Goal: Entertainment & Leisure: Browse casually

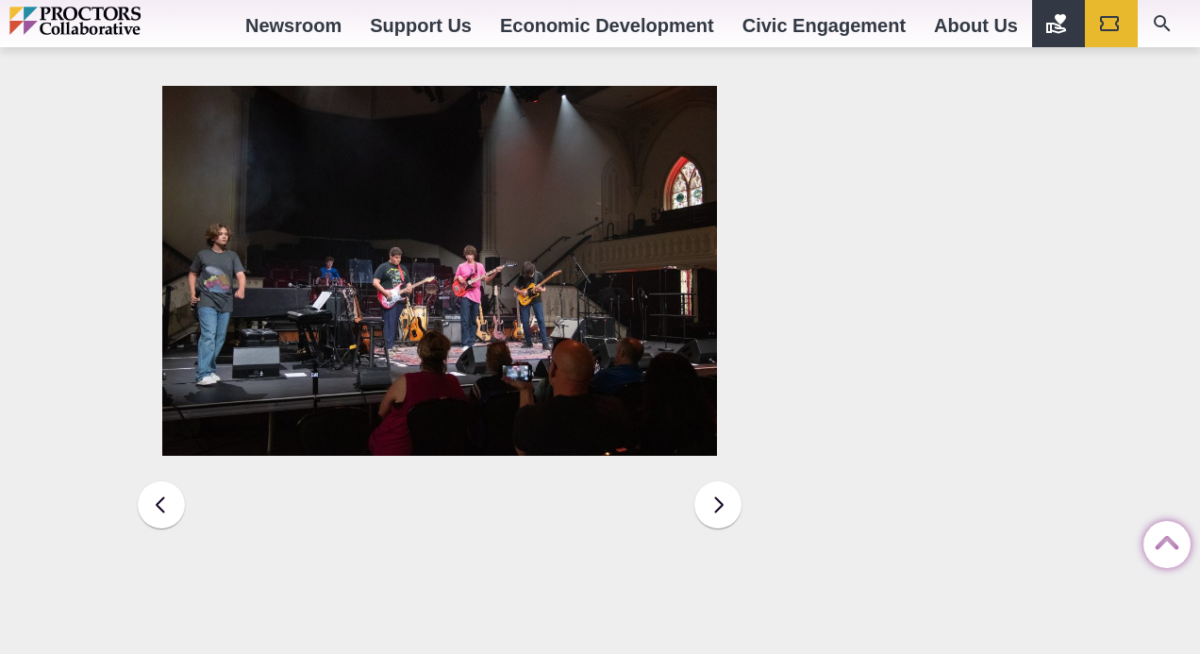
scroll to position [2947, 0]
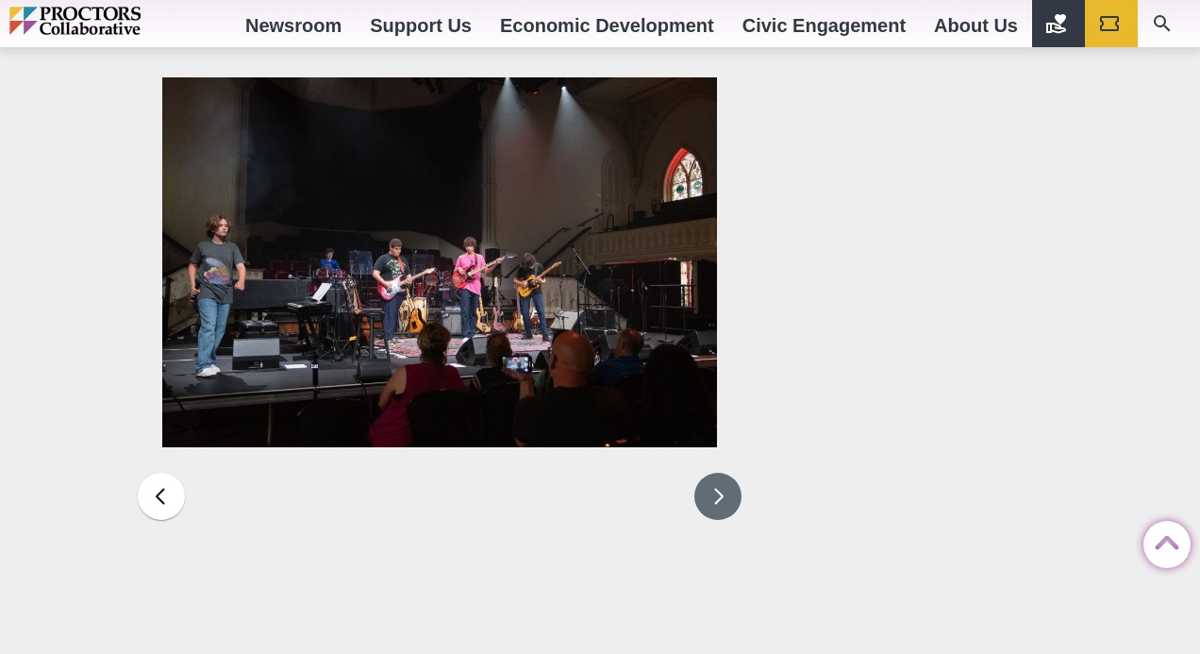
click at [724, 472] on button at bounding box center [717, 495] width 47 height 47
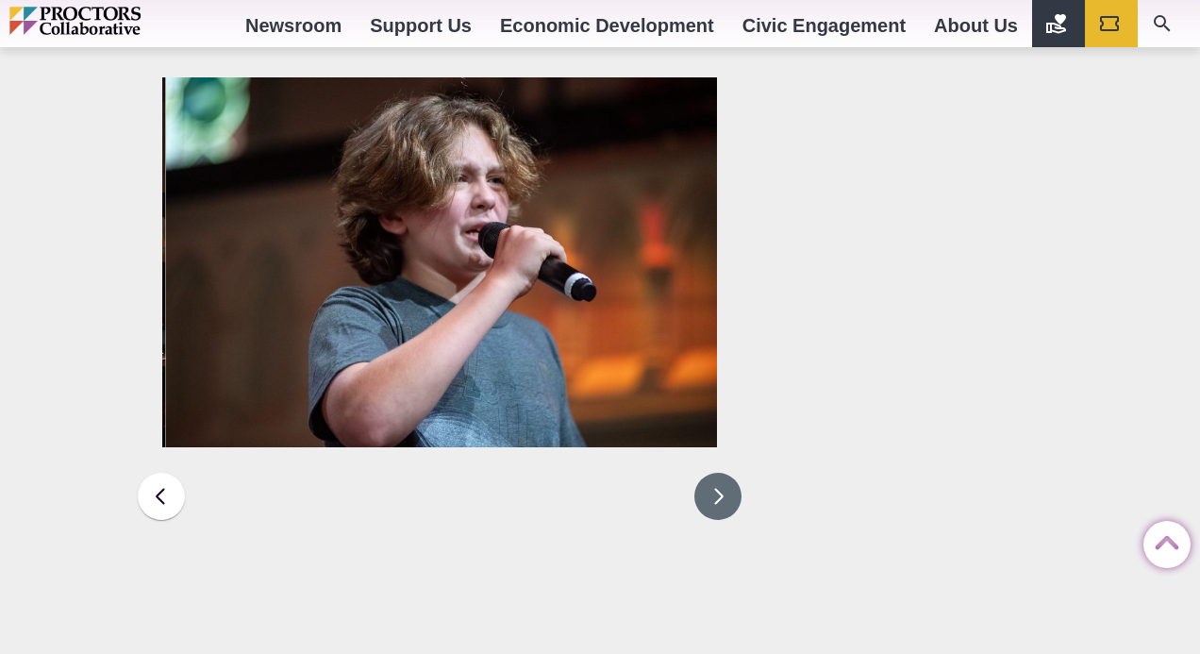
click at [724, 472] on button at bounding box center [717, 495] width 47 height 47
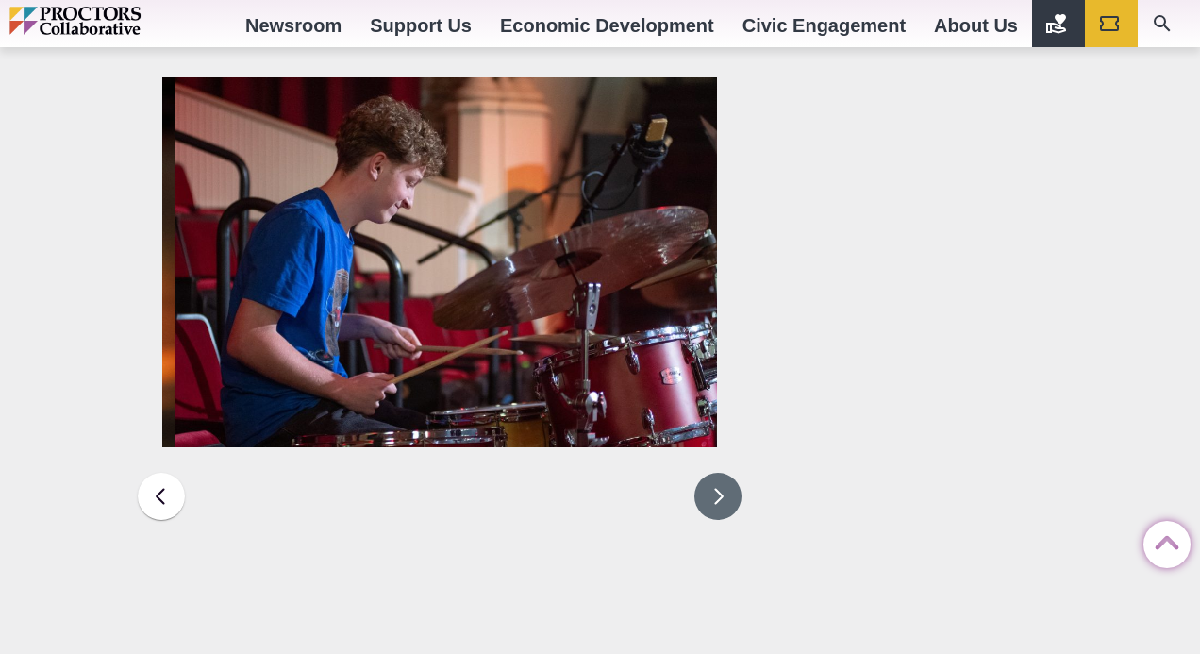
click at [724, 472] on button at bounding box center [717, 495] width 47 height 47
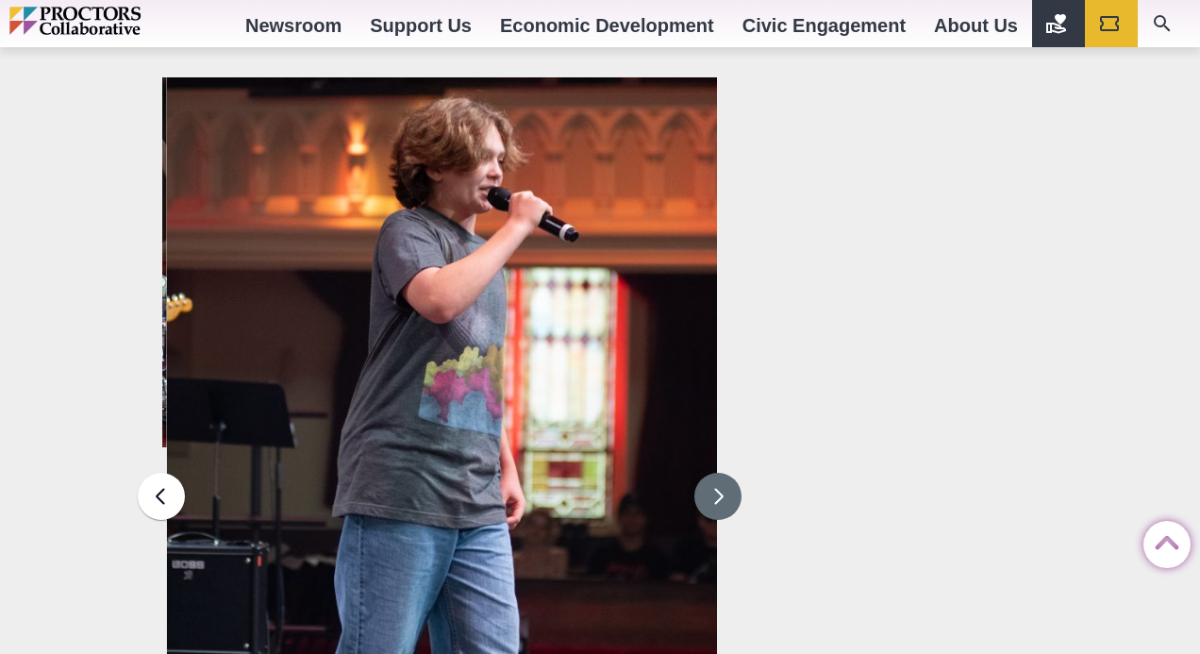
scroll to position [2711, 0]
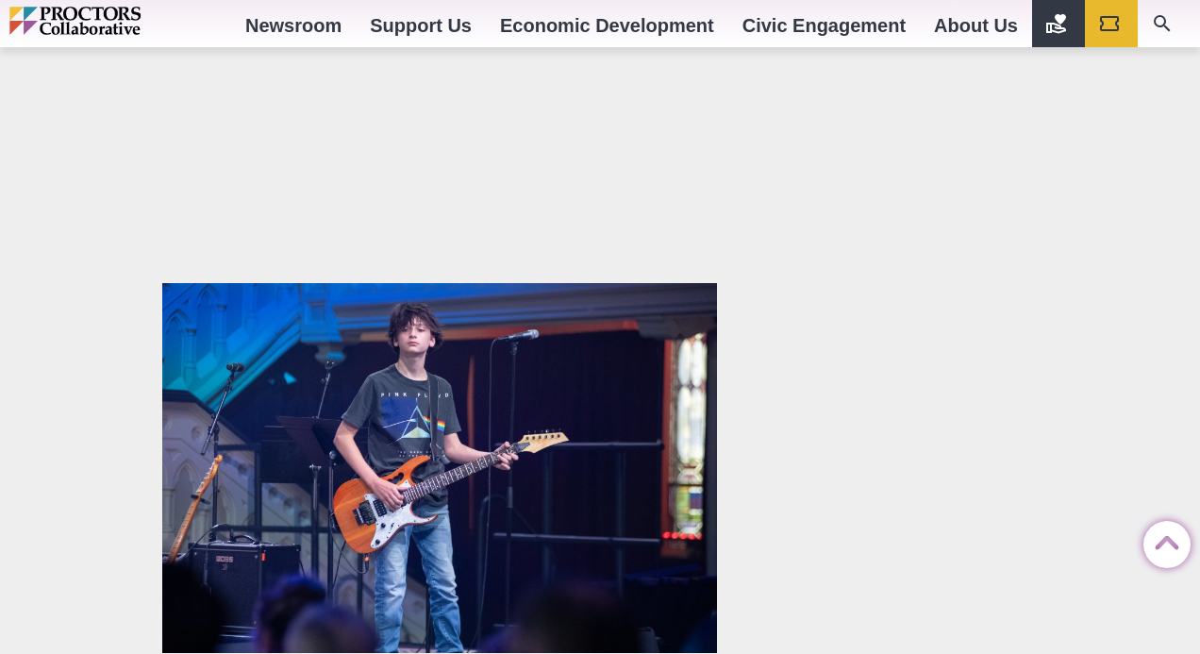
scroll to position [2744, 0]
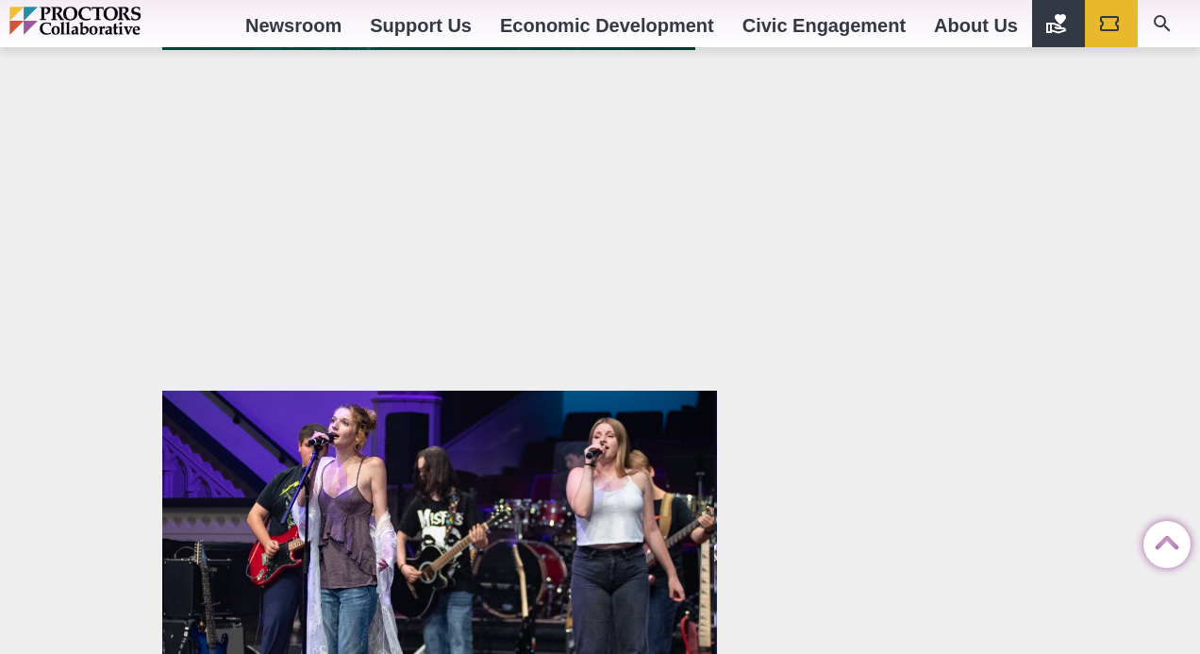
scroll to position [2749, 0]
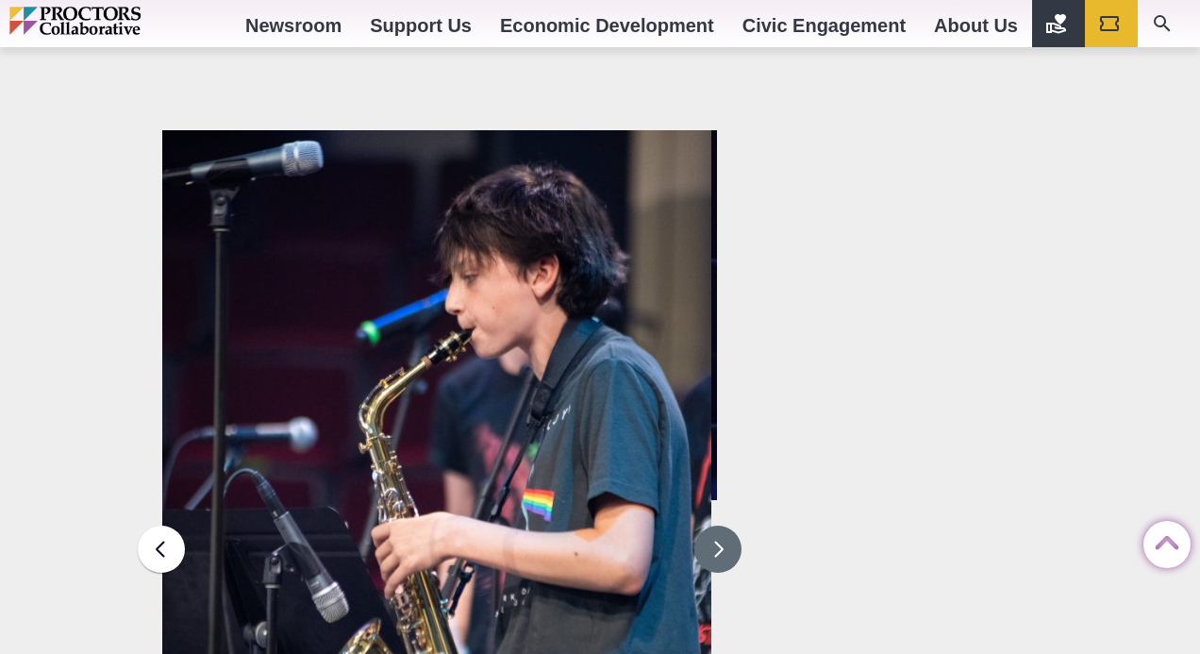
scroll to position [2903, 0]
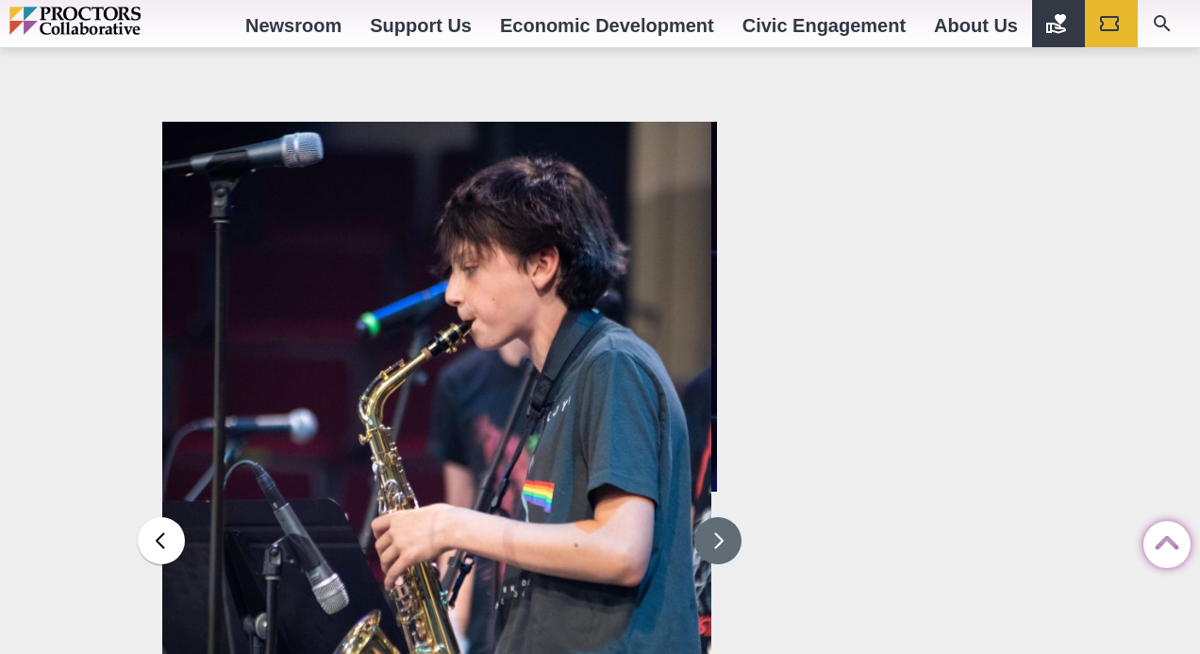
click at [719, 517] on button at bounding box center [717, 540] width 47 height 47
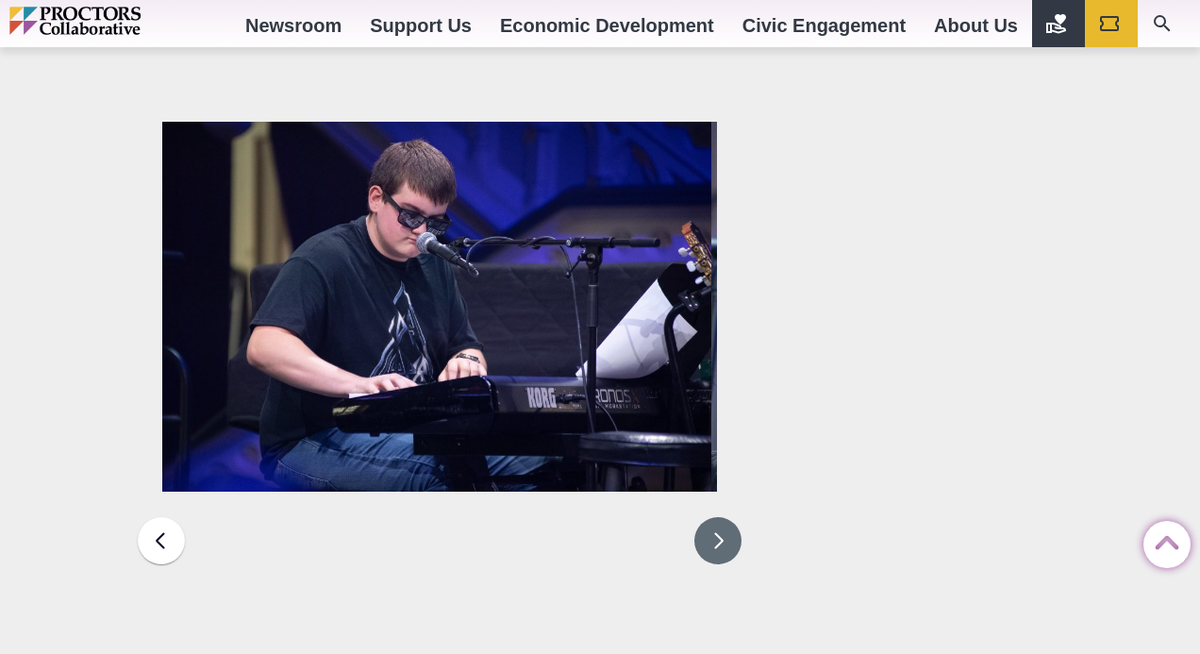
click at [719, 517] on button at bounding box center [717, 540] width 47 height 47
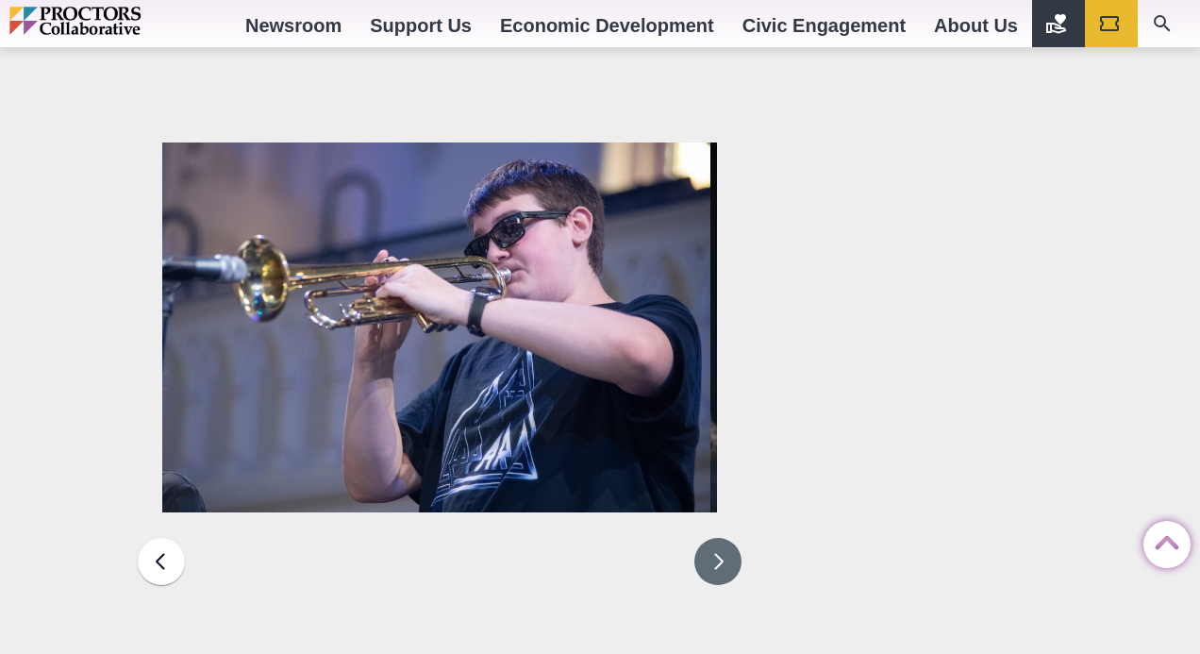
scroll to position [2830, 0]
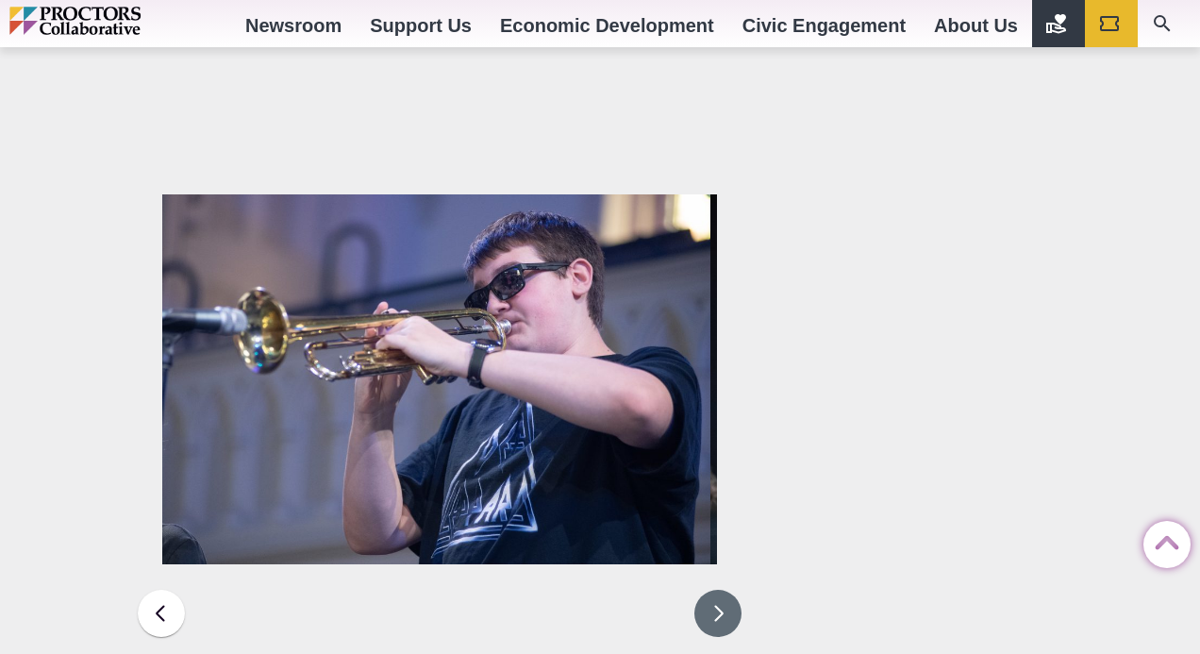
click at [714, 589] on button at bounding box center [717, 612] width 47 height 47
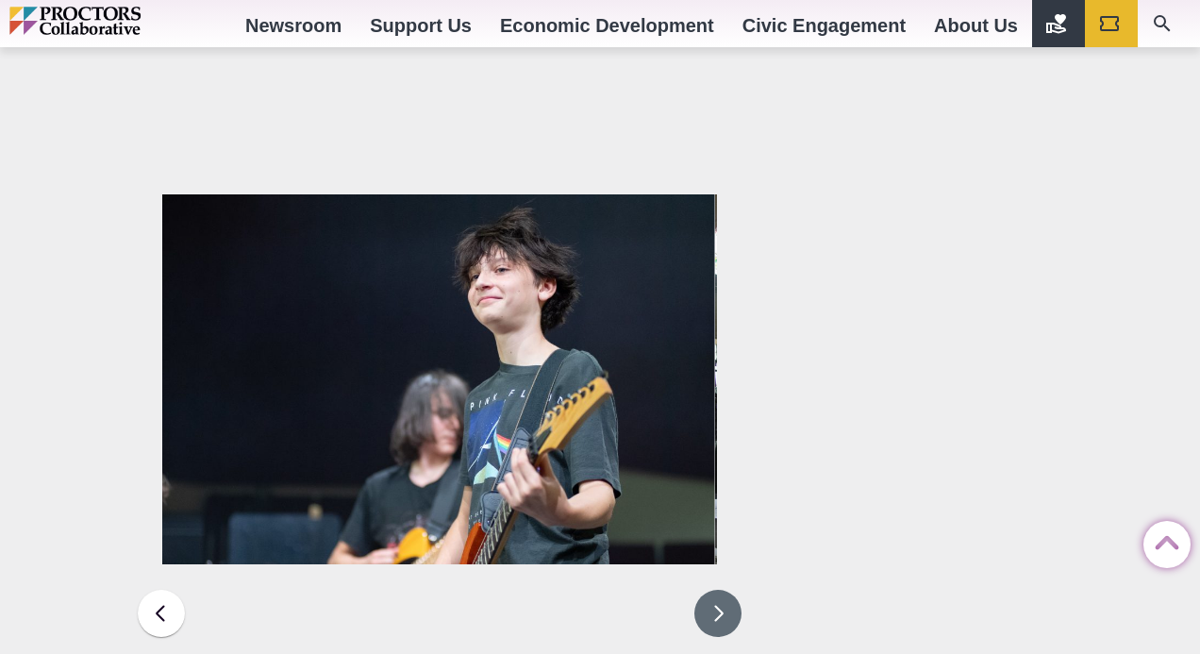
click at [714, 589] on button at bounding box center [717, 612] width 47 height 47
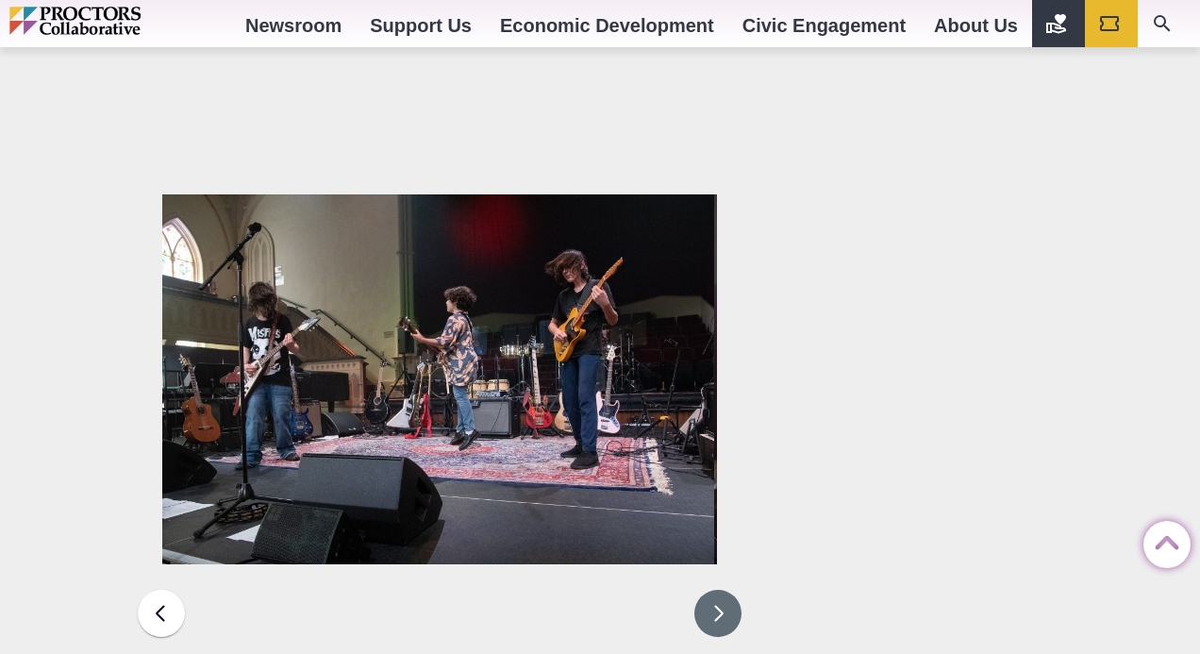
click at [716, 589] on button at bounding box center [717, 612] width 47 height 47
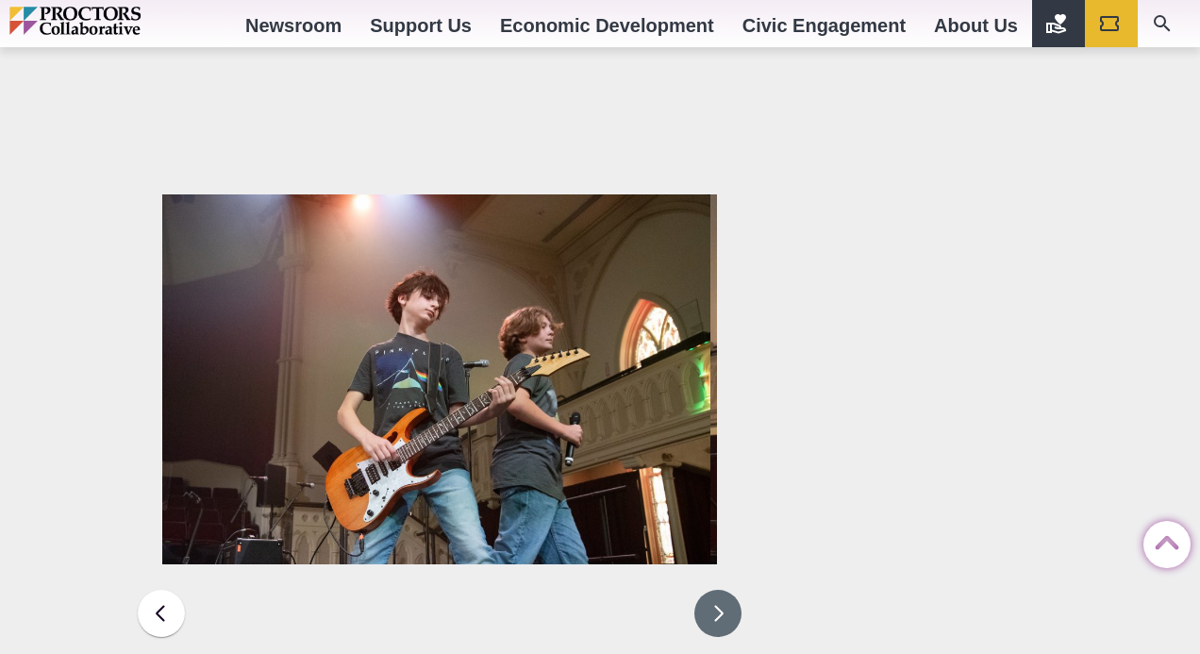
click at [716, 589] on button at bounding box center [717, 612] width 47 height 47
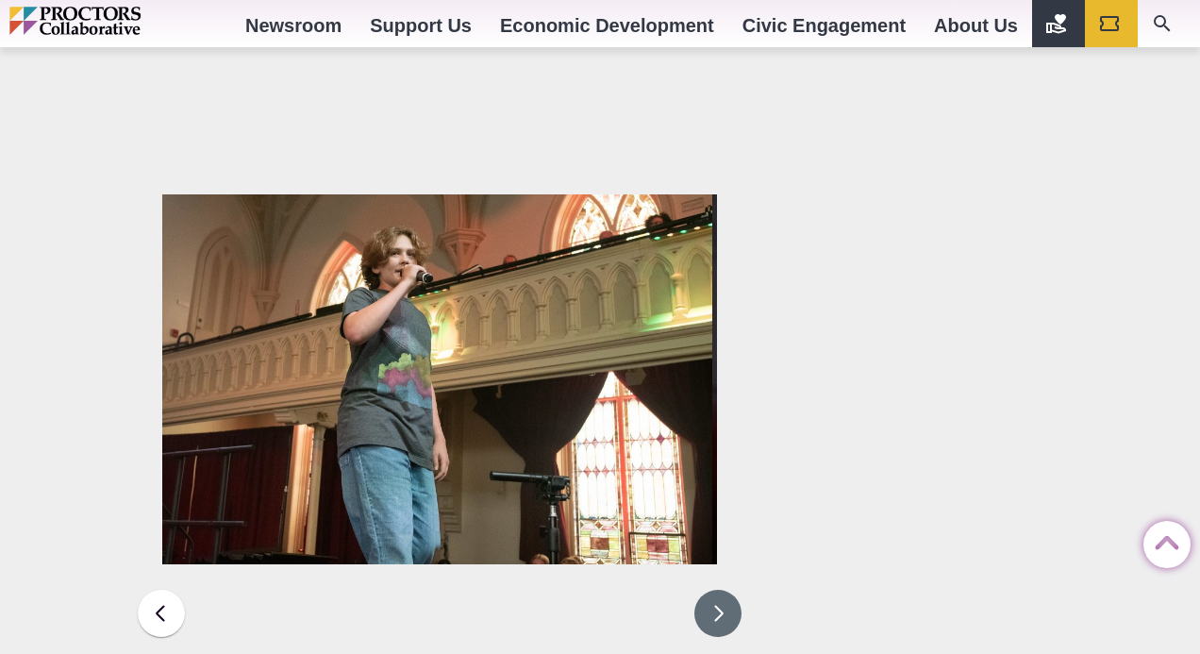
click at [717, 589] on button at bounding box center [717, 612] width 47 height 47
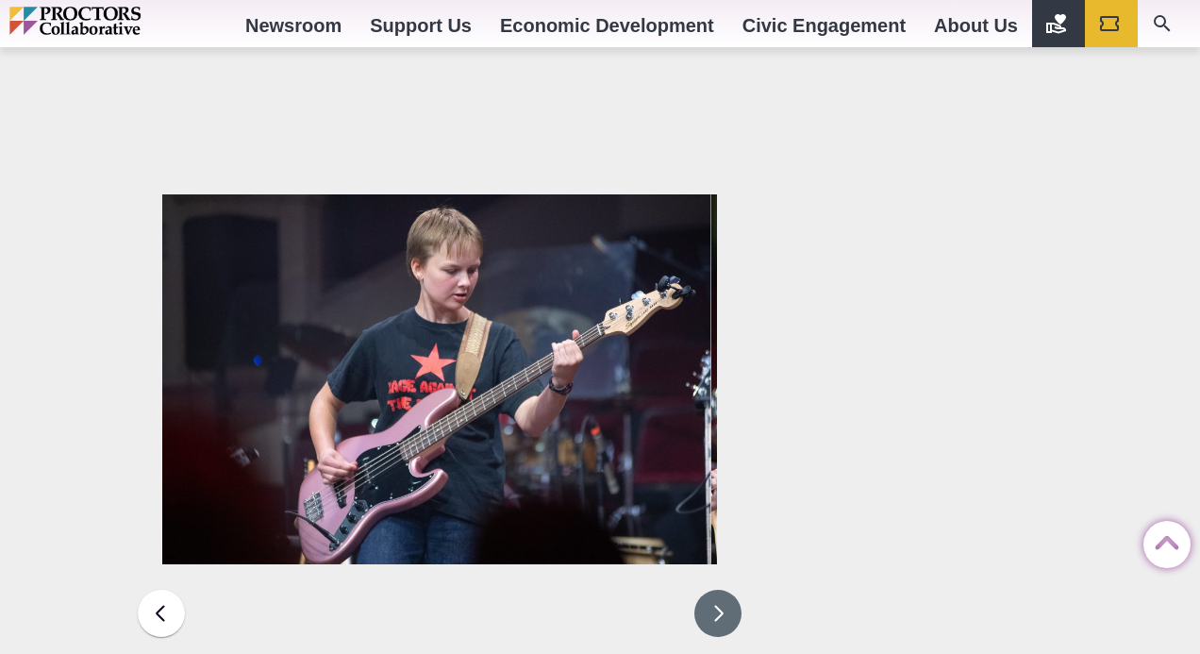
click at [717, 589] on button at bounding box center [717, 612] width 47 height 47
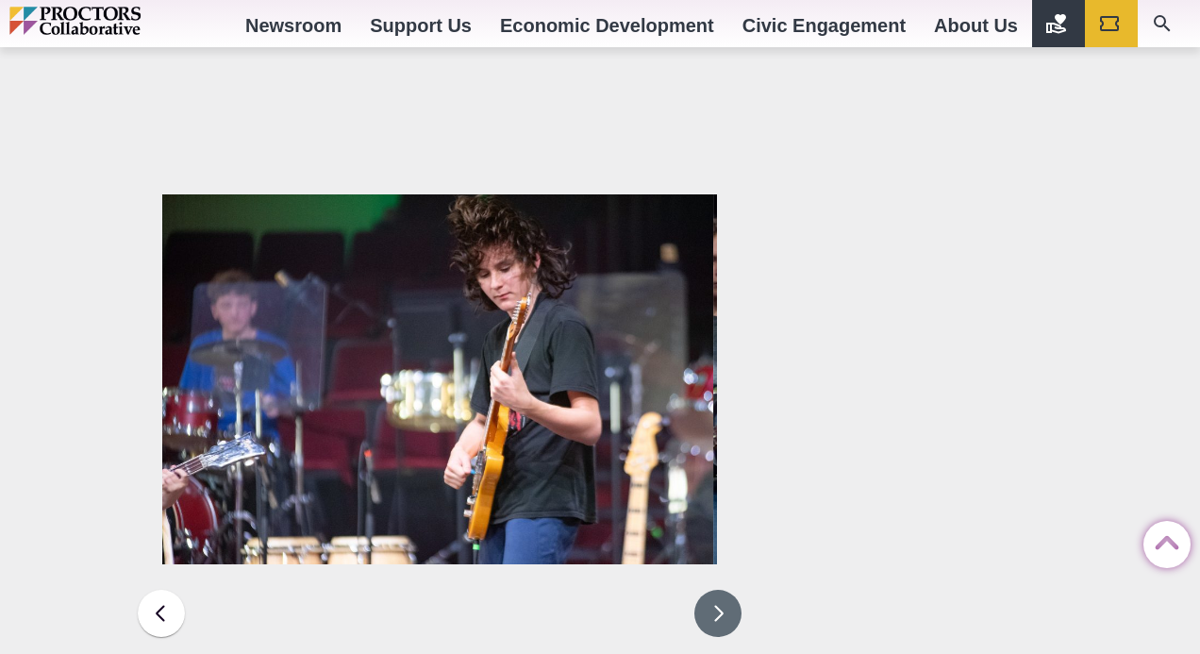
click at [717, 589] on button at bounding box center [717, 612] width 47 height 47
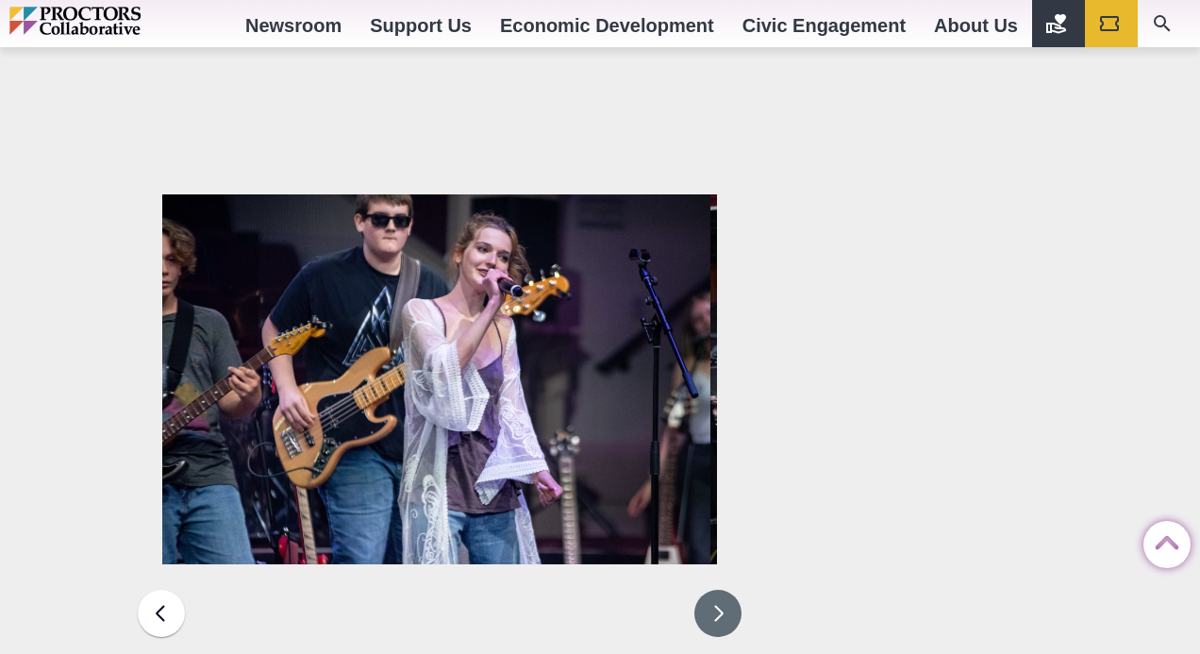
click at [717, 589] on button at bounding box center [717, 612] width 47 height 47
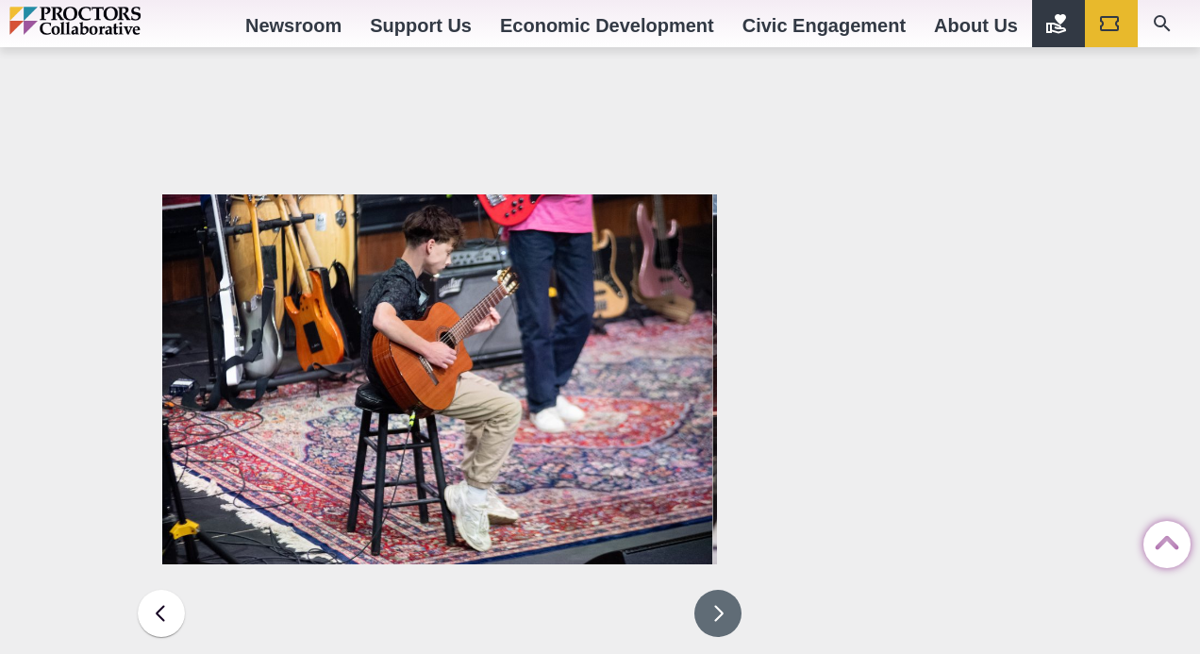
click at [717, 589] on button at bounding box center [717, 612] width 47 height 47
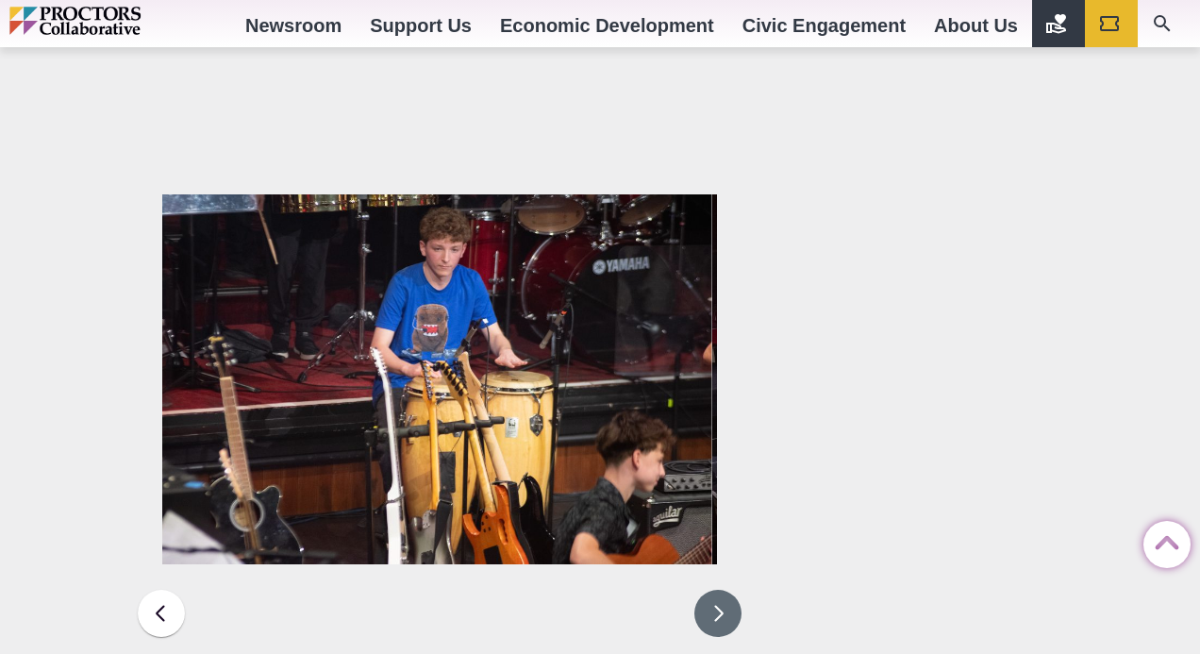
click at [718, 589] on button at bounding box center [717, 612] width 47 height 47
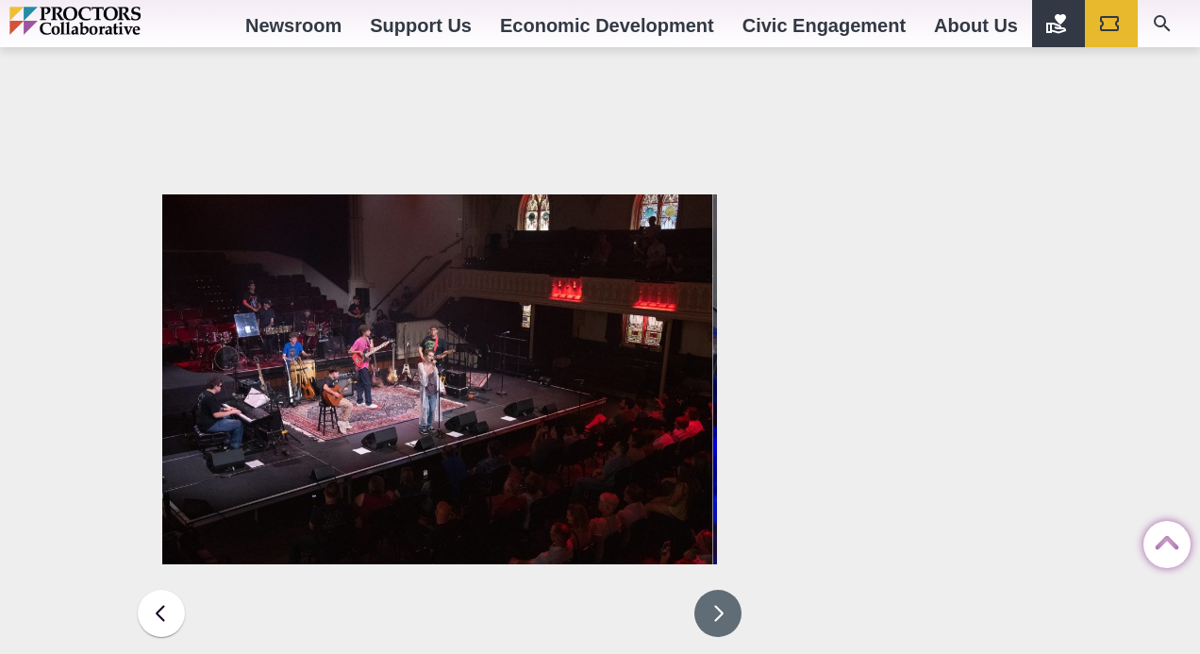
click at [718, 589] on button at bounding box center [717, 612] width 47 height 47
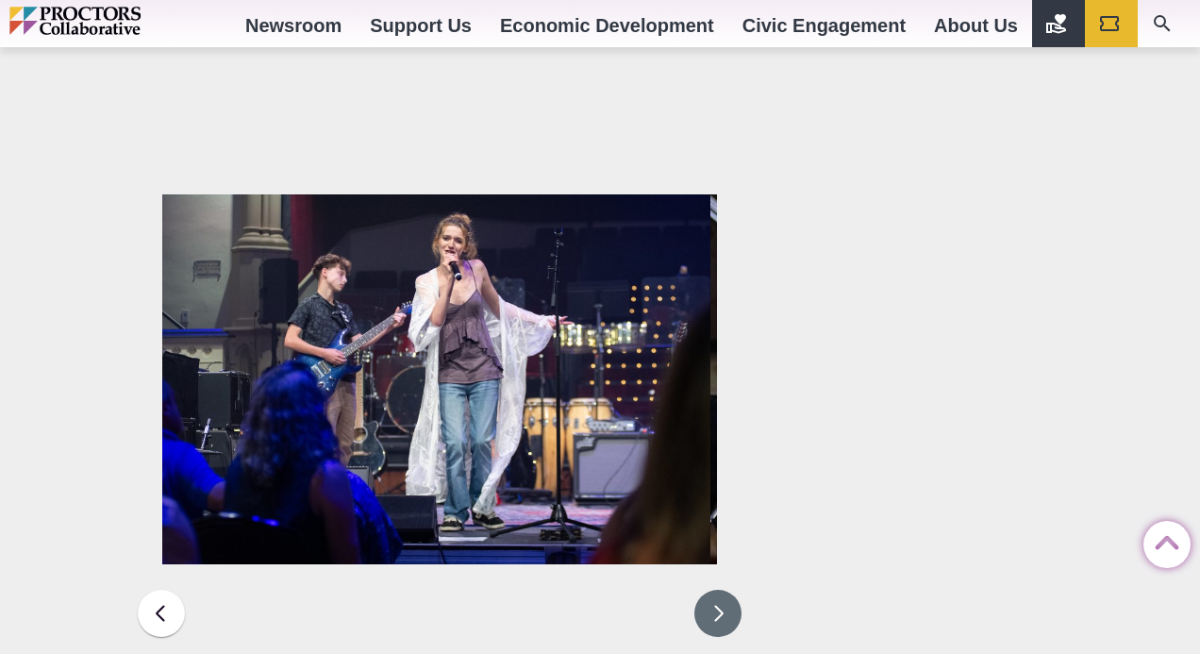
click at [718, 589] on button at bounding box center [717, 612] width 47 height 47
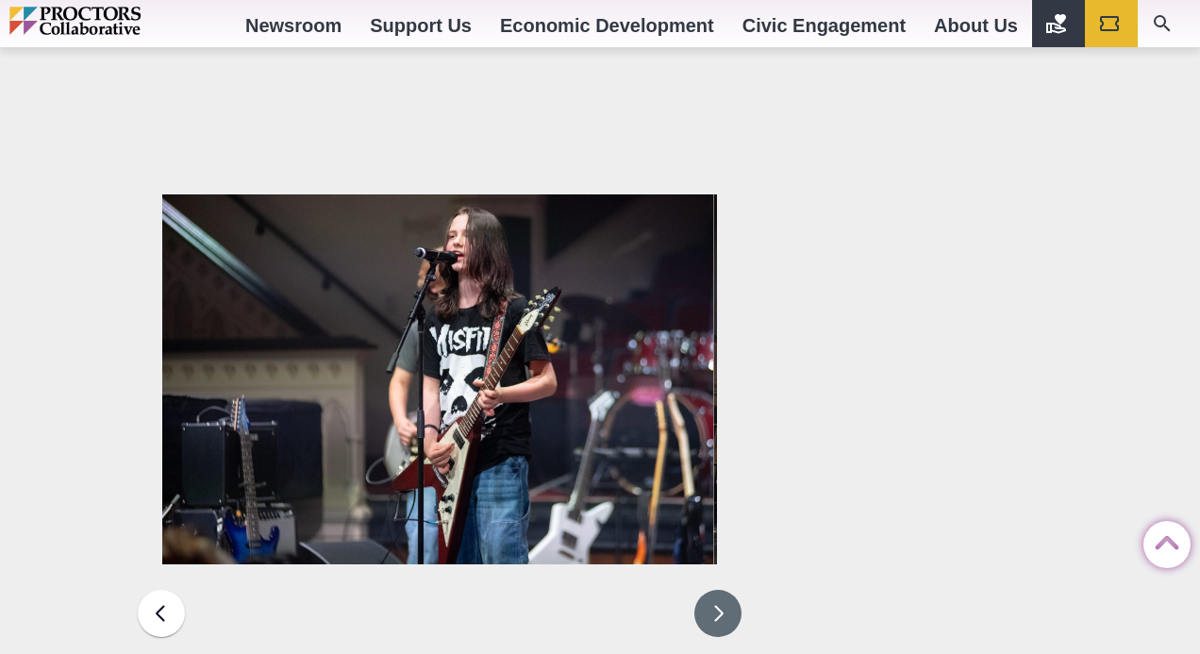
click at [718, 589] on button at bounding box center [717, 612] width 47 height 47
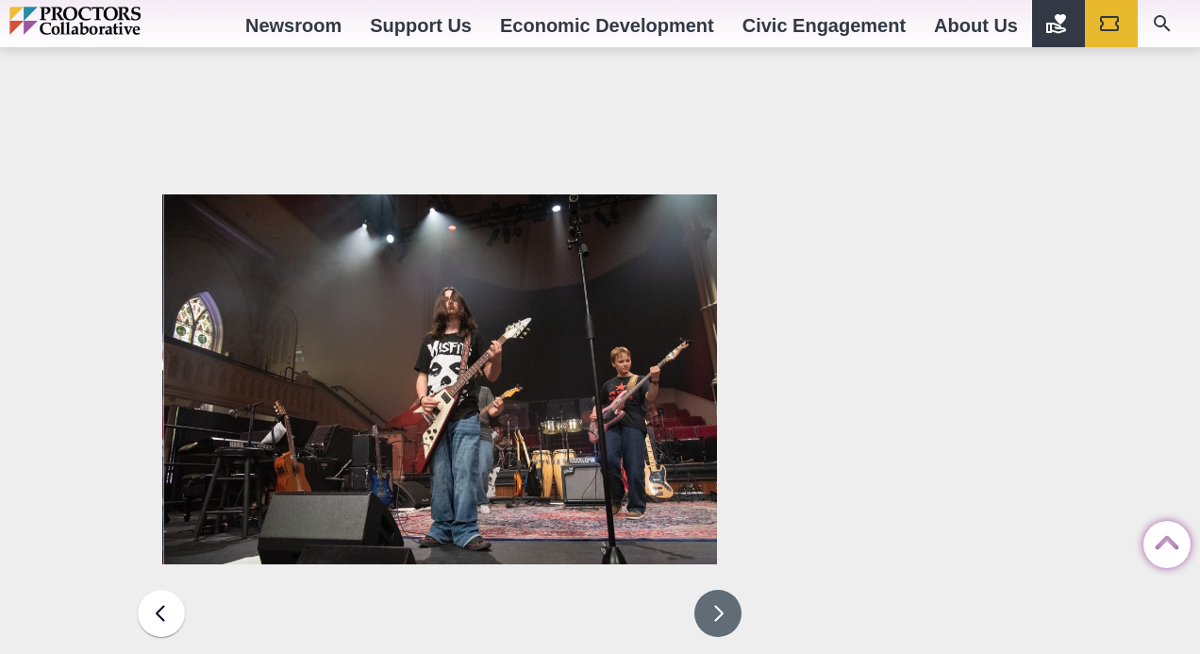
click at [718, 589] on button at bounding box center [717, 612] width 47 height 47
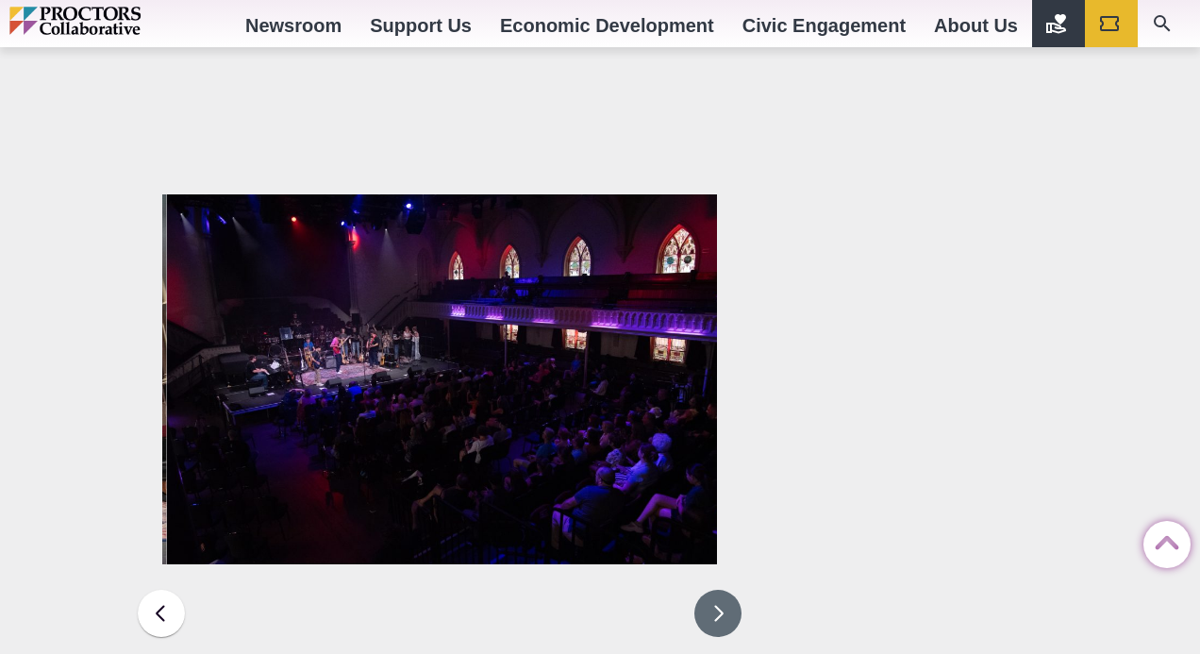
click at [718, 589] on button at bounding box center [717, 612] width 47 height 47
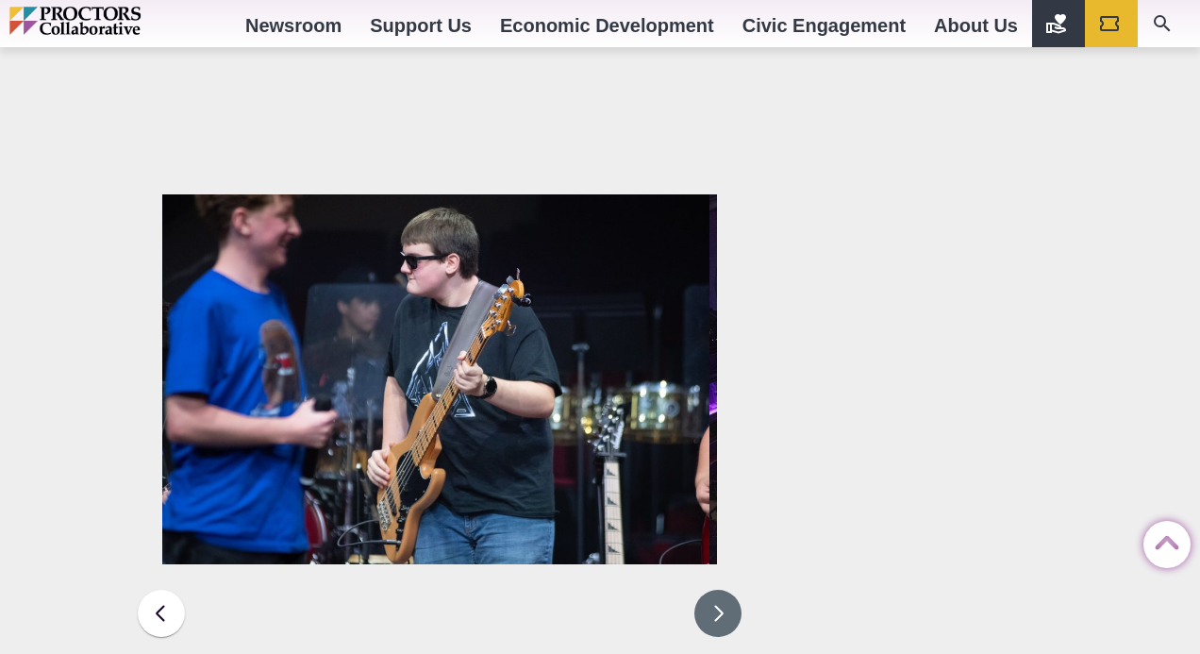
click at [718, 589] on button at bounding box center [717, 612] width 47 height 47
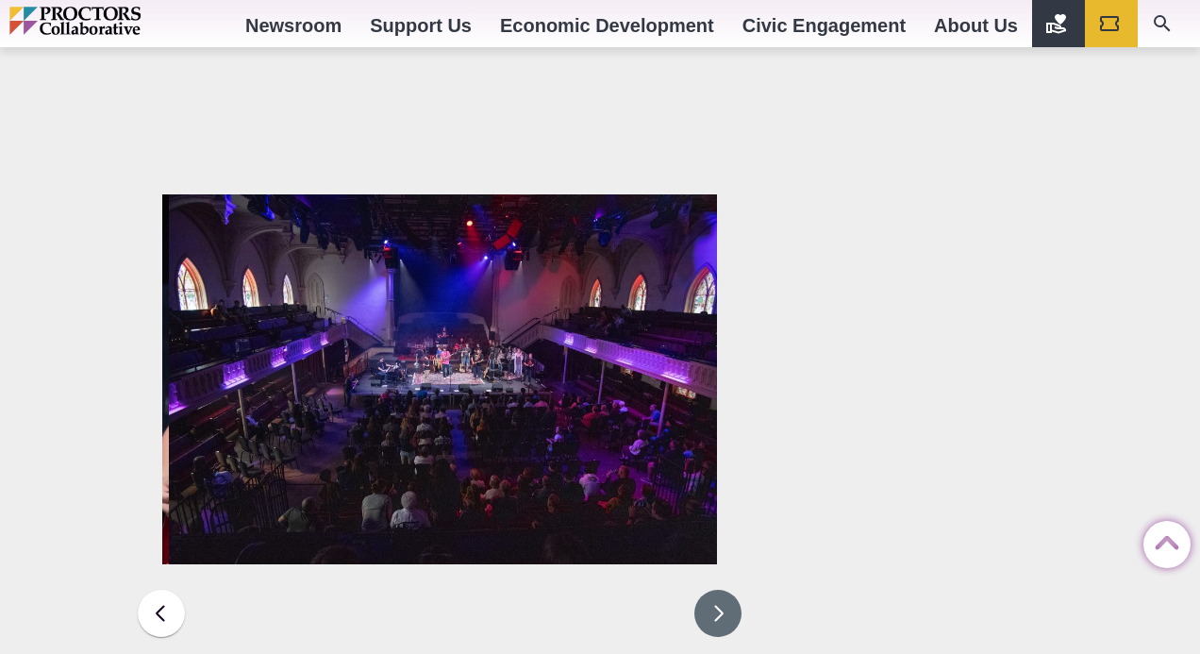
click at [719, 589] on button at bounding box center [717, 612] width 47 height 47
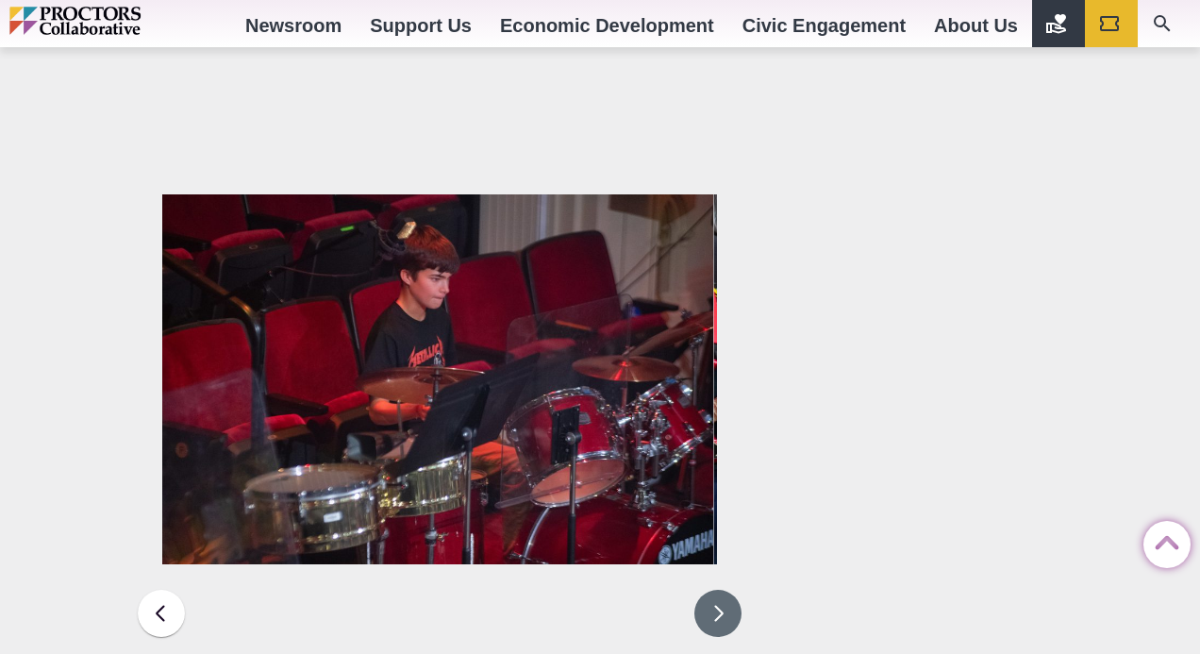
click at [719, 589] on button at bounding box center [717, 612] width 47 height 47
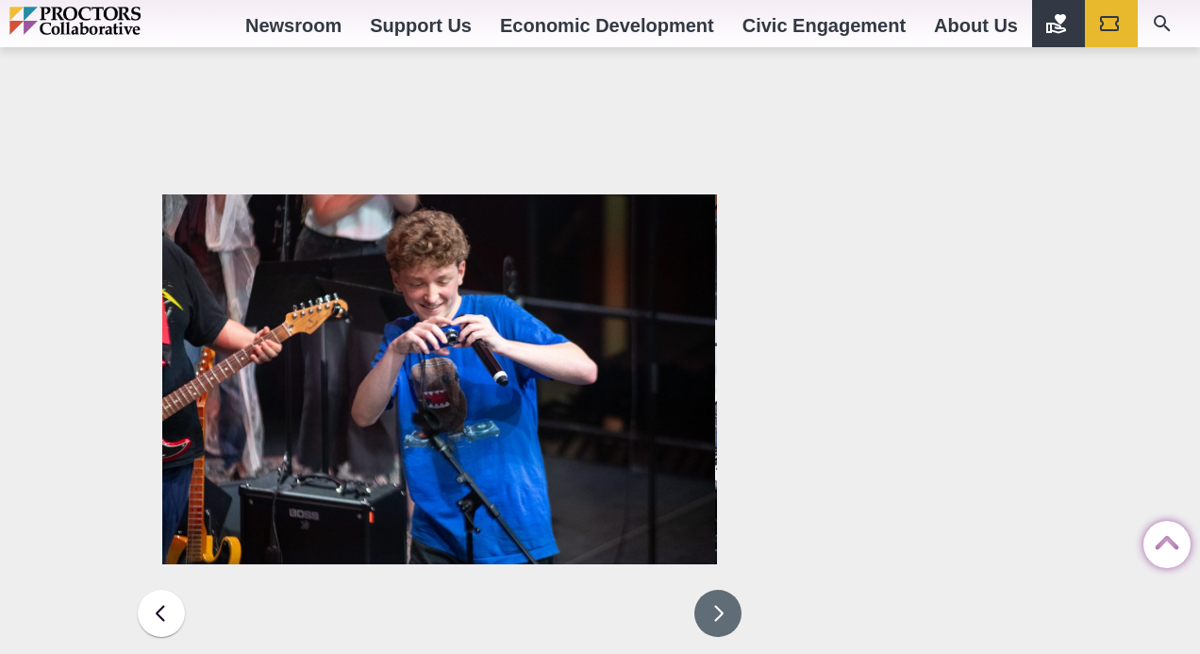
click at [719, 589] on button at bounding box center [717, 612] width 47 height 47
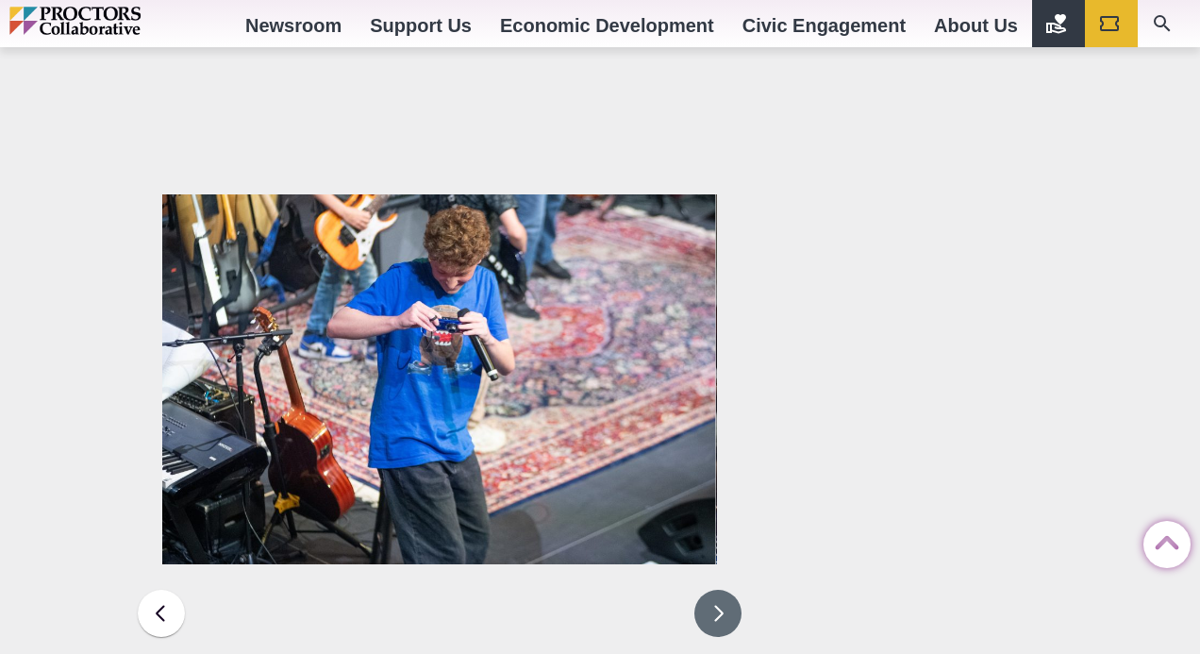
click at [720, 589] on button at bounding box center [717, 612] width 47 height 47
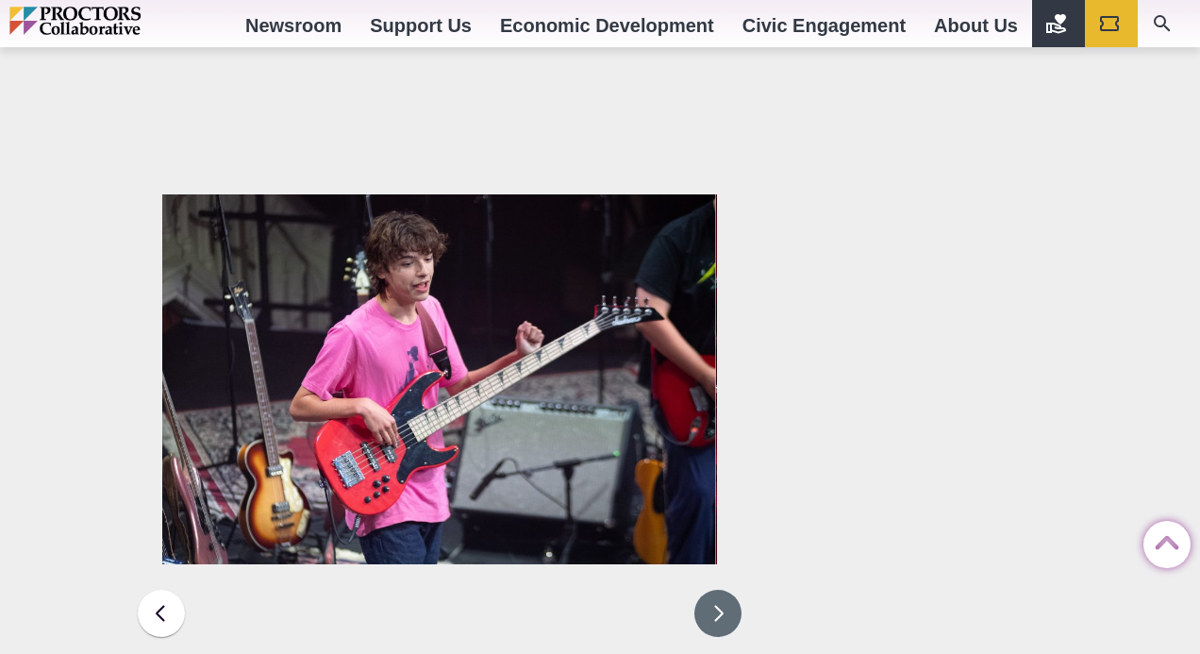
click at [720, 589] on button at bounding box center [717, 612] width 47 height 47
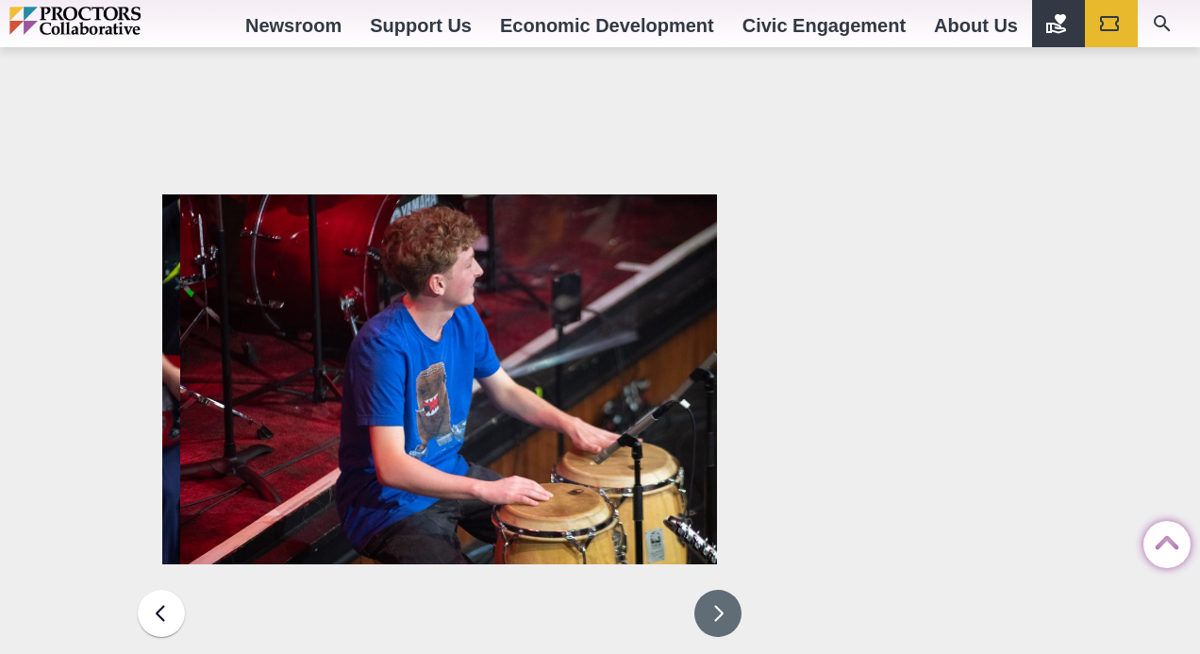
click at [720, 589] on button at bounding box center [717, 612] width 47 height 47
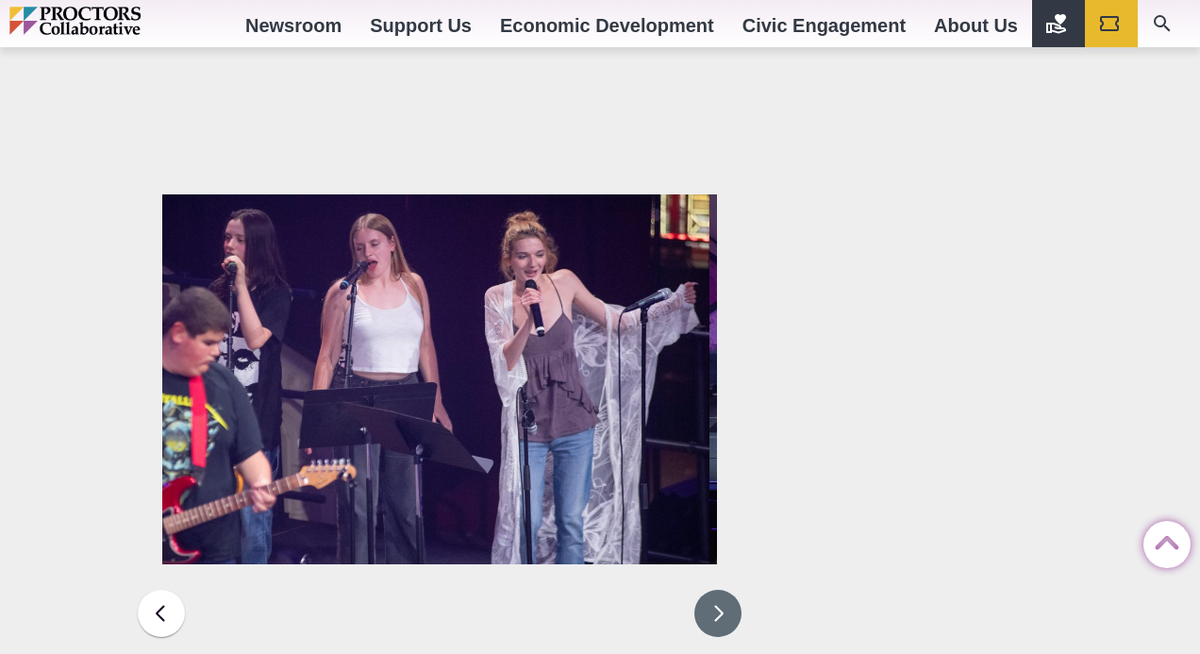
click at [720, 589] on button at bounding box center [717, 612] width 47 height 47
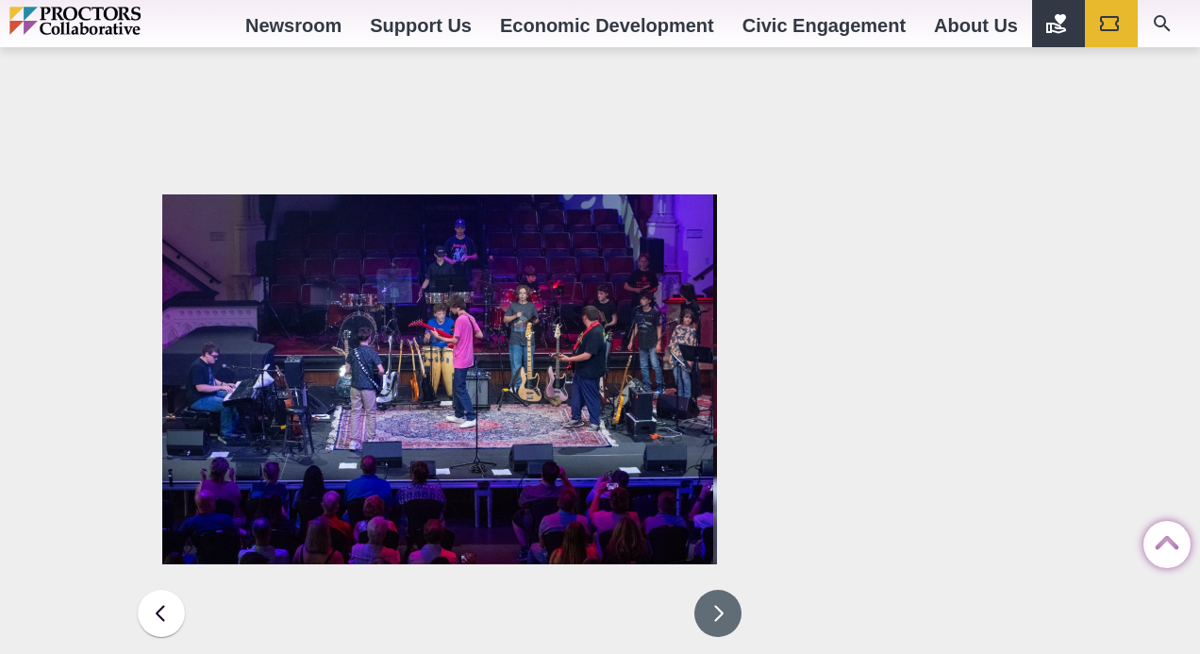
click at [720, 589] on button at bounding box center [717, 612] width 47 height 47
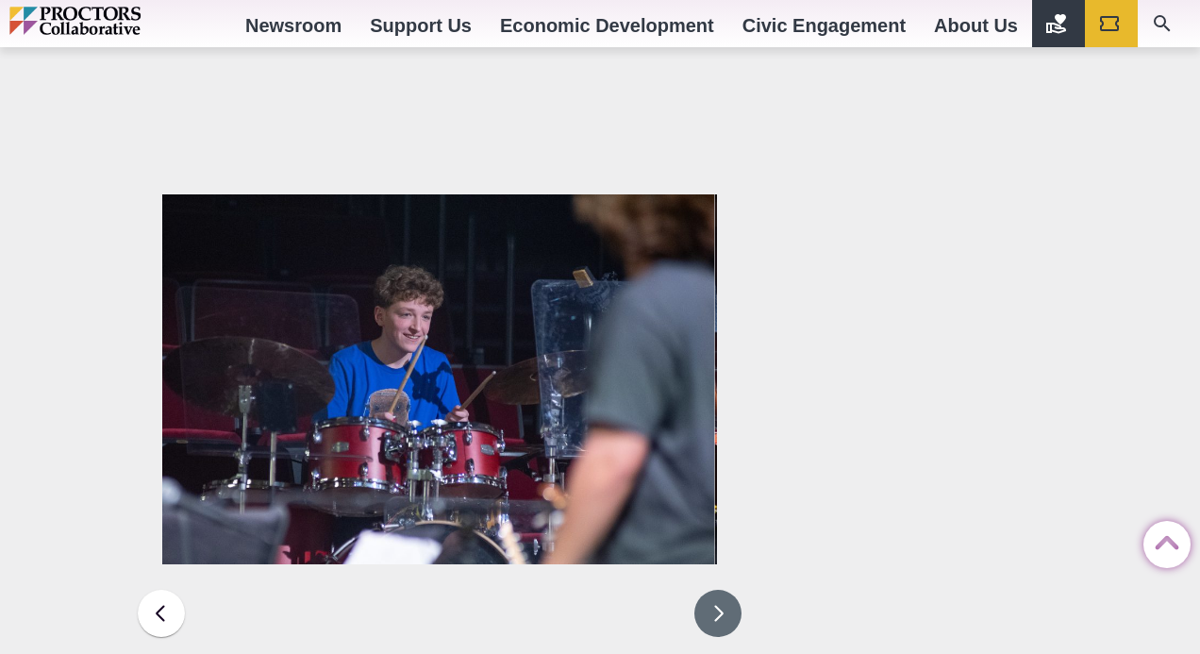
click at [720, 589] on button at bounding box center [717, 612] width 47 height 47
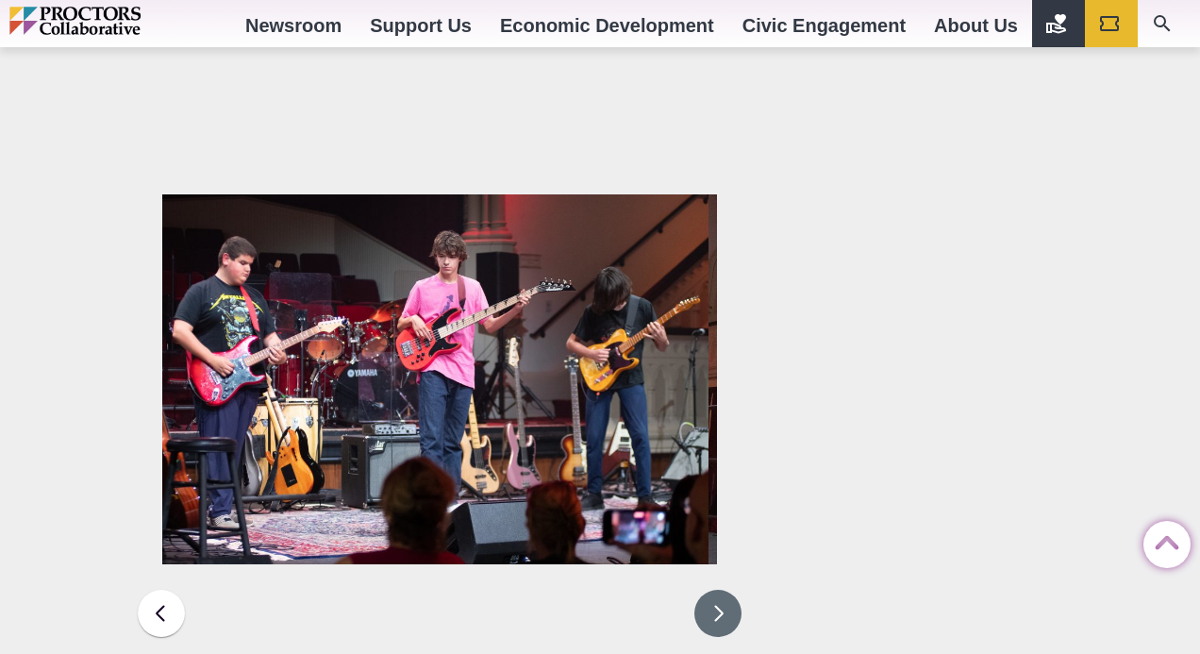
click at [720, 589] on button at bounding box center [717, 612] width 47 height 47
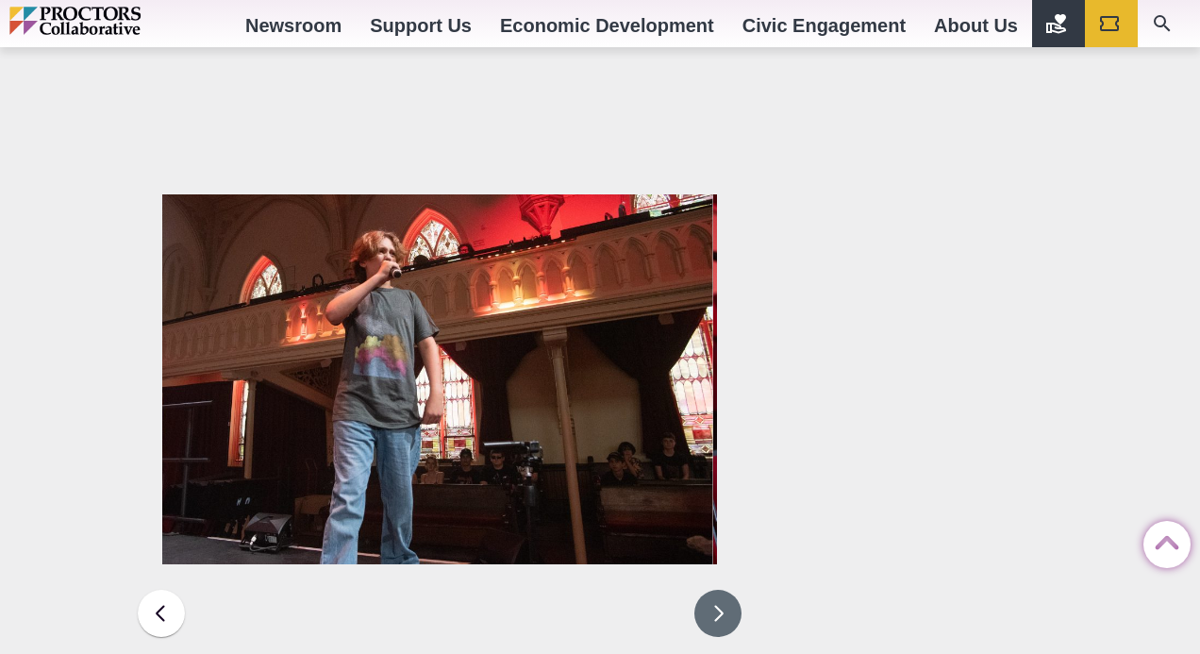
click at [720, 589] on button at bounding box center [717, 612] width 47 height 47
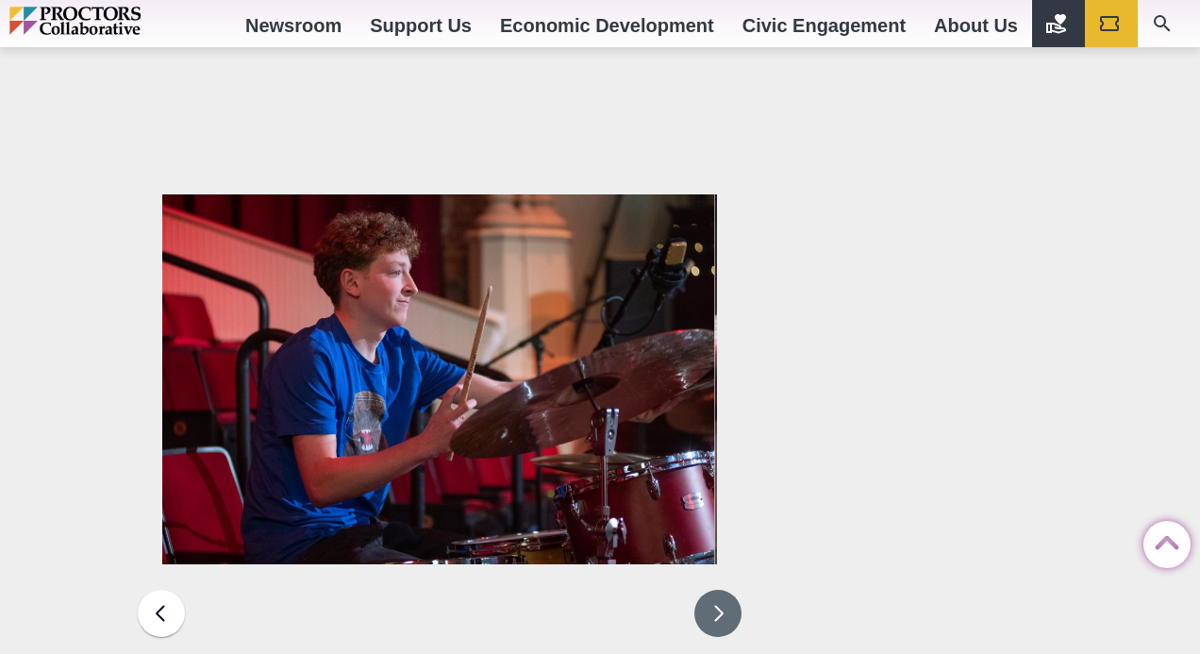
click at [721, 589] on button at bounding box center [717, 612] width 47 height 47
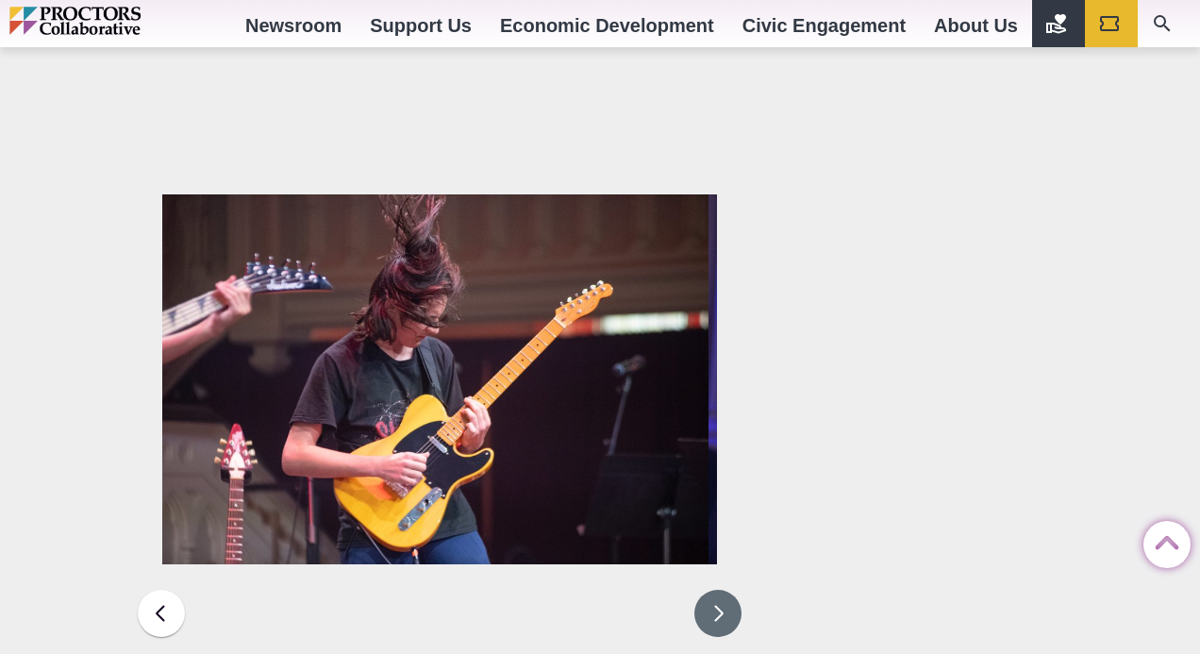
click at [721, 589] on button at bounding box center [717, 612] width 47 height 47
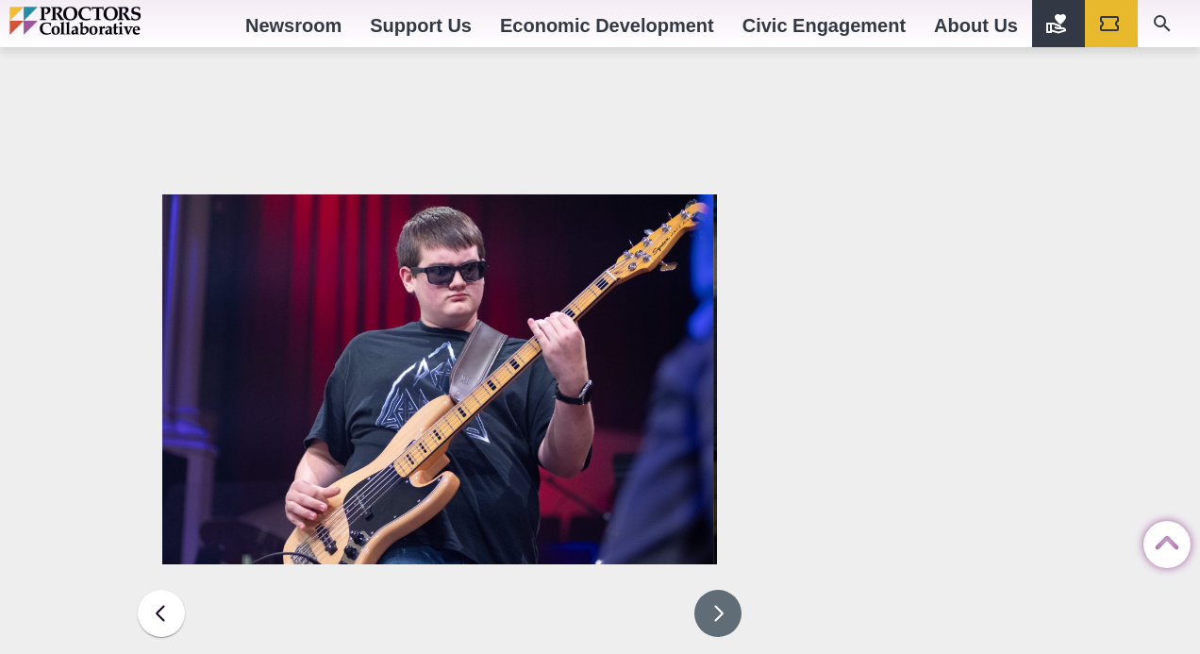
click at [721, 589] on button at bounding box center [717, 612] width 47 height 47
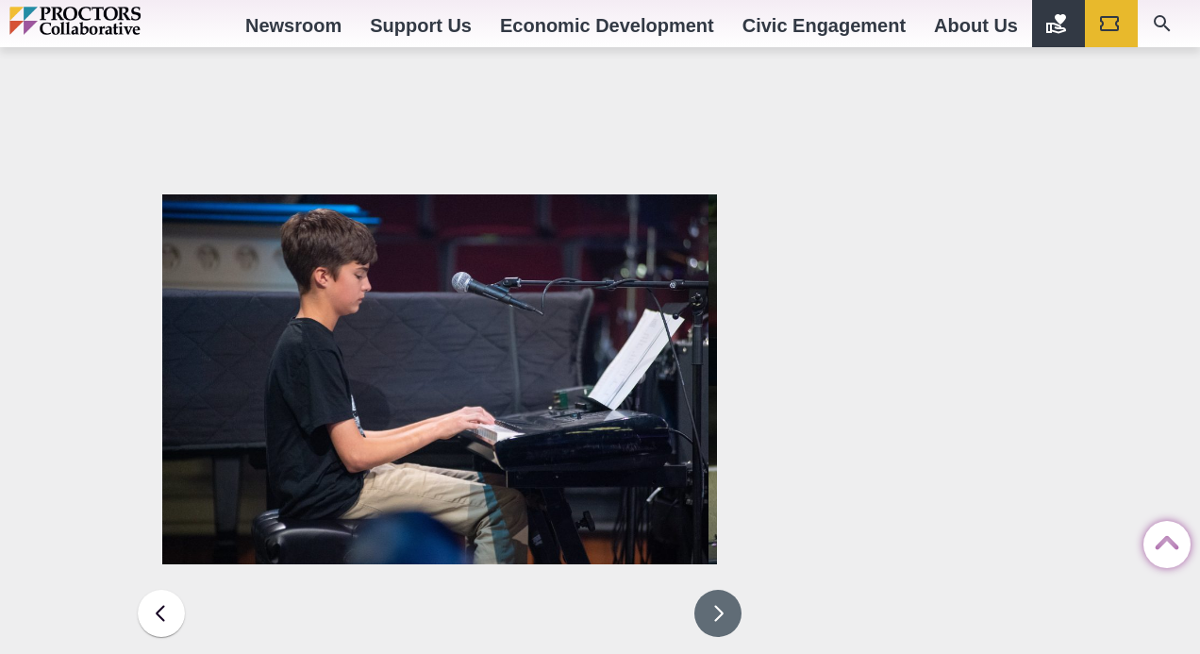
click at [721, 589] on button at bounding box center [717, 612] width 47 height 47
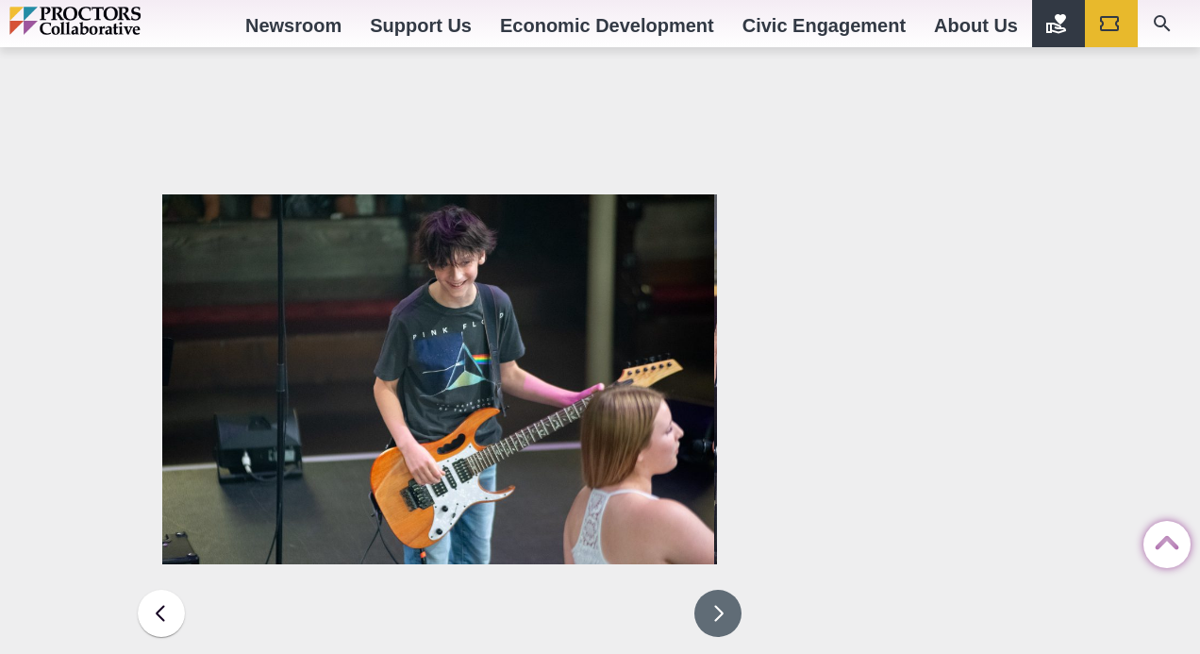
click at [721, 589] on button at bounding box center [717, 612] width 47 height 47
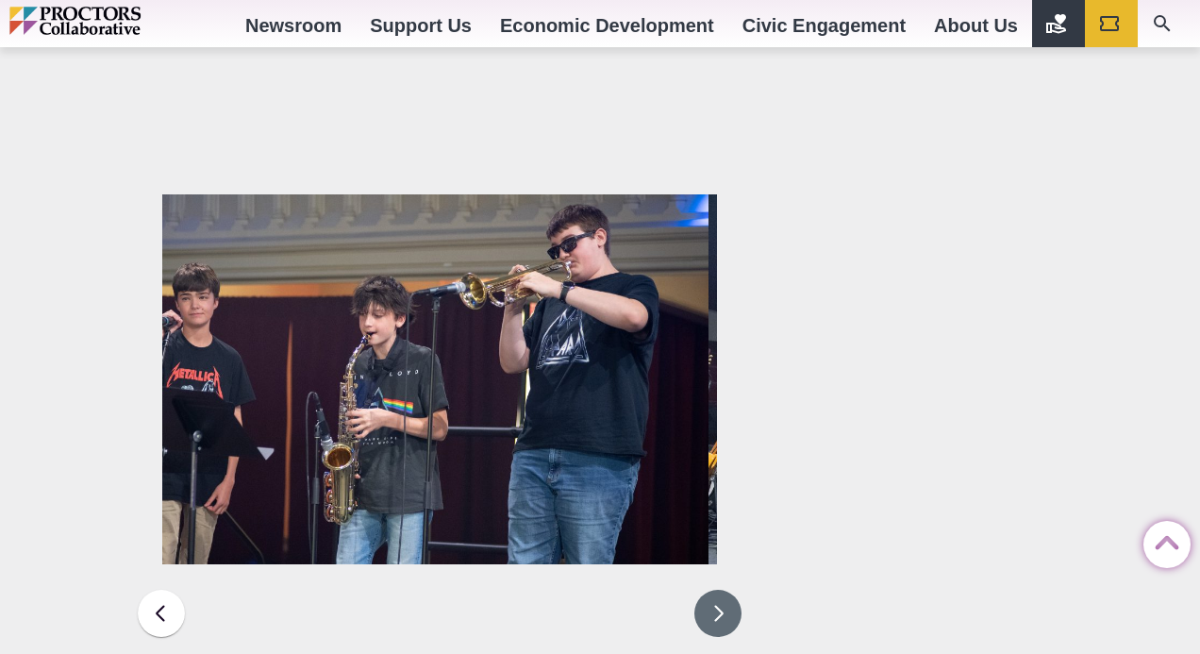
click at [722, 589] on button at bounding box center [717, 612] width 47 height 47
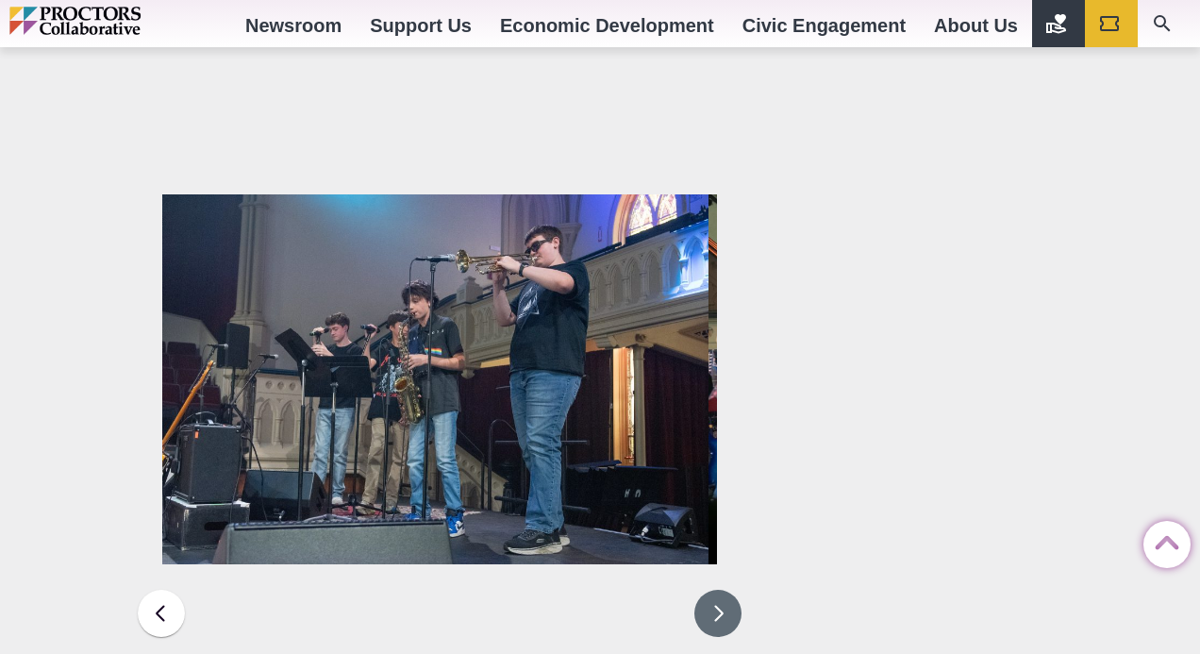
click at [722, 589] on button at bounding box center [717, 612] width 47 height 47
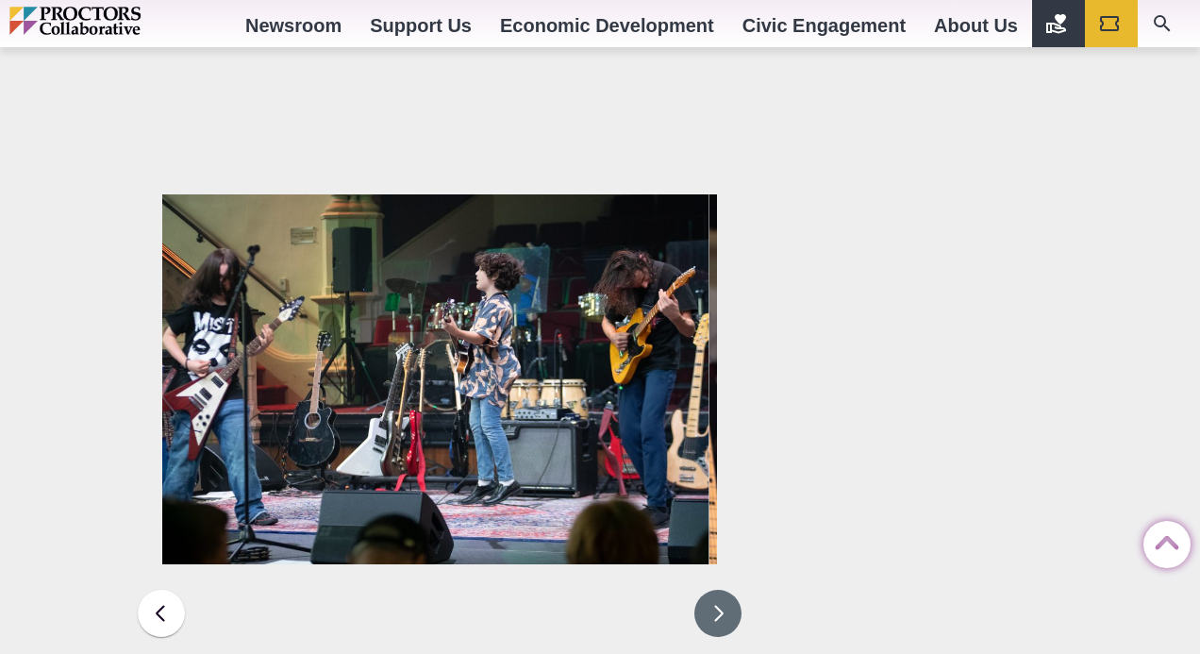
click at [723, 589] on button at bounding box center [717, 612] width 47 height 47
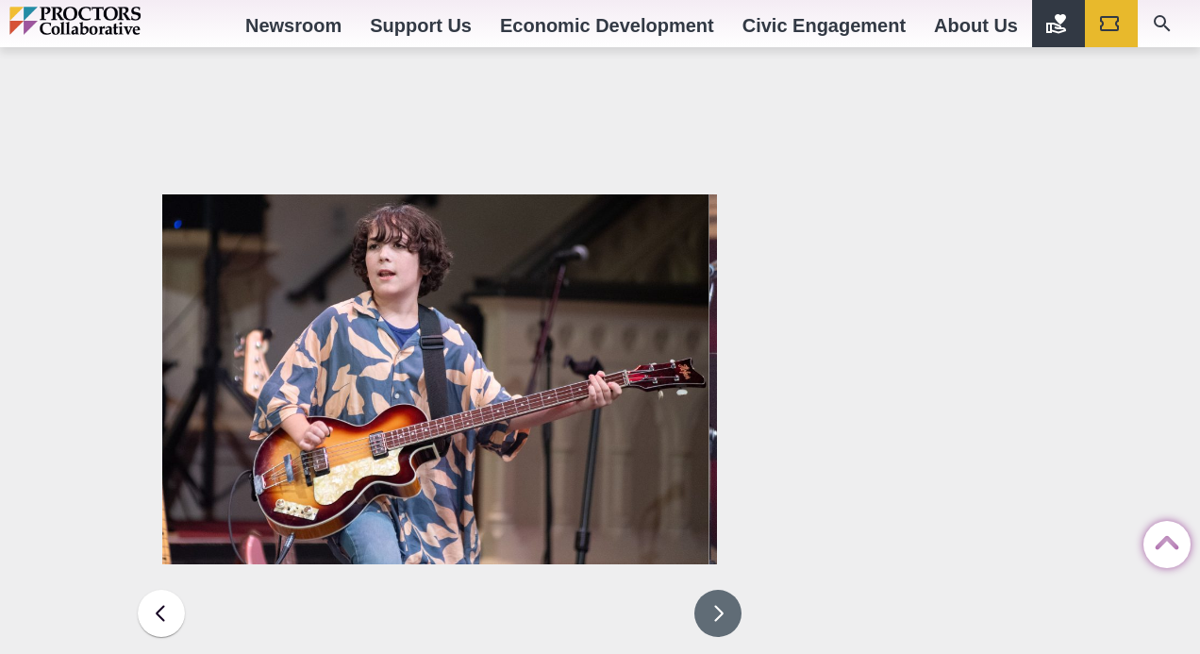
click at [723, 589] on button at bounding box center [717, 612] width 47 height 47
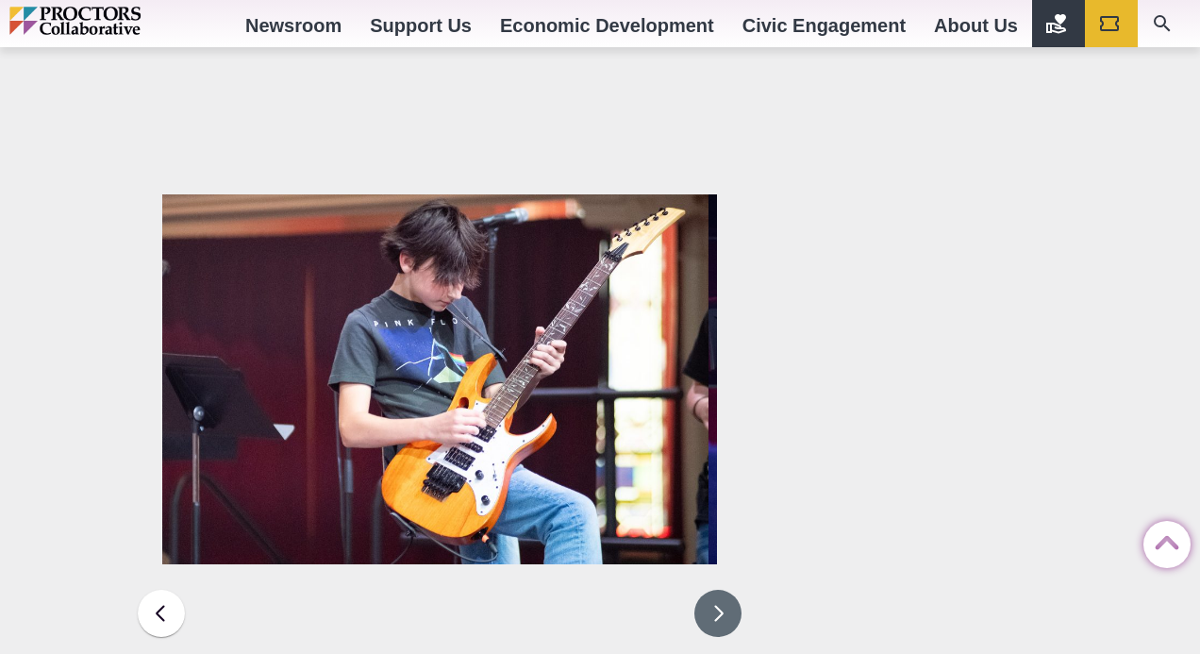
click at [722, 589] on button at bounding box center [717, 612] width 47 height 47
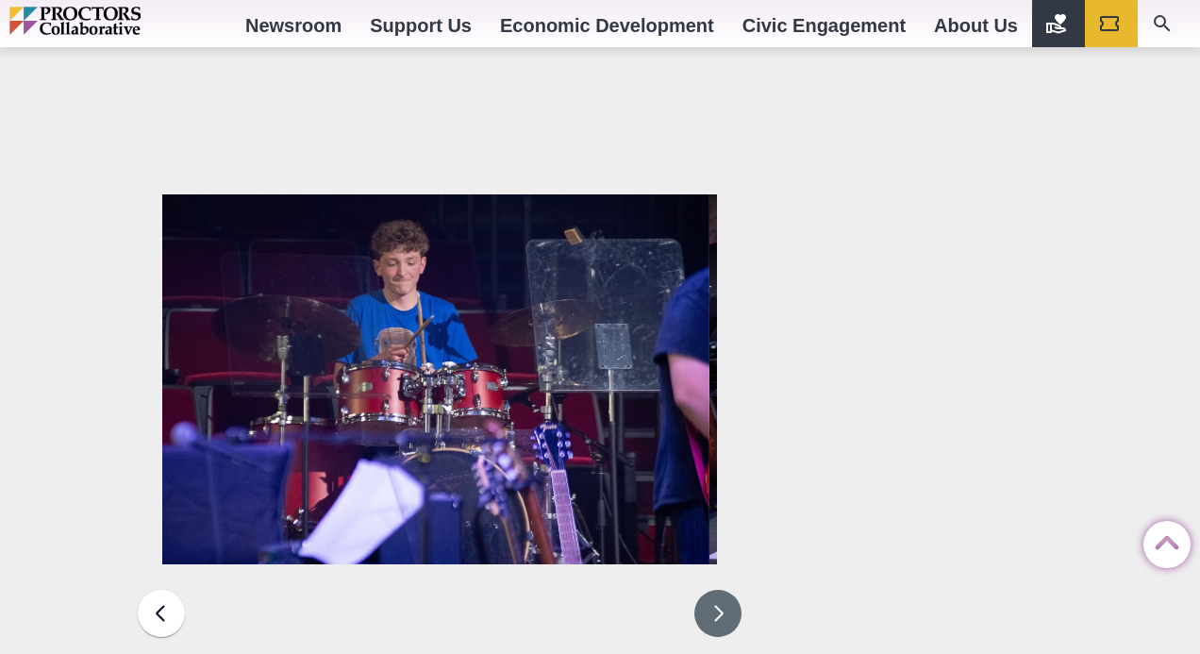
click at [722, 589] on button at bounding box center [717, 612] width 47 height 47
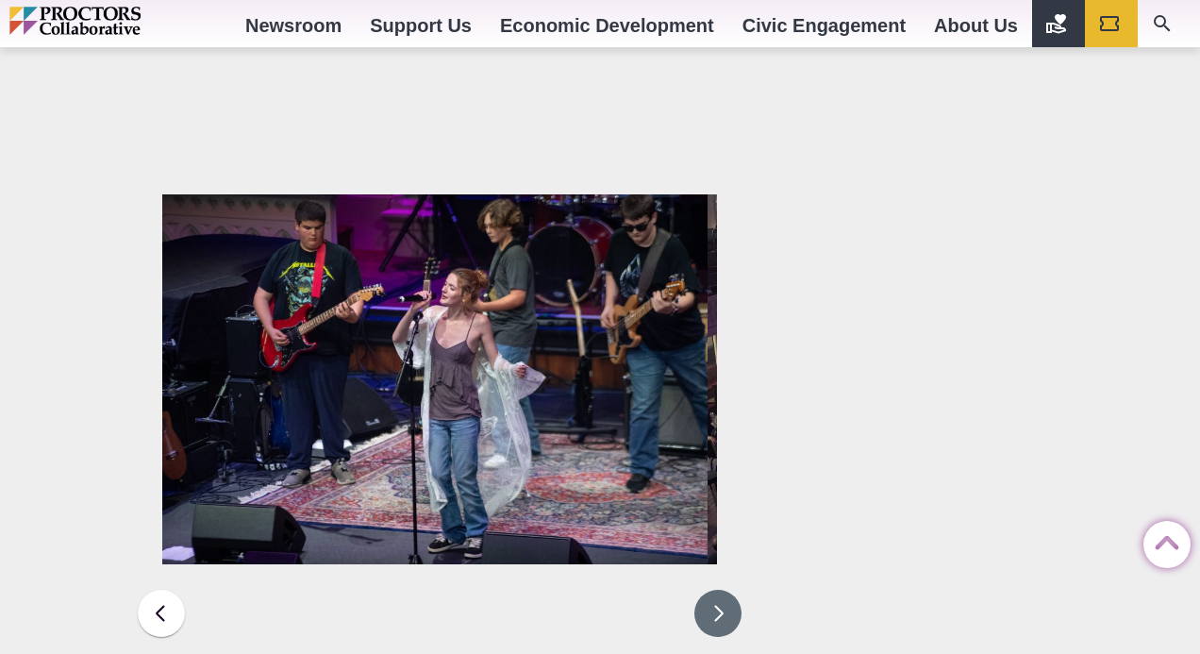
click at [728, 589] on button at bounding box center [717, 612] width 47 height 47
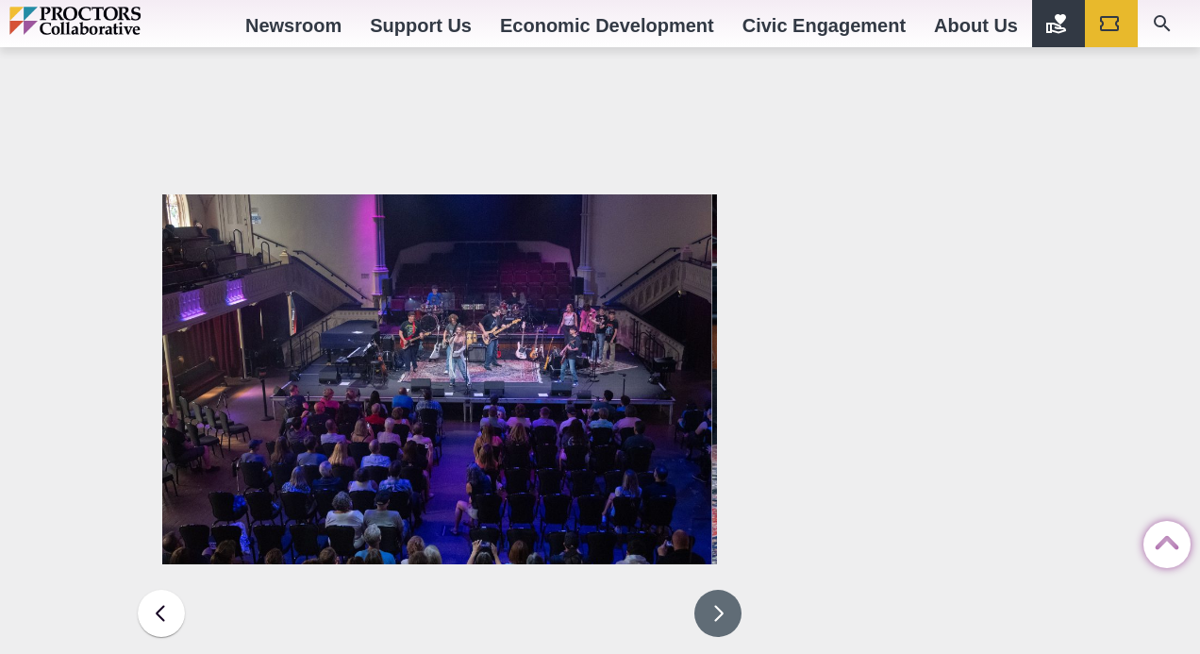
click at [729, 589] on button at bounding box center [717, 612] width 47 height 47
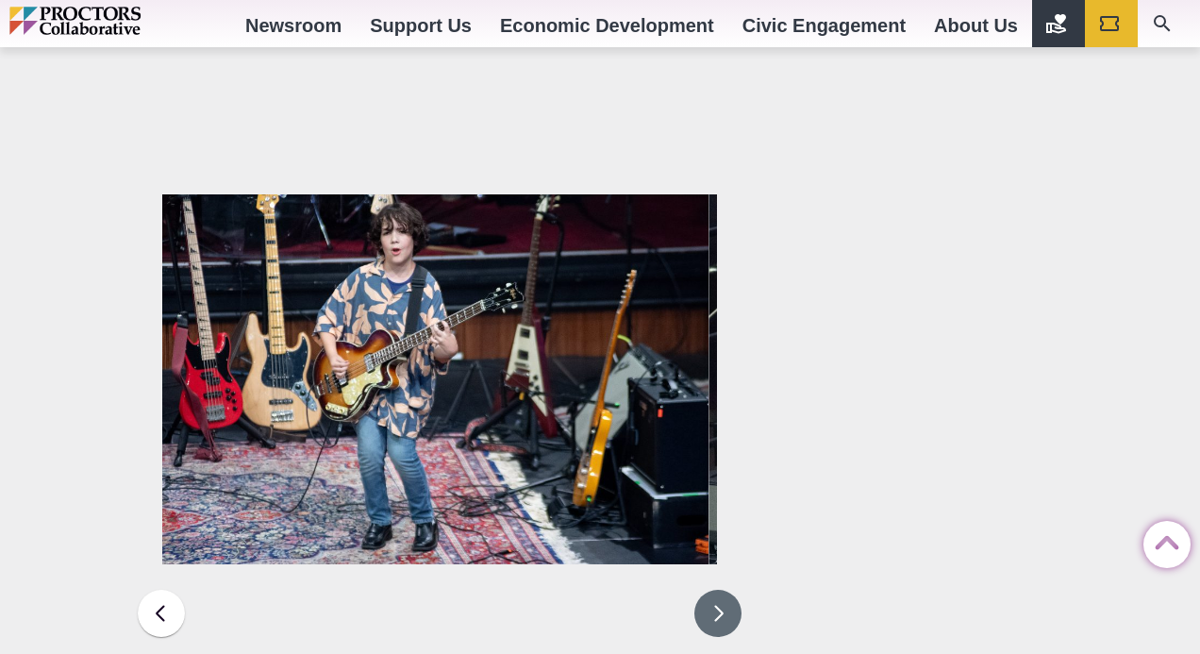
click at [734, 589] on button at bounding box center [717, 612] width 47 height 47
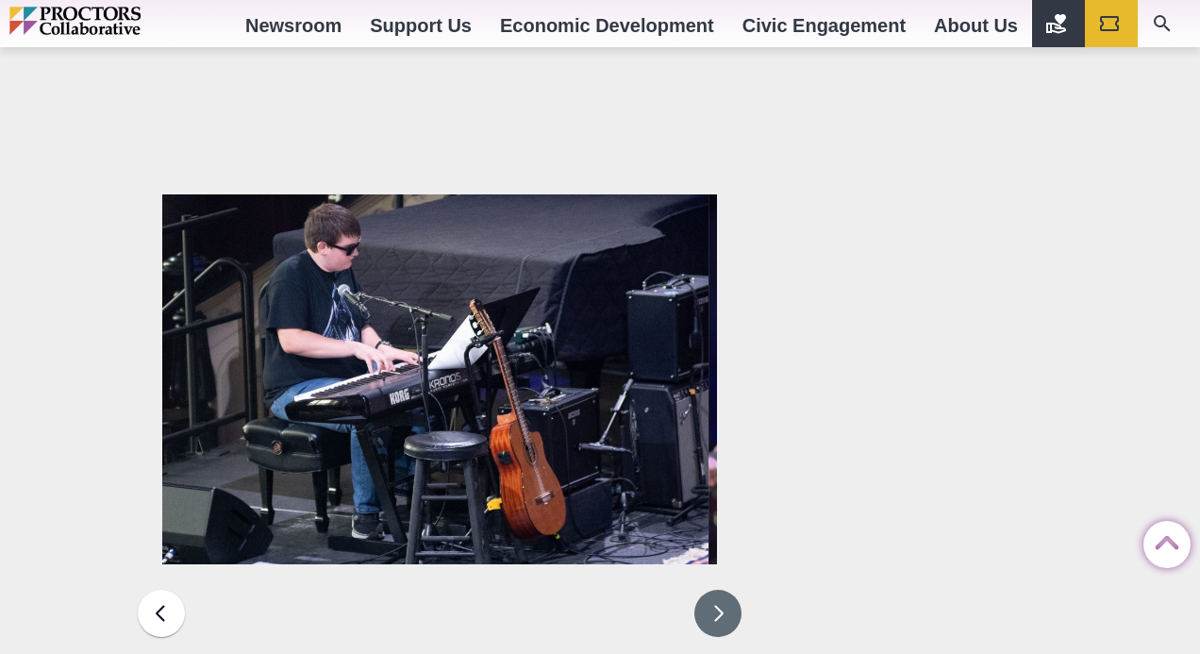
click at [734, 589] on button at bounding box center [717, 612] width 47 height 47
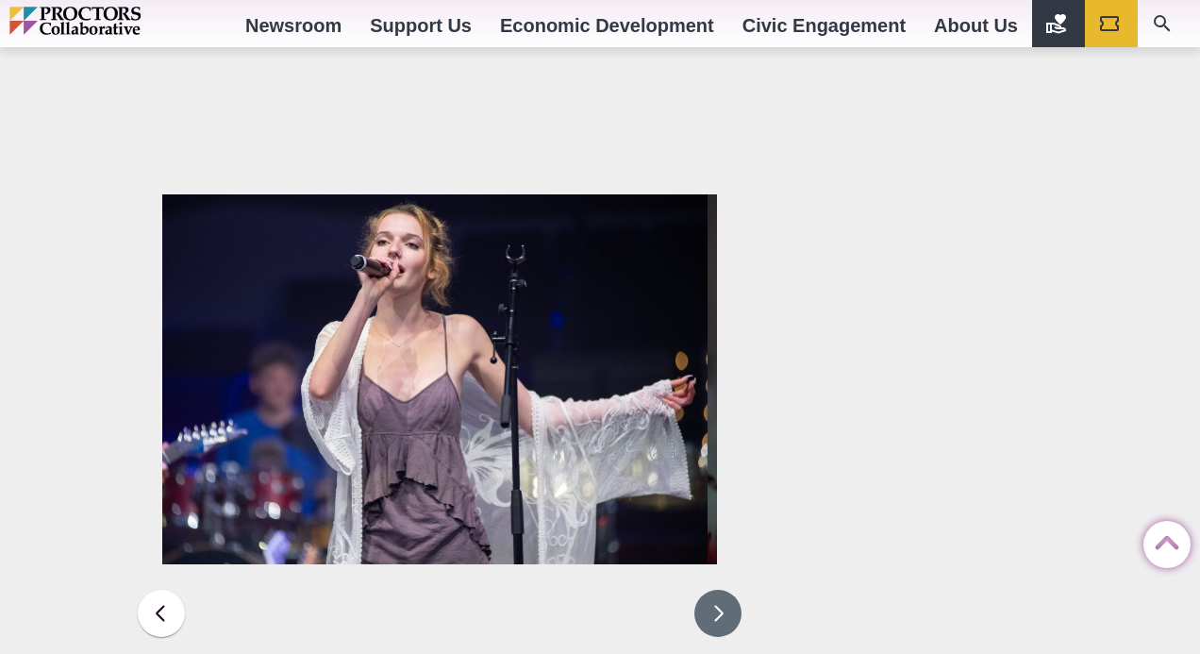
click at [718, 589] on button at bounding box center [717, 612] width 47 height 47
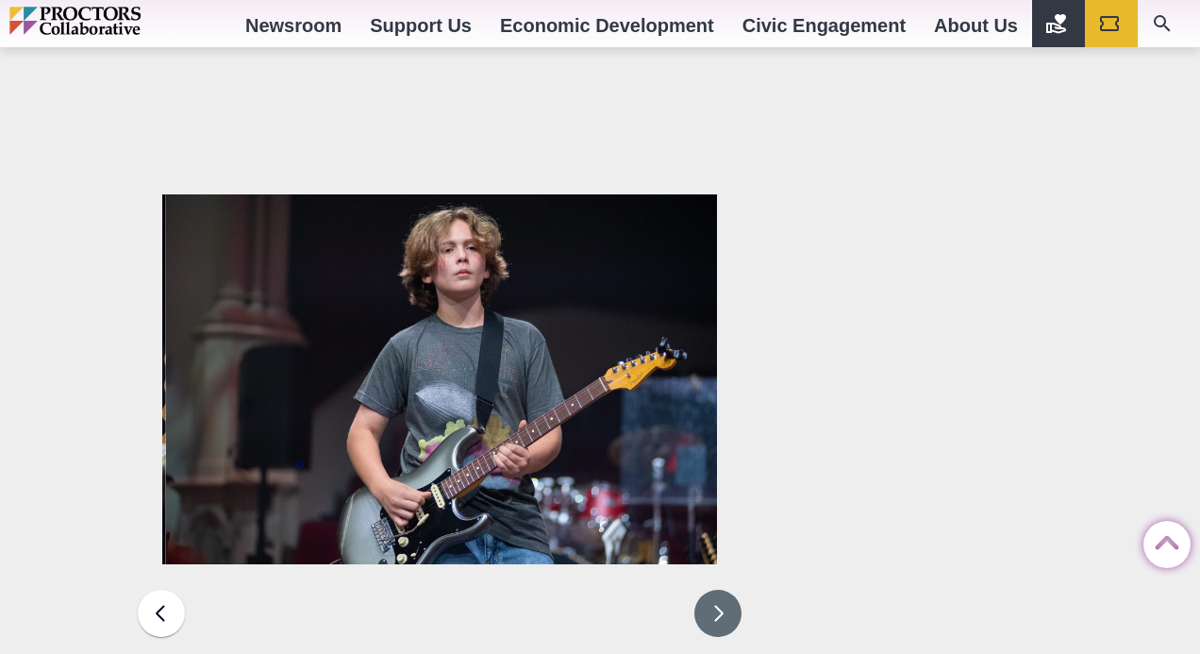
click at [718, 589] on button at bounding box center [717, 612] width 47 height 47
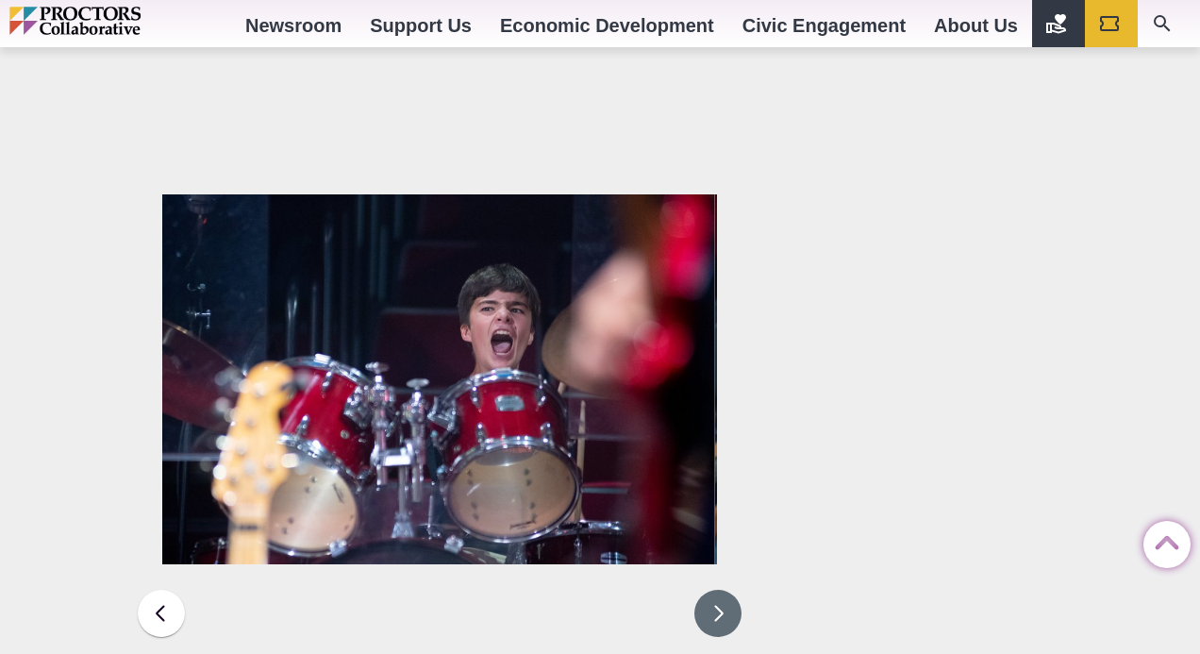
click at [721, 589] on button at bounding box center [717, 612] width 47 height 47
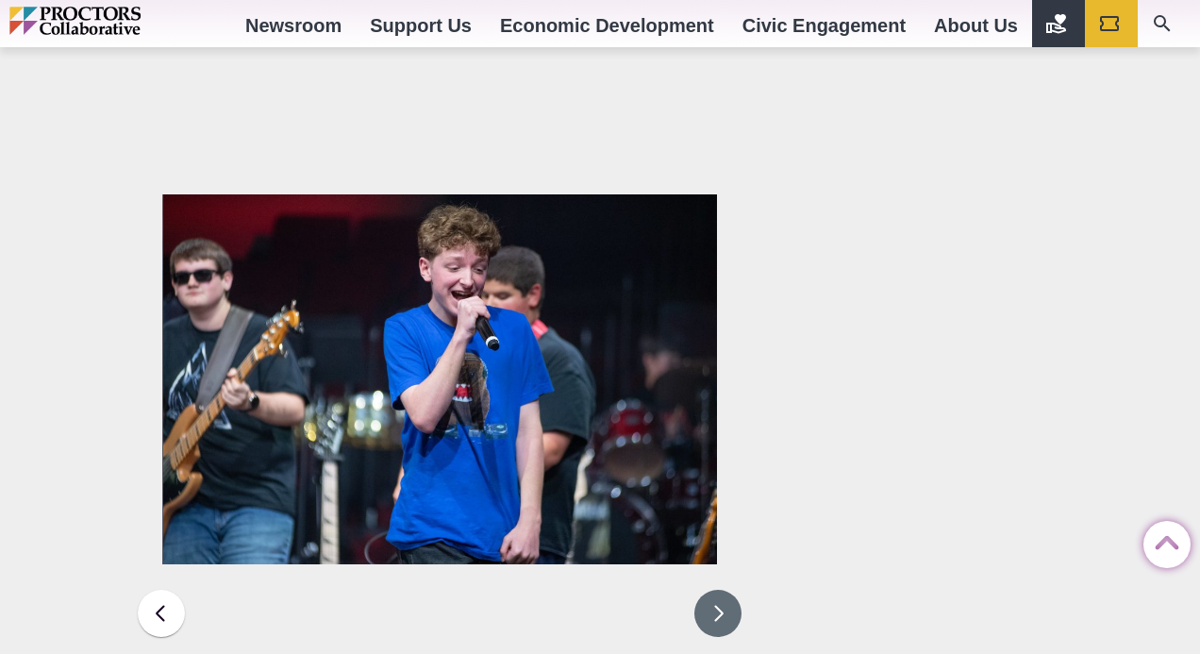
click at [725, 589] on button at bounding box center [717, 612] width 47 height 47
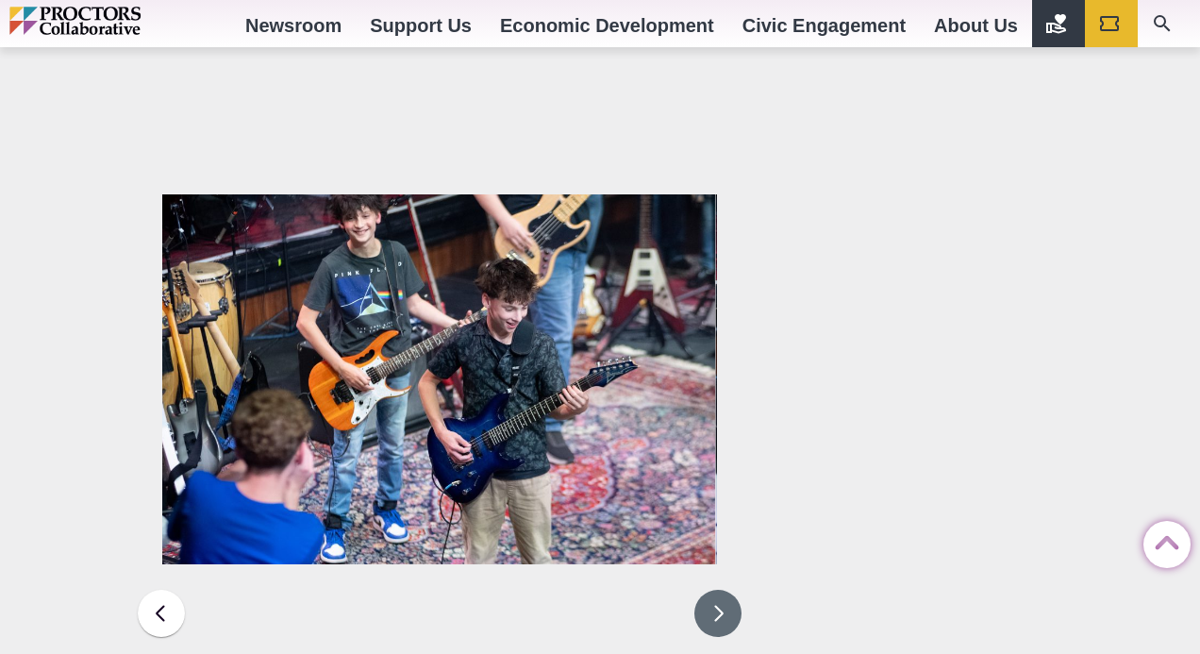
click at [725, 589] on button at bounding box center [717, 612] width 47 height 47
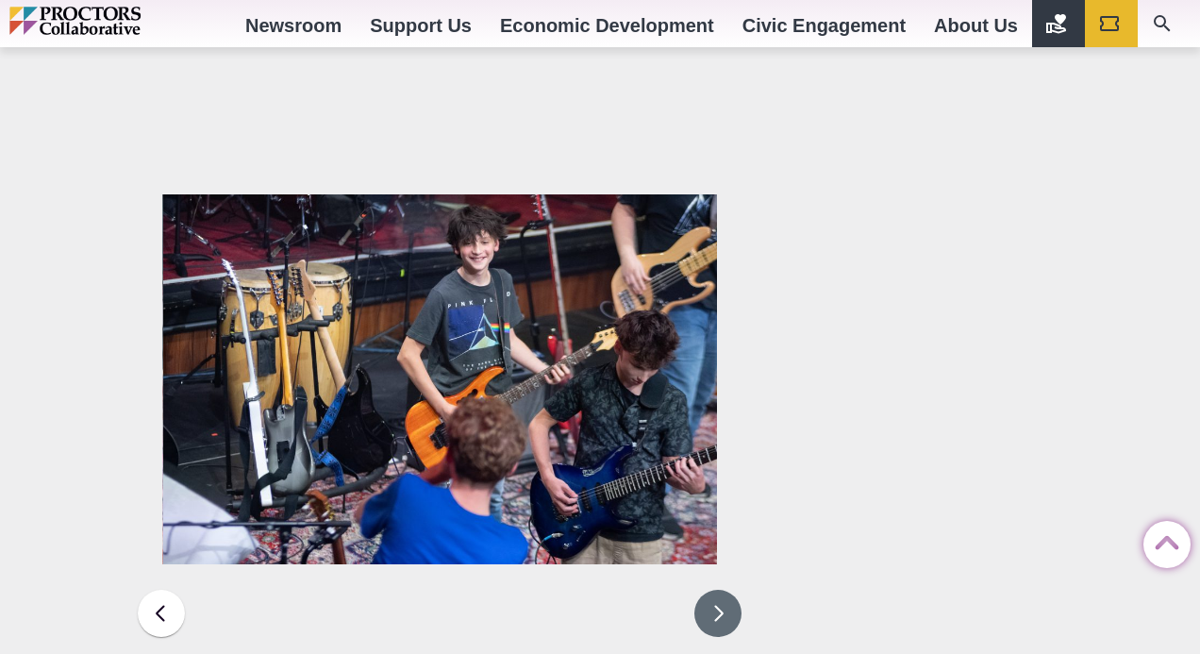
click at [725, 589] on button at bounding box center [717, 612] width 47 height 47
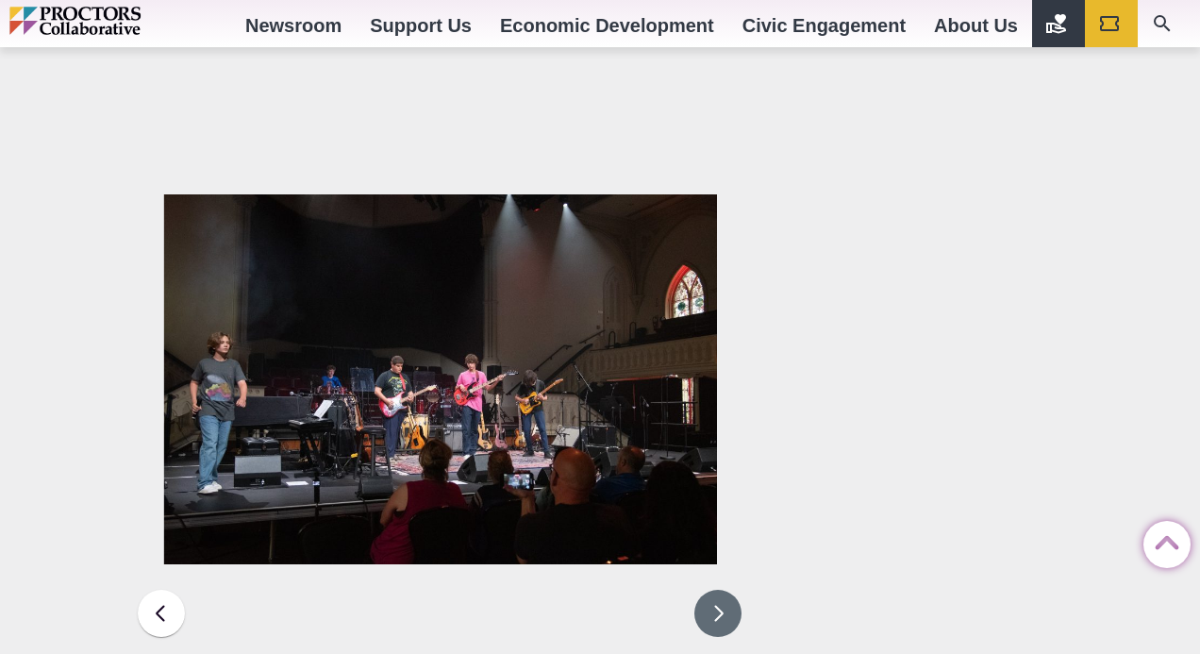
click at [725, 589] on button at bounding box center [717, 612] width 47 height 47
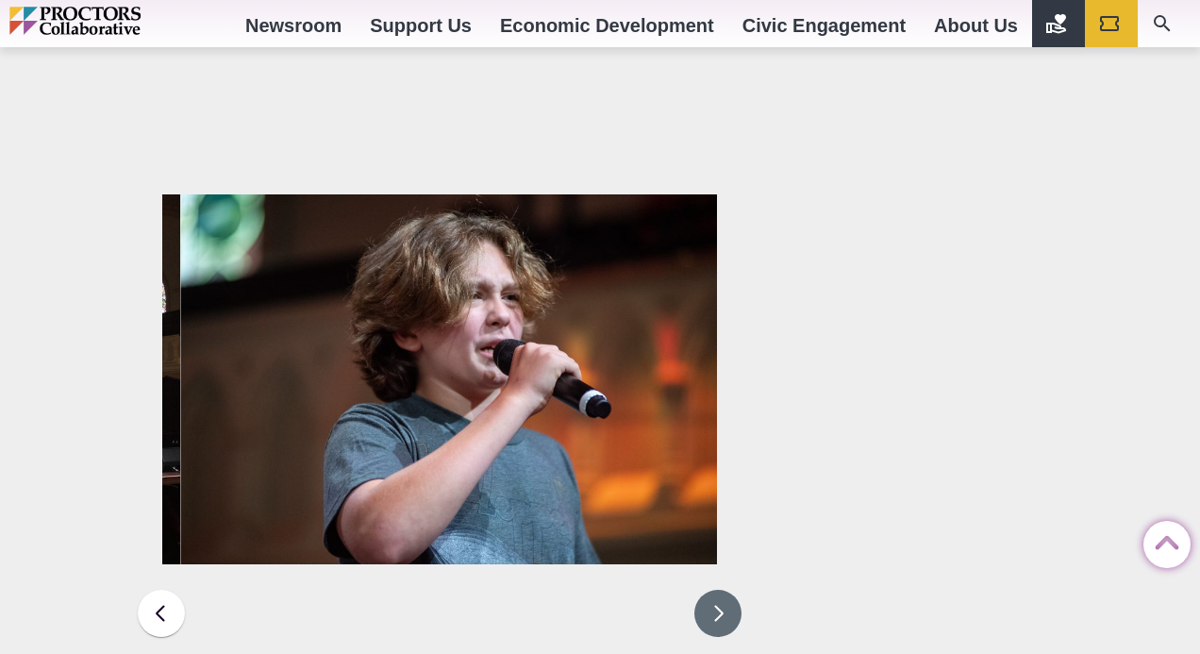
click at [727, 589] on button at bounding box center [717, 612] width 47 height 47
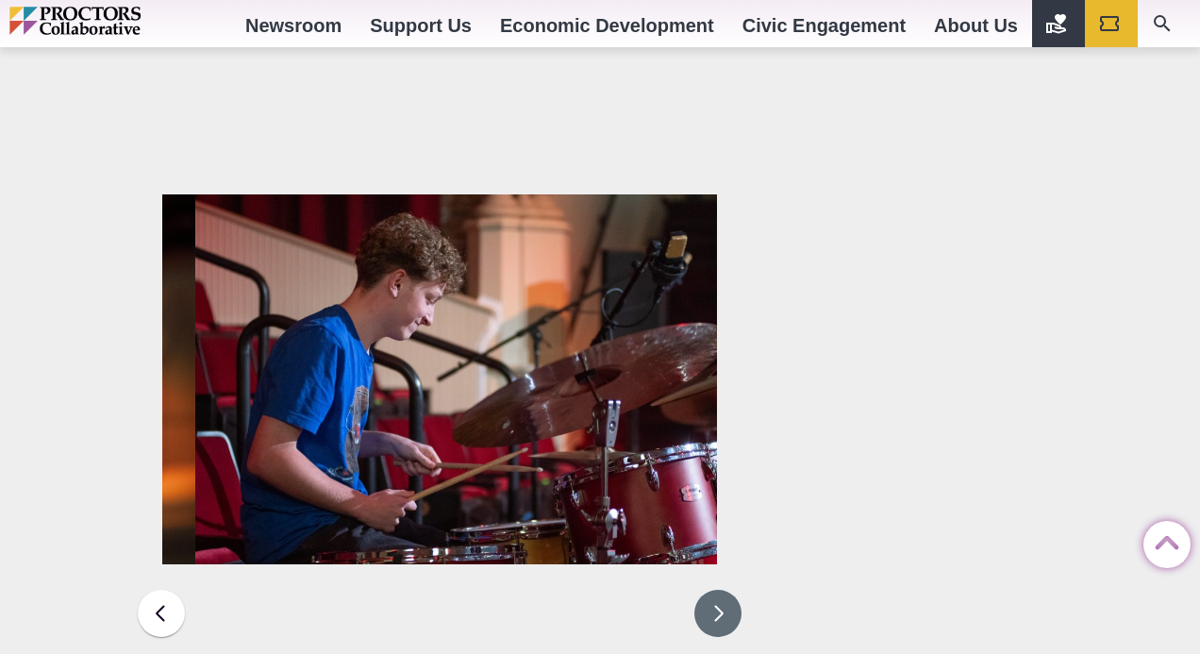
click at [727, 589] on button at bounding box center [717, 612] width 47 height 47
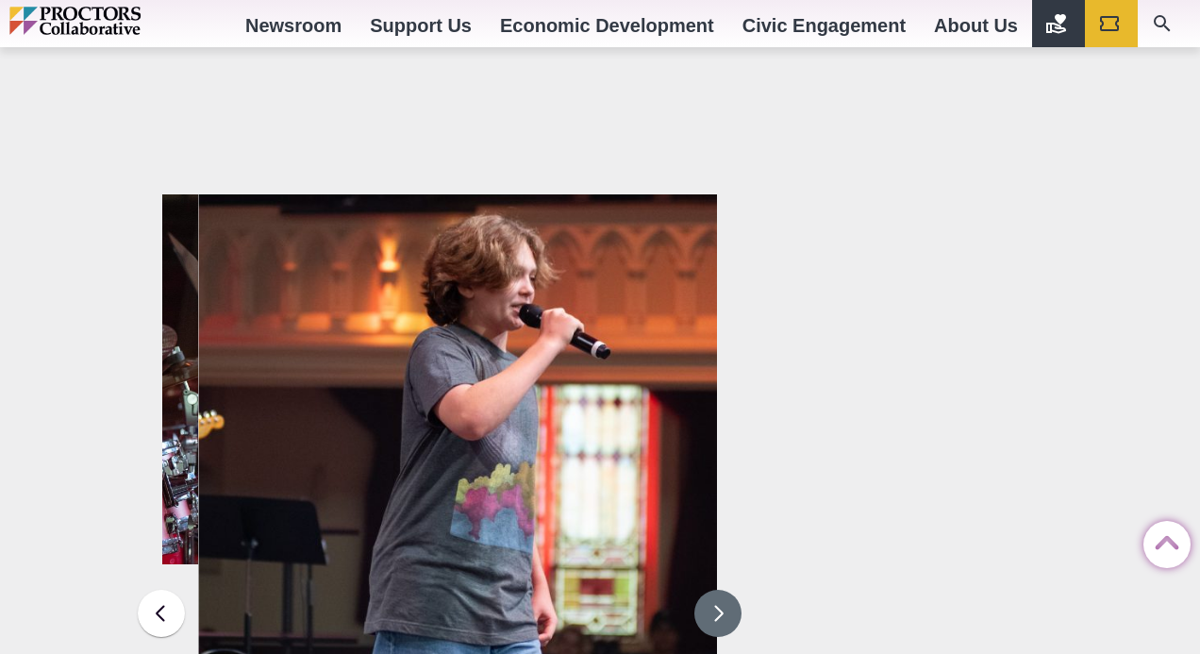
click at [728, 589] on button at bounding box center [717, 612] width 47 height 47
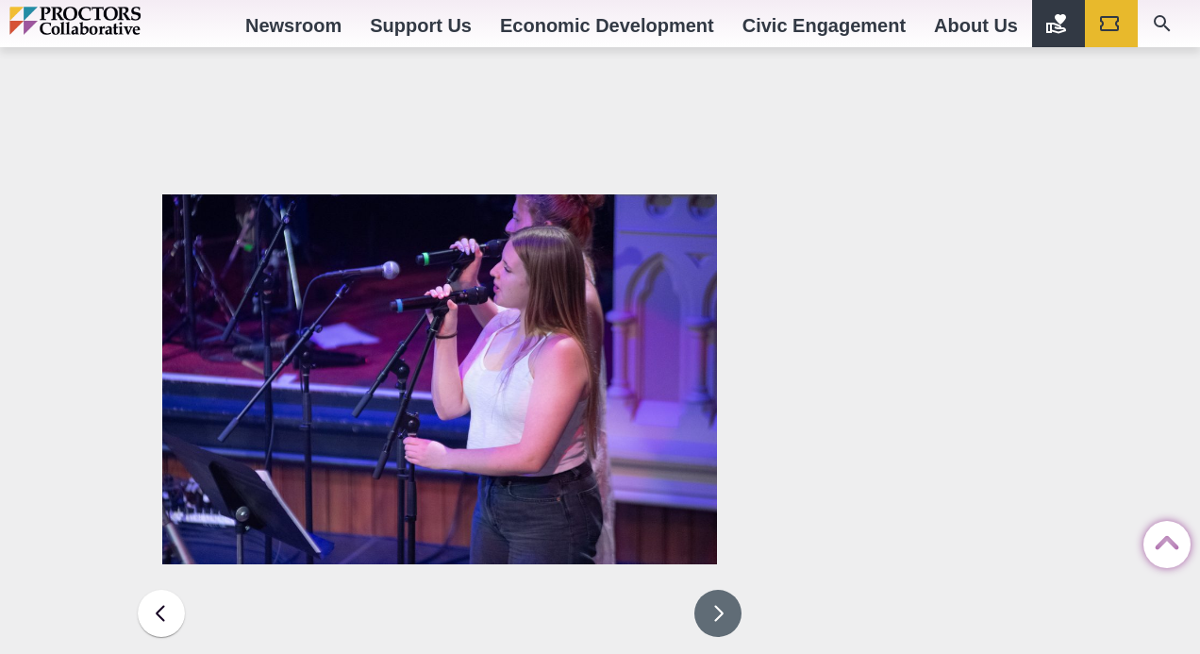
click at [728, 589] on button at bounding box center [717, 612] width 47 height 47
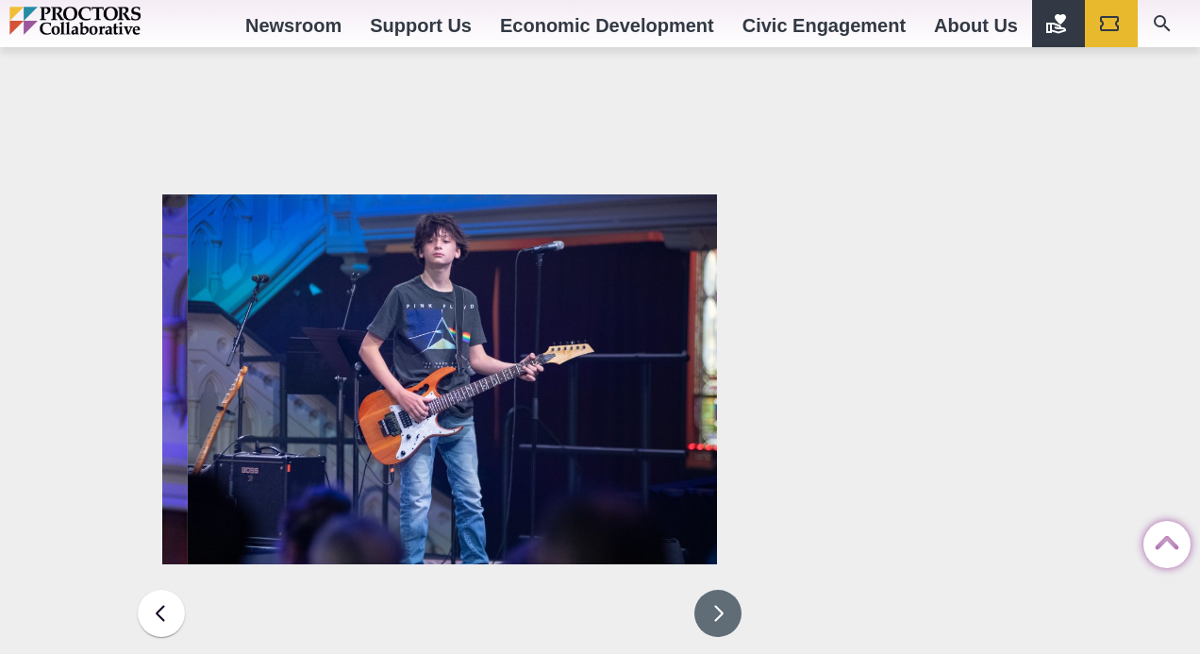
click at [728, 589] on button at bounding box center [717, 612] width 47 height 47
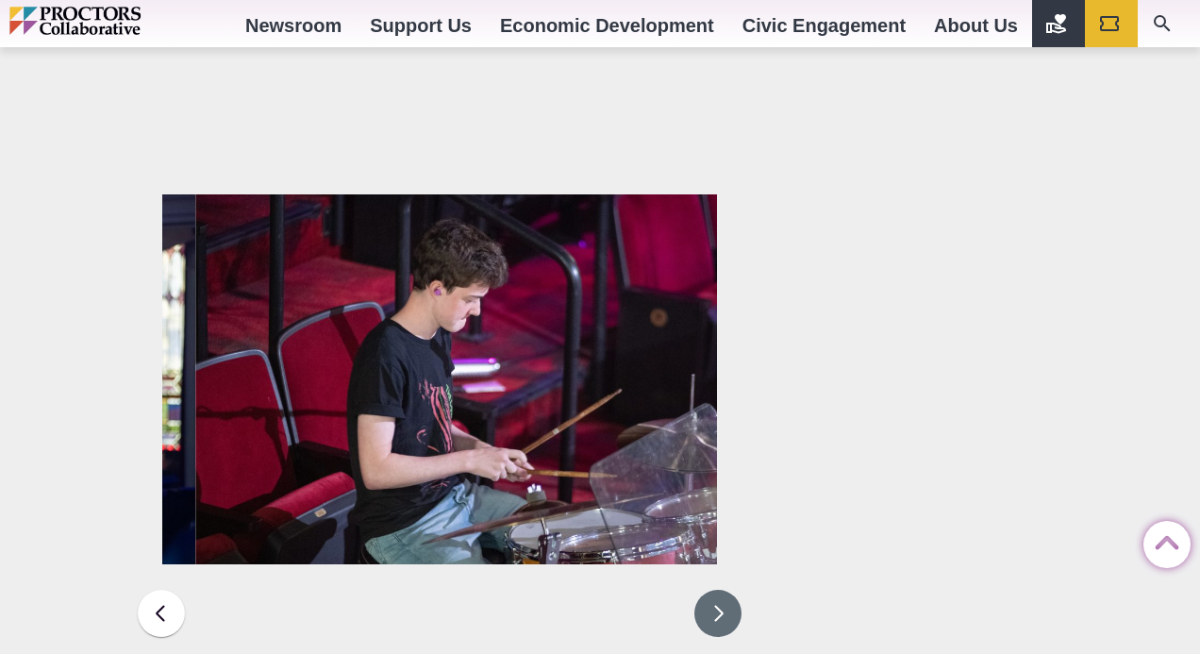
click at [728, 589] on button at bounding box center [717, 612] width 47 height 47
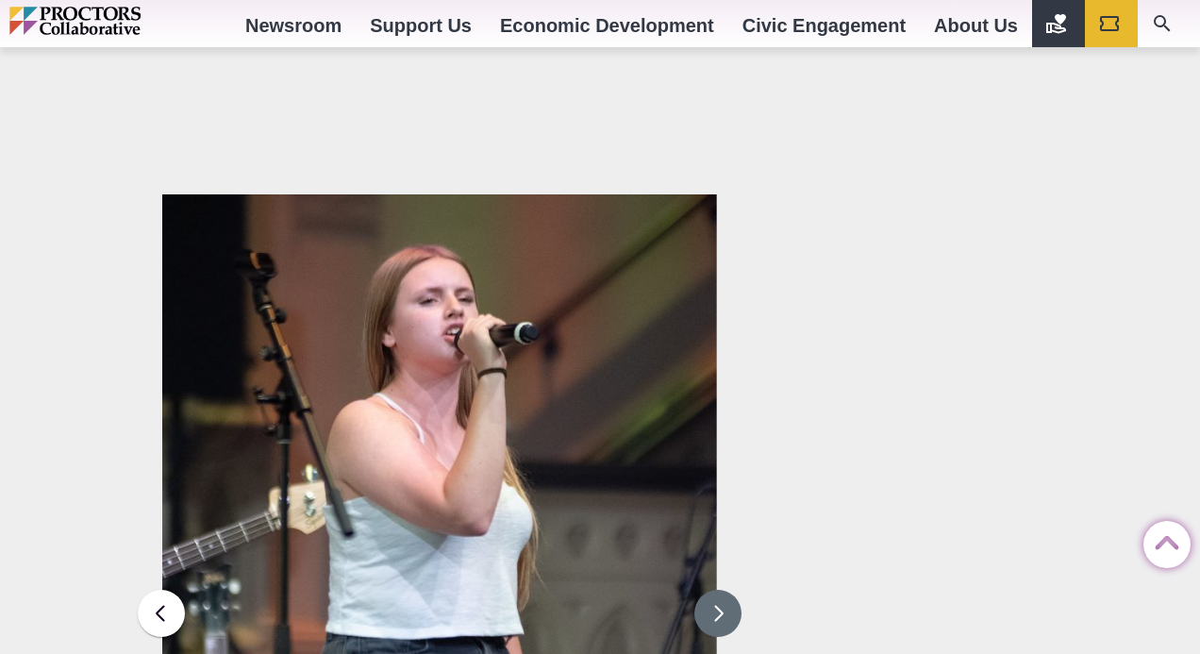
click at [728, 589] on button at bounding box center [717, 612] width 47 height 47
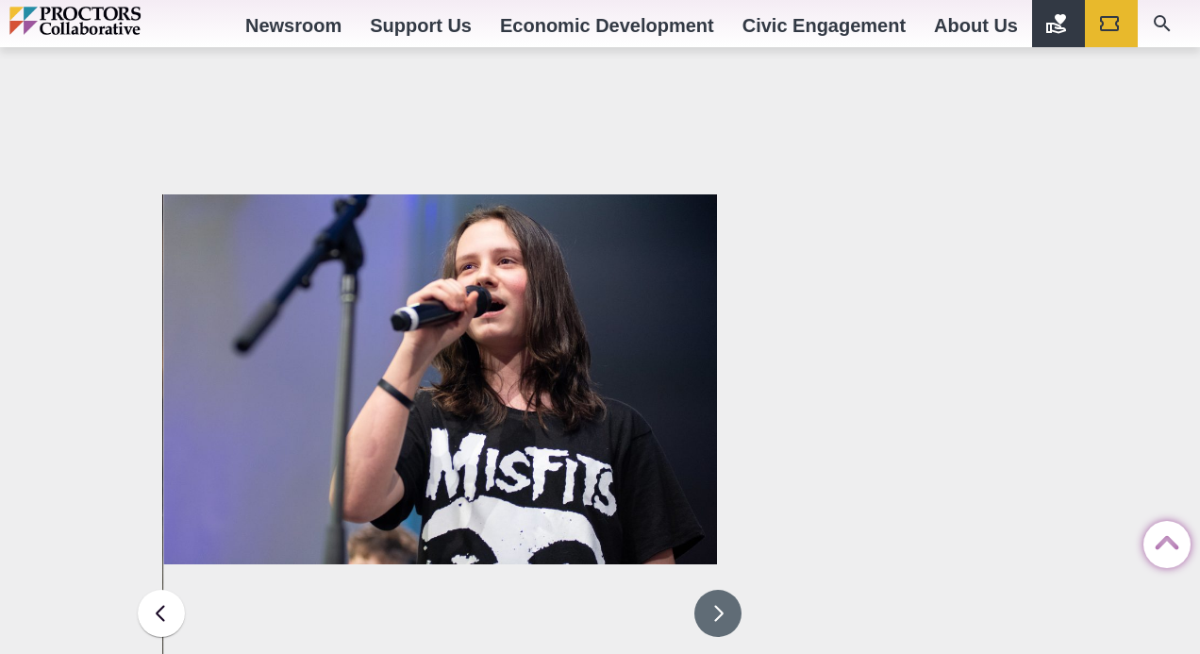
click at [728, 589] on button at bounding box center [717, 612] width 47 height 47
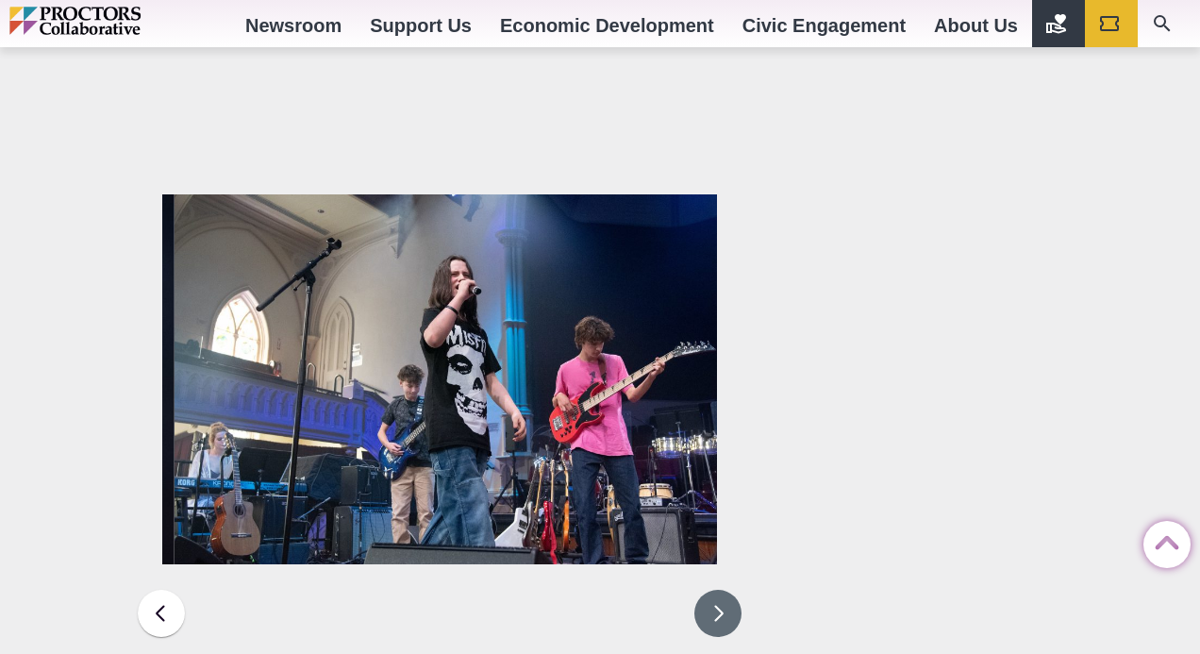
click at [729, 589] on button at bounding box center [717, 612] width 47 height 47
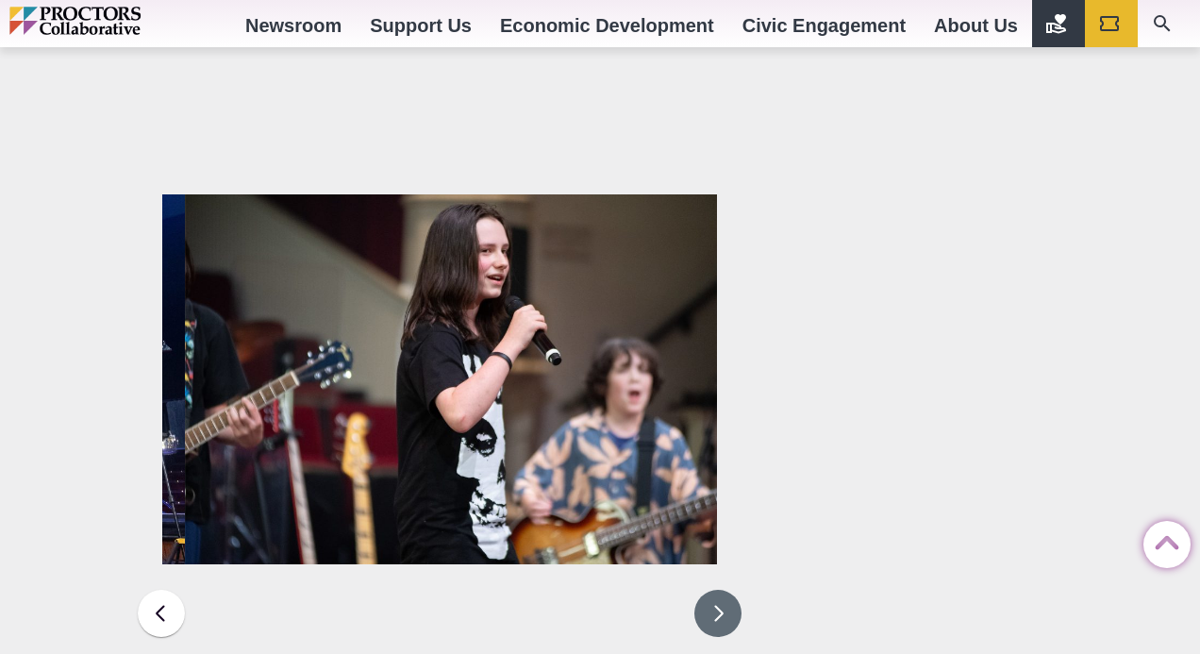
click at [728, 589] on button at bounding box center [717, 612] width 47 height 47
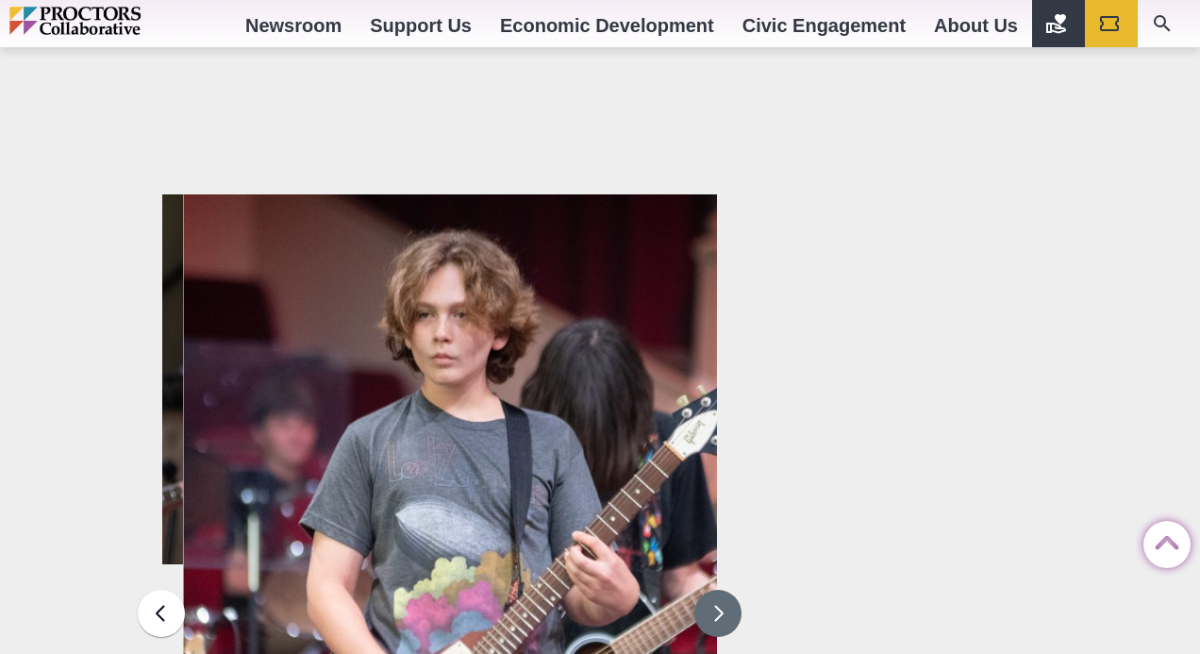
click at [728, 589] on button at bounding box center [717, 612] width 47 height 47
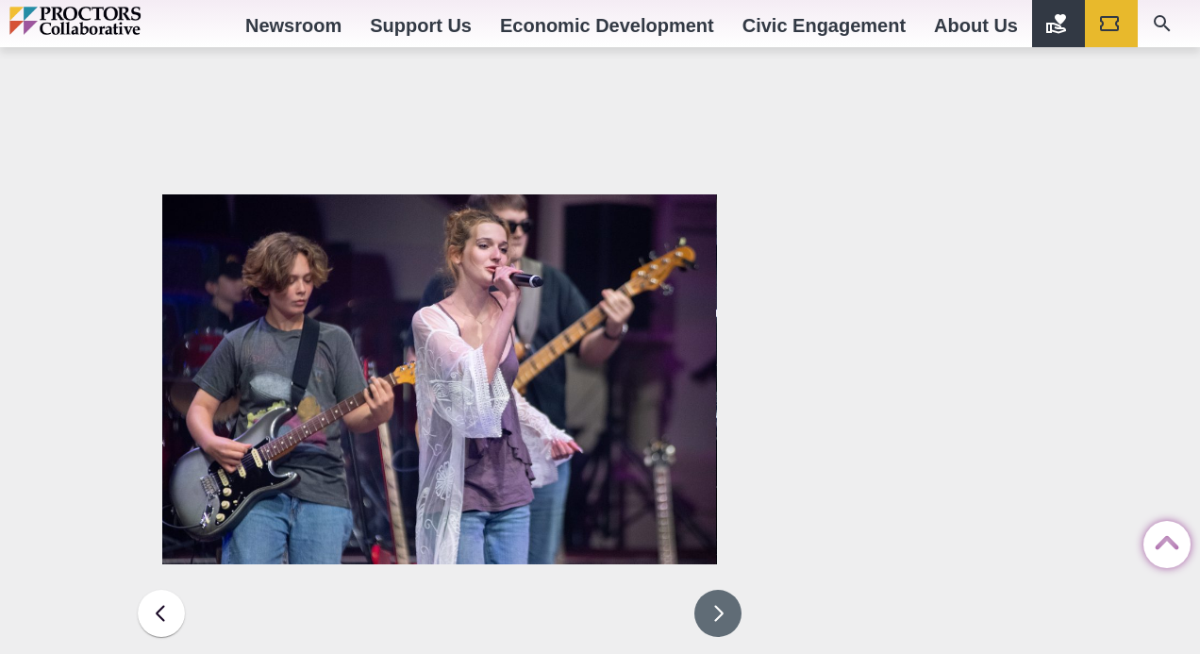
click at [714, 589] on button at bounding box center [717, 612] width 47 height 47
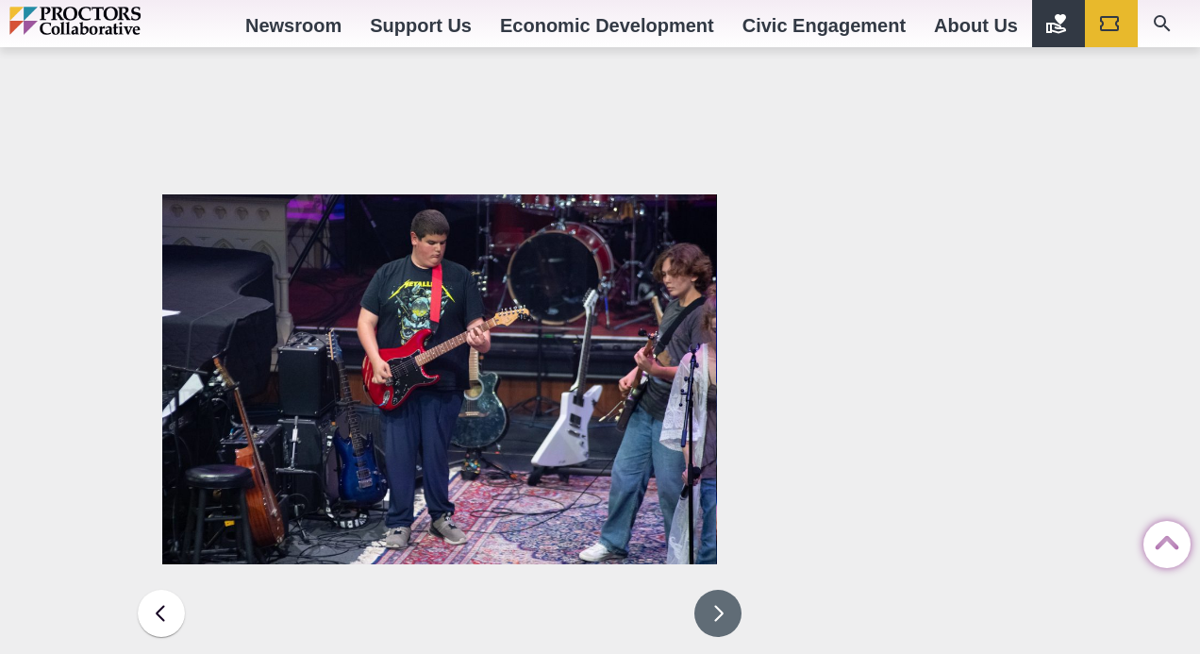
click at [721, 589] on button at bounding box center [717, 612] width 47 height 47
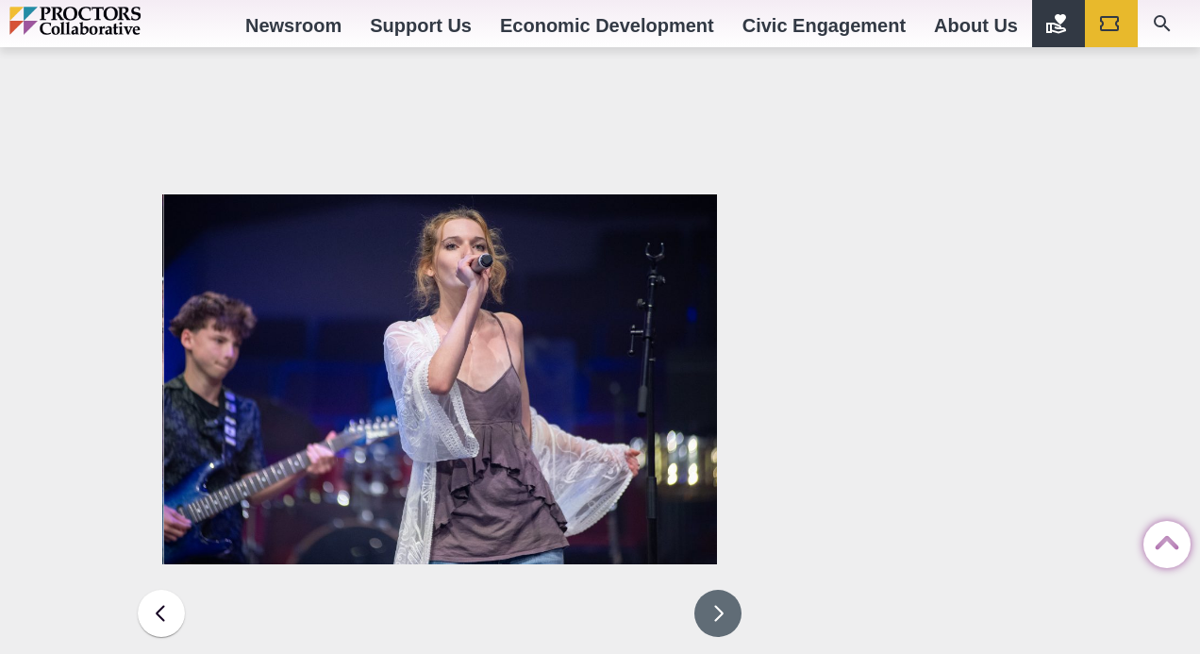
click at [725, 589] on button at bounding box center [717, 612] width 47 height 47
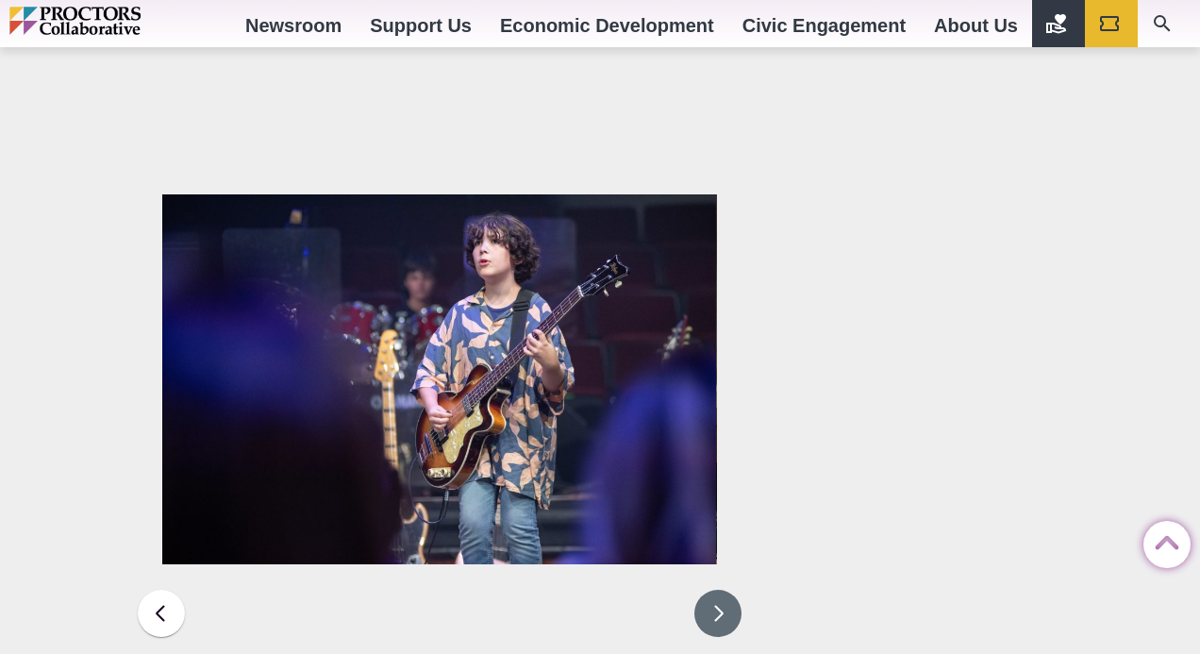
click at [725, 589] on button at bounding box center [717, 612] width 47 height 47
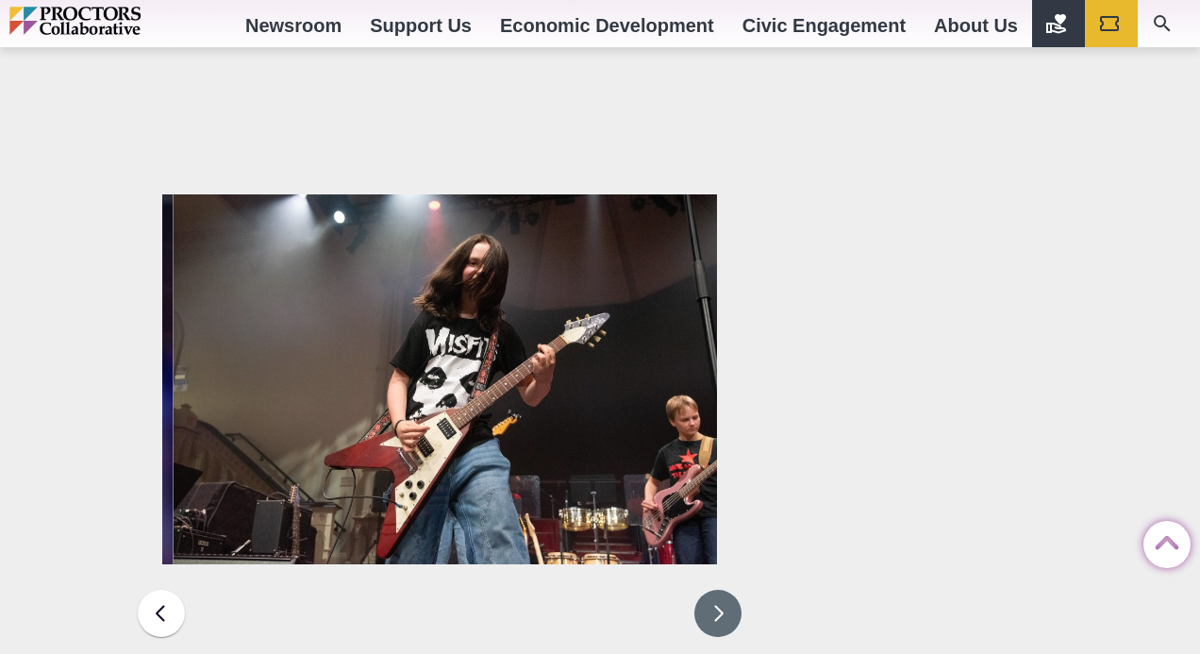
click at [726, 589] on button at bounding box center [717, 612] width 47 height 47
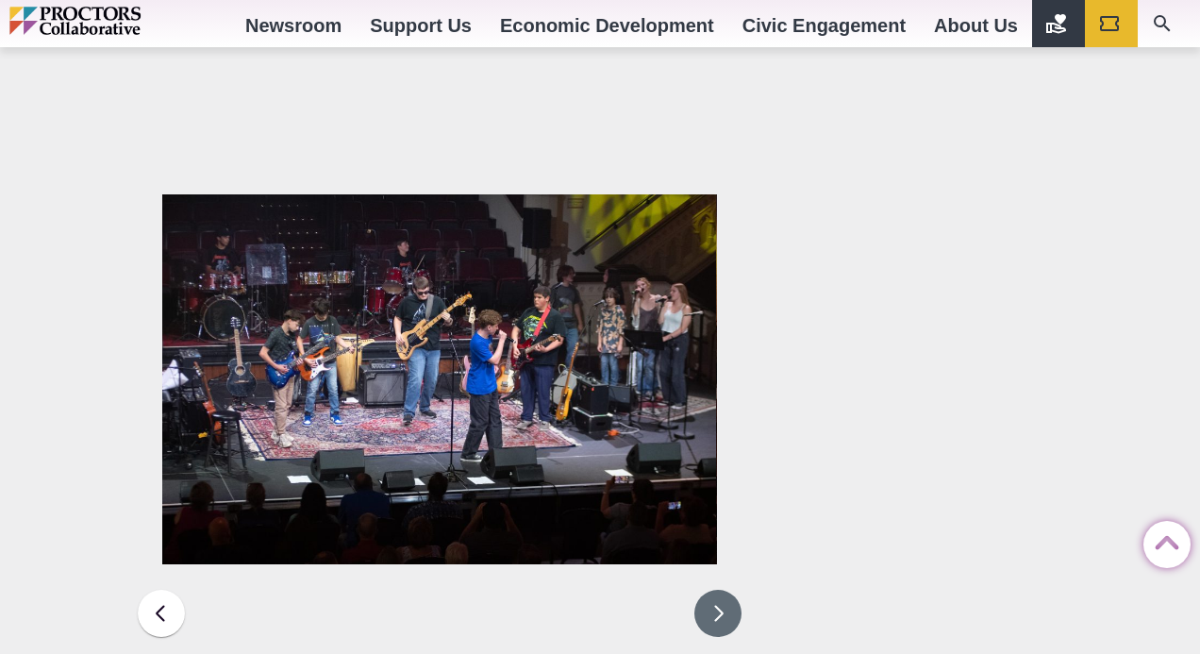
click at [726, 589] on button at bounding box center [717, 612] width 47 height 47
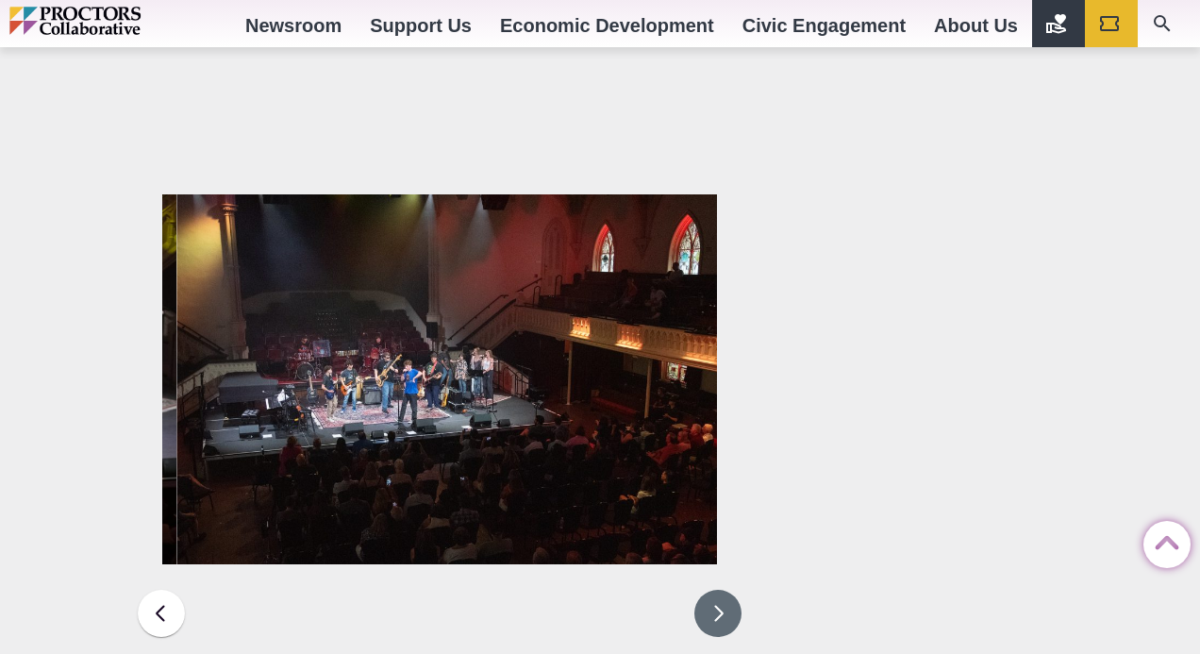
click at [727, 589] on button at bounding box center [717, 612] width 47 height 47
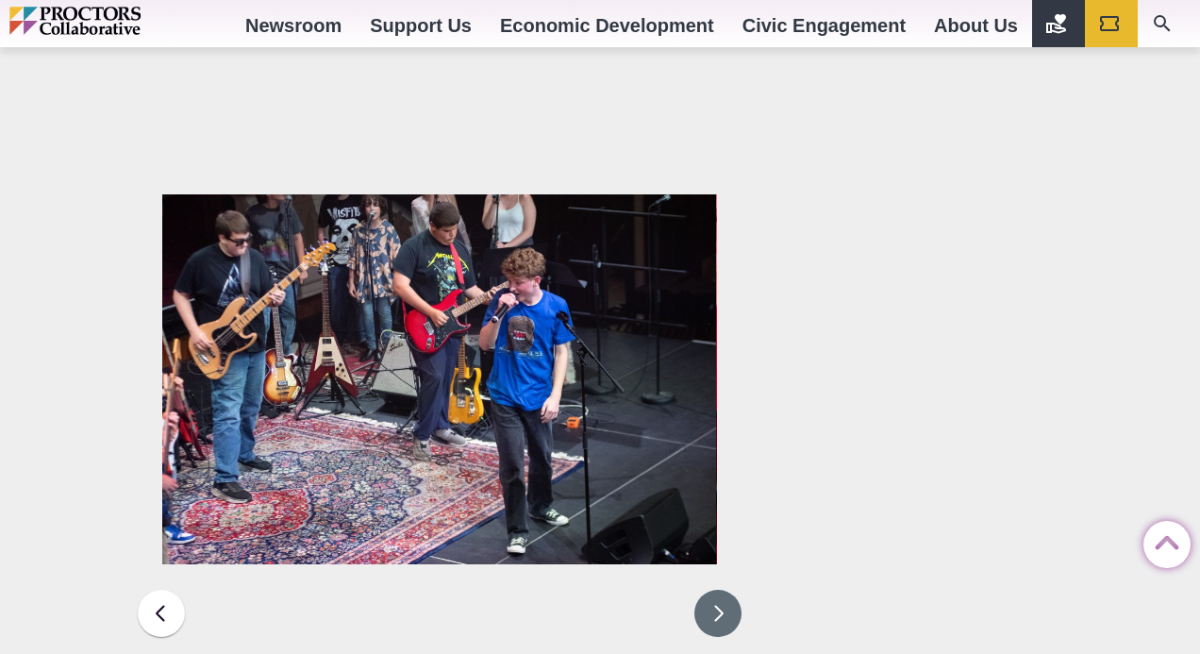
click at [727, 589] on button at bounding box center [717, 612] width 47 height 47
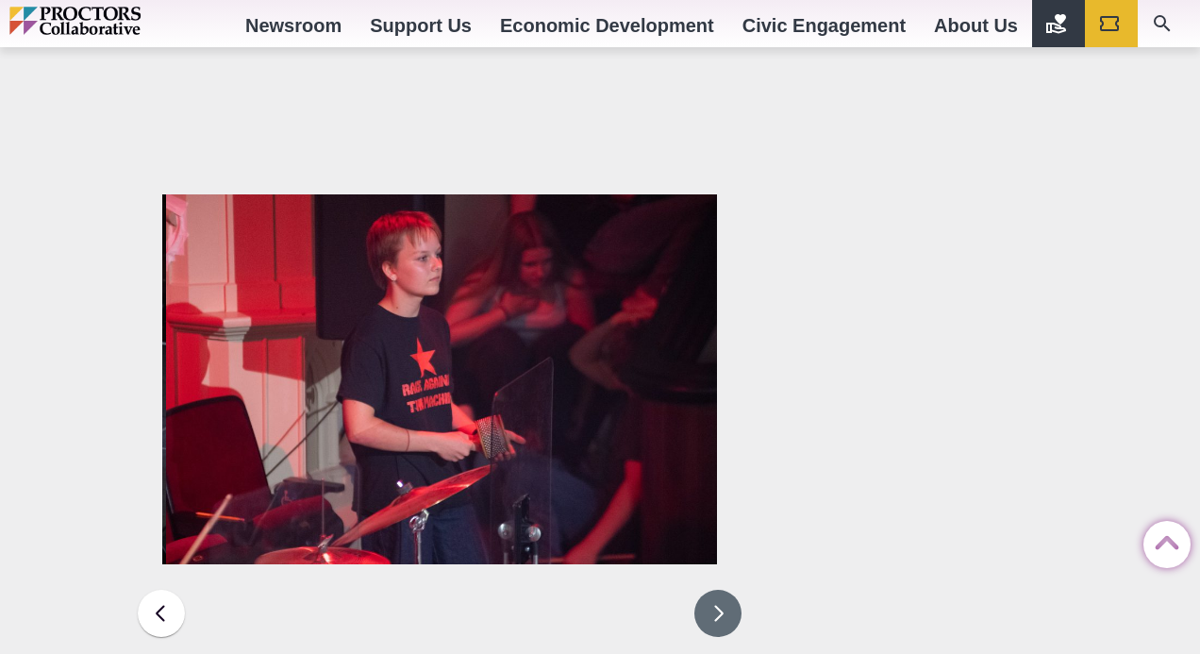
click at [727, 589] on button at bounding box center [717, 612] width 47 height 47
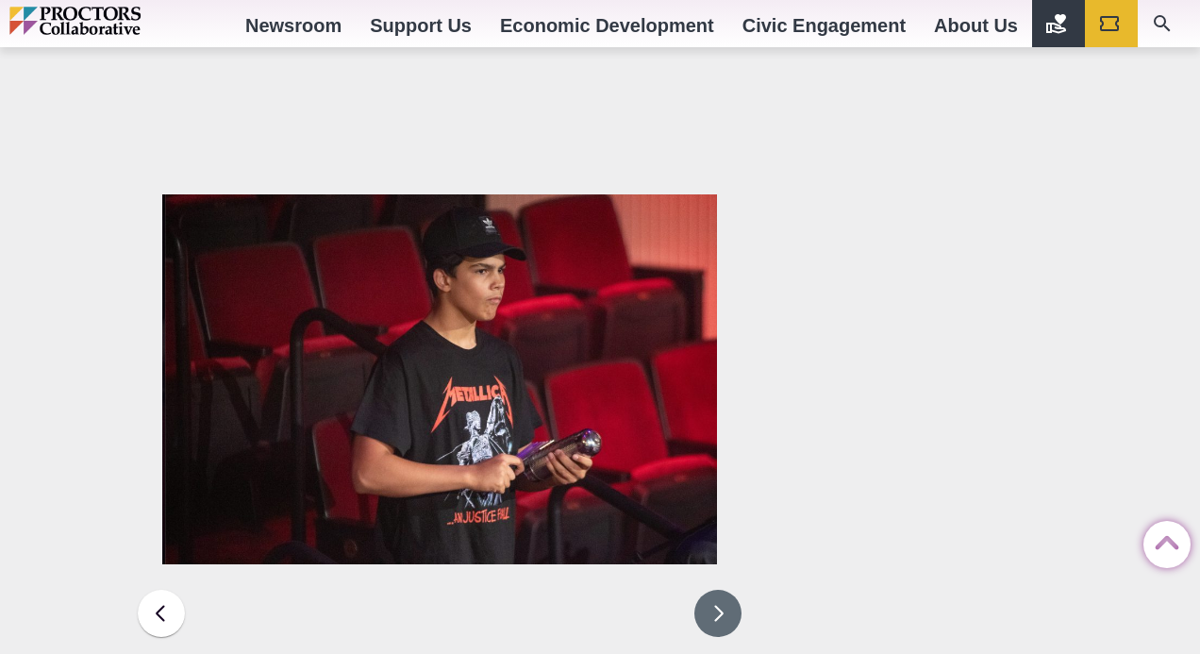
click at [727, 589] on button at bounding box center [717, 612] width 47 height 47
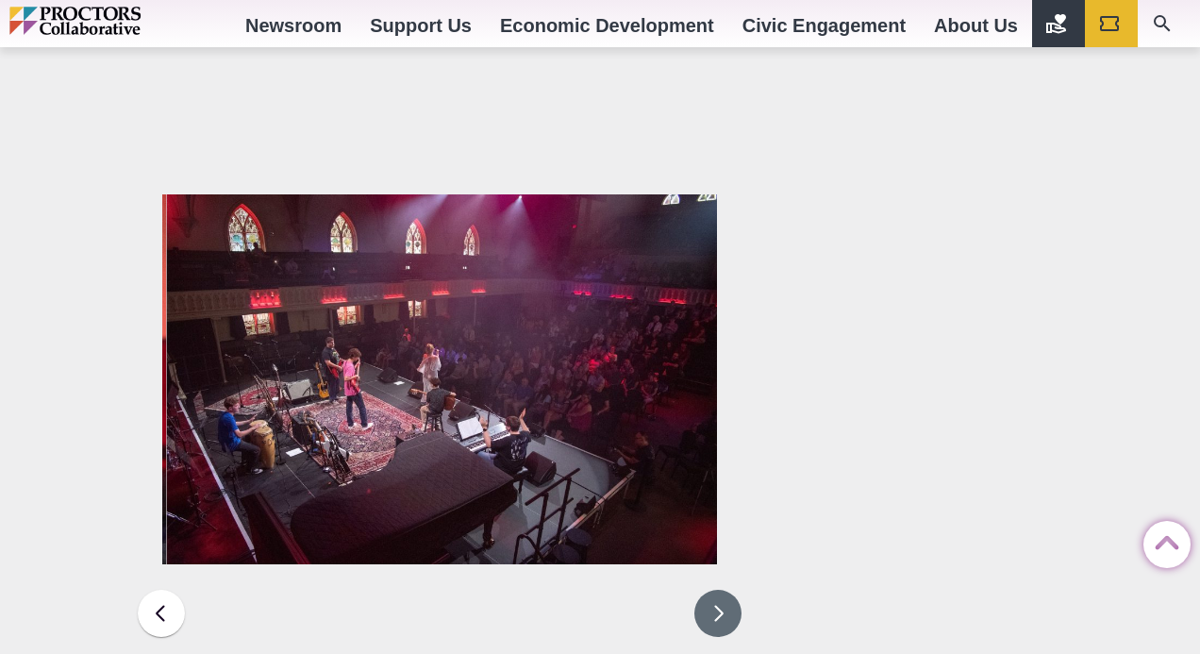
click at [727, 589] on button at bounding box center [717, 612] width 47 height 47
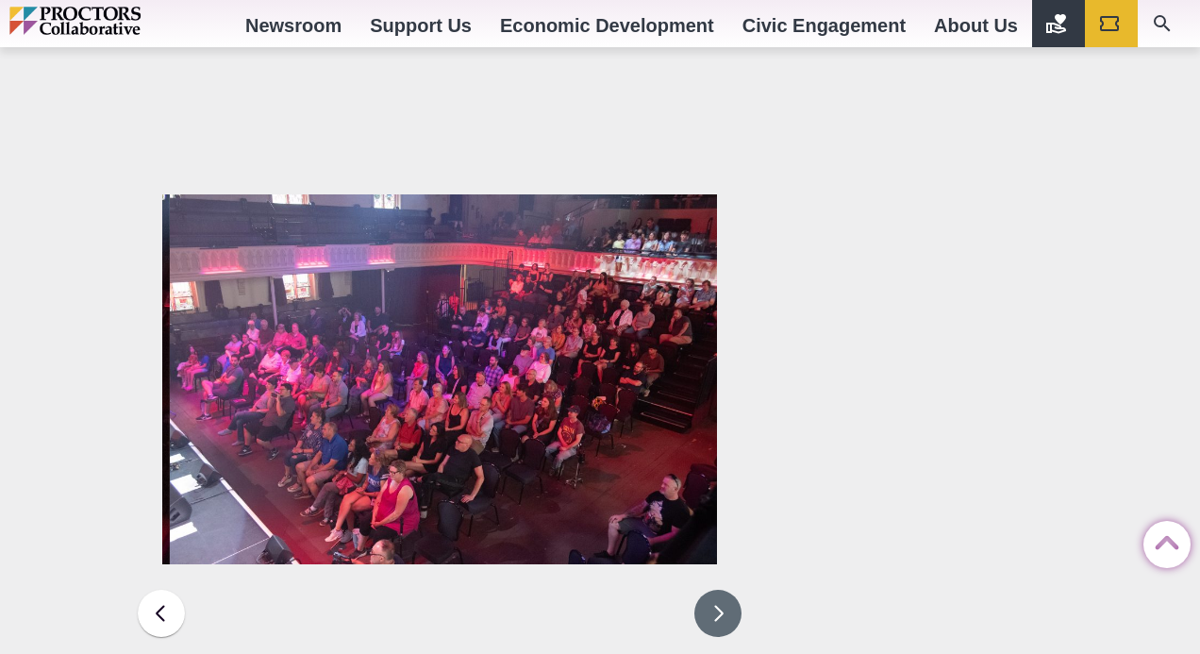
click at [728, 589] on button at bounding box center [717, 612] width 47 height 47
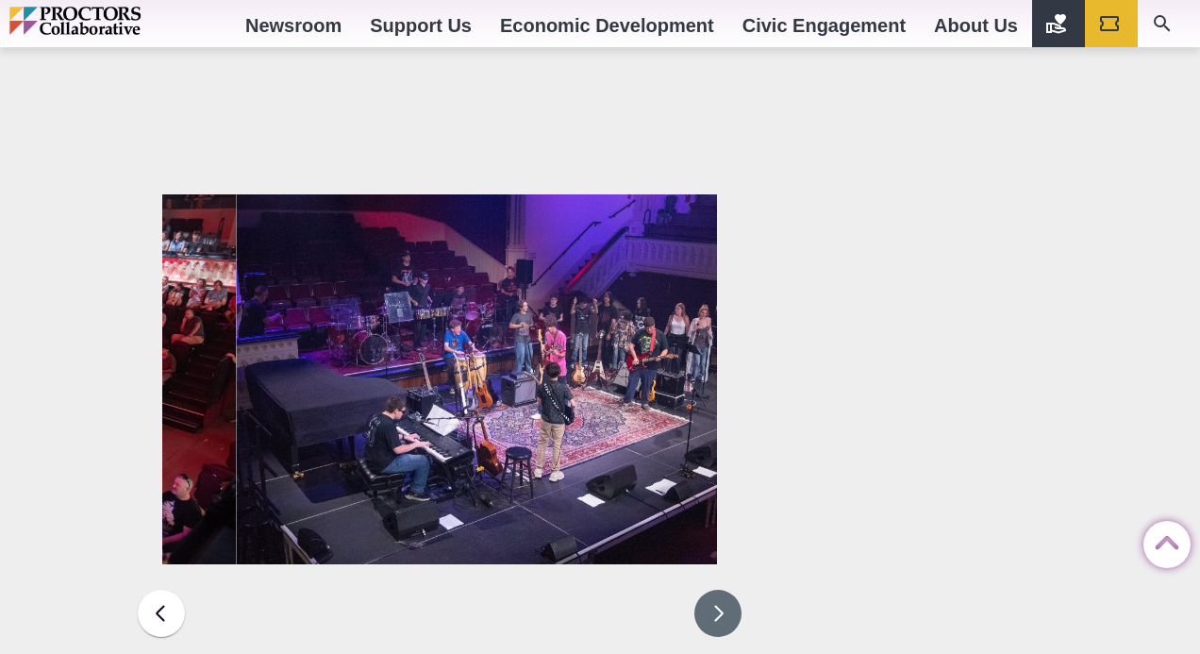
click at [728, 589] on button at bounding box center [717, 612] width 47 height 47
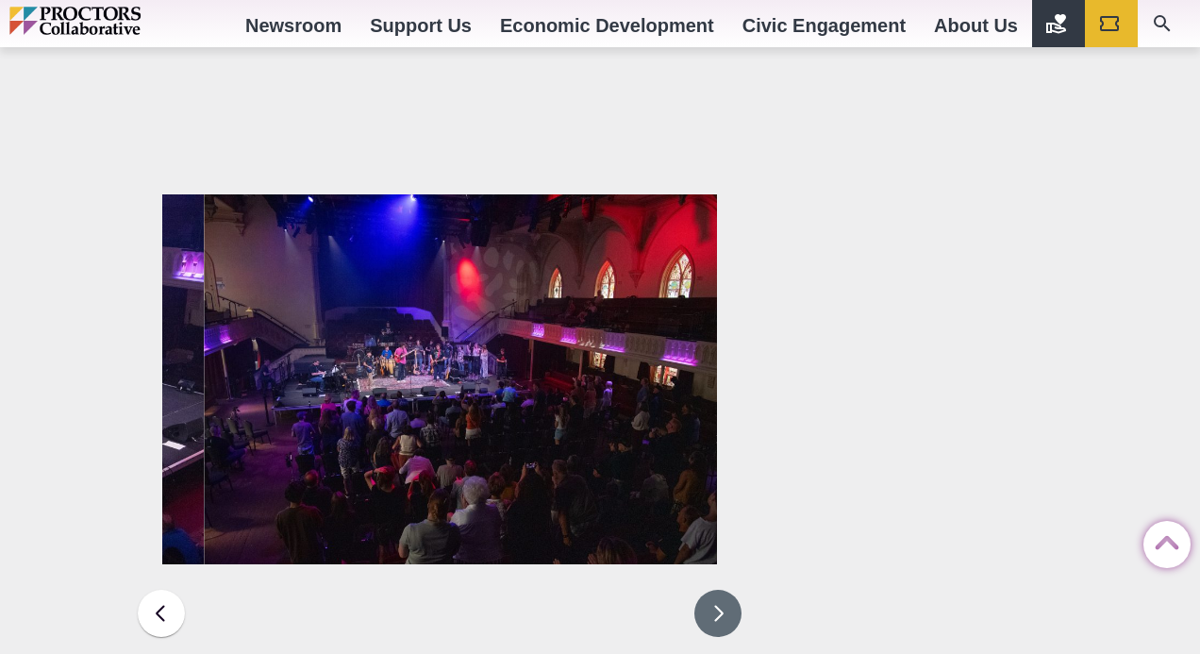
click at [728, 589] on button at bounding box center [717, 612] width 47 height 47
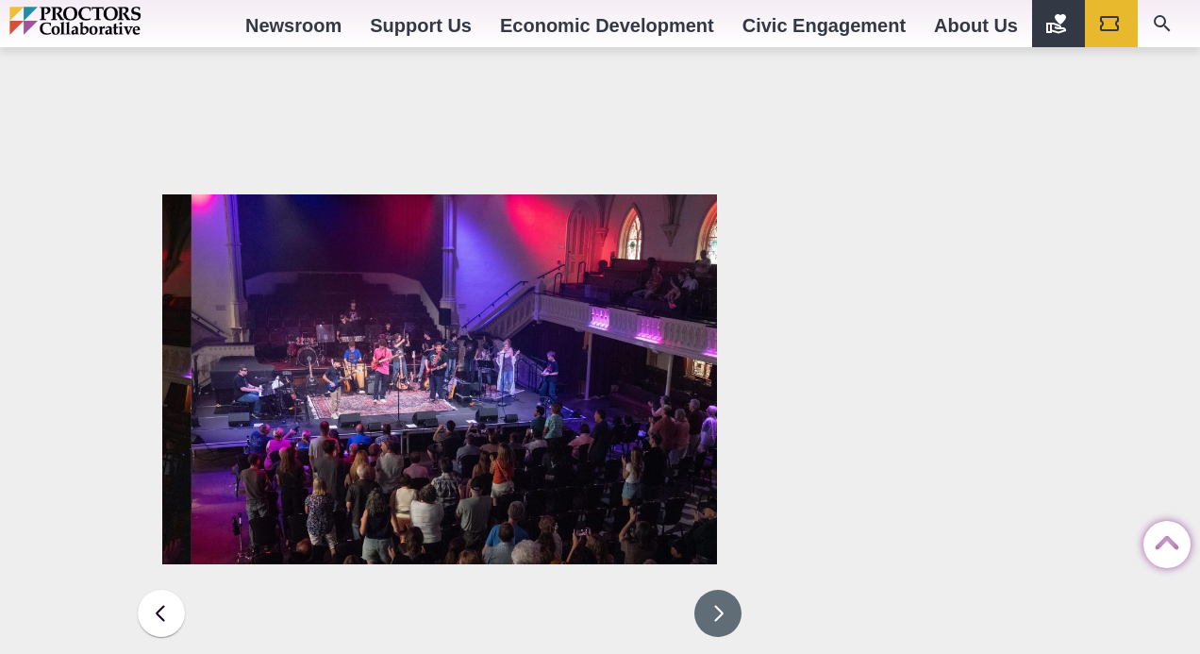
click at [728, 589] on button at bounding box center [717, 612] width 47 height 47
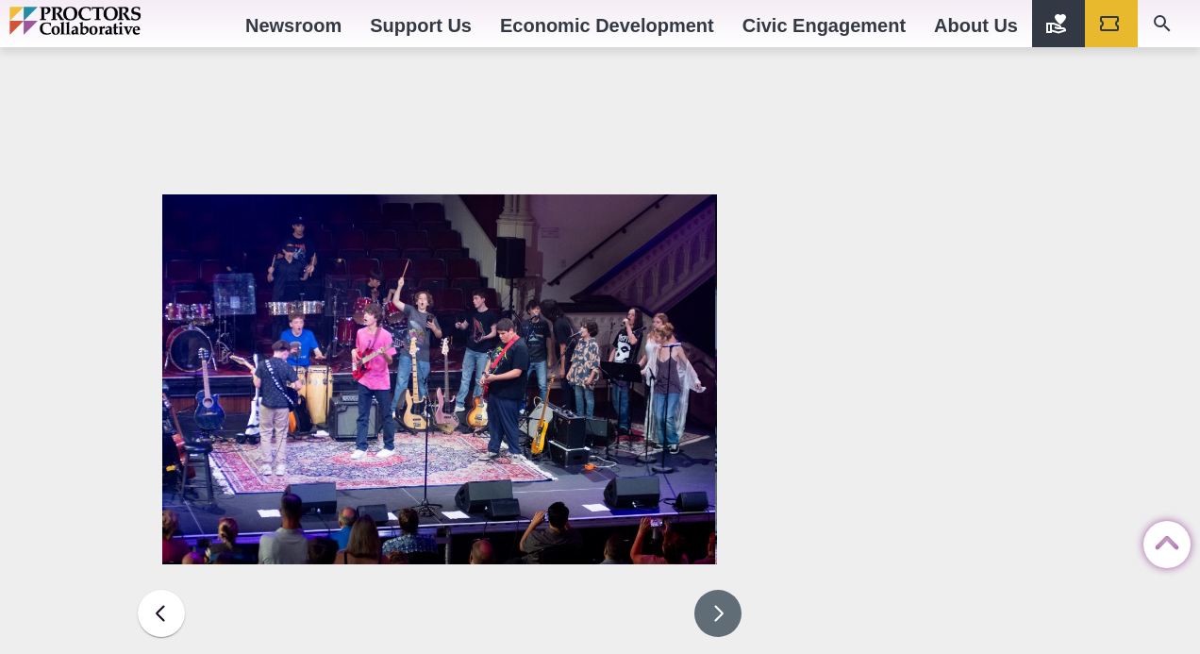
click at [729, 589] on button at bounding box center [717, 612] width 47 height 47
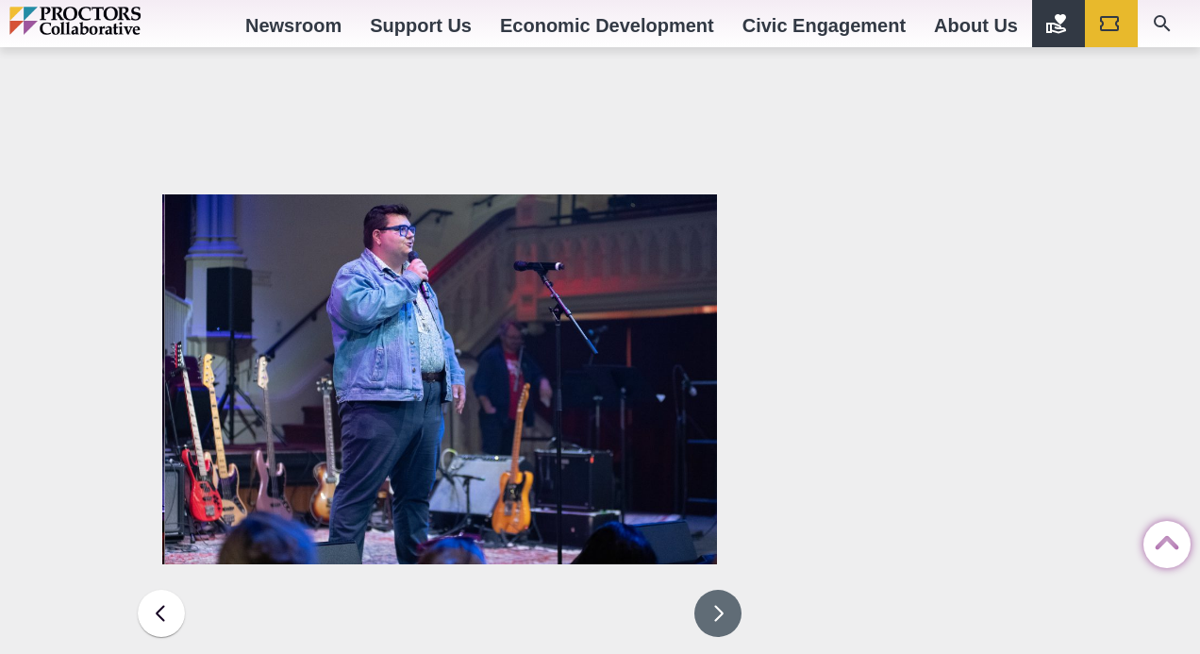
click at [729, 589] on button at bounding box center [717, 612] width 47 height 47
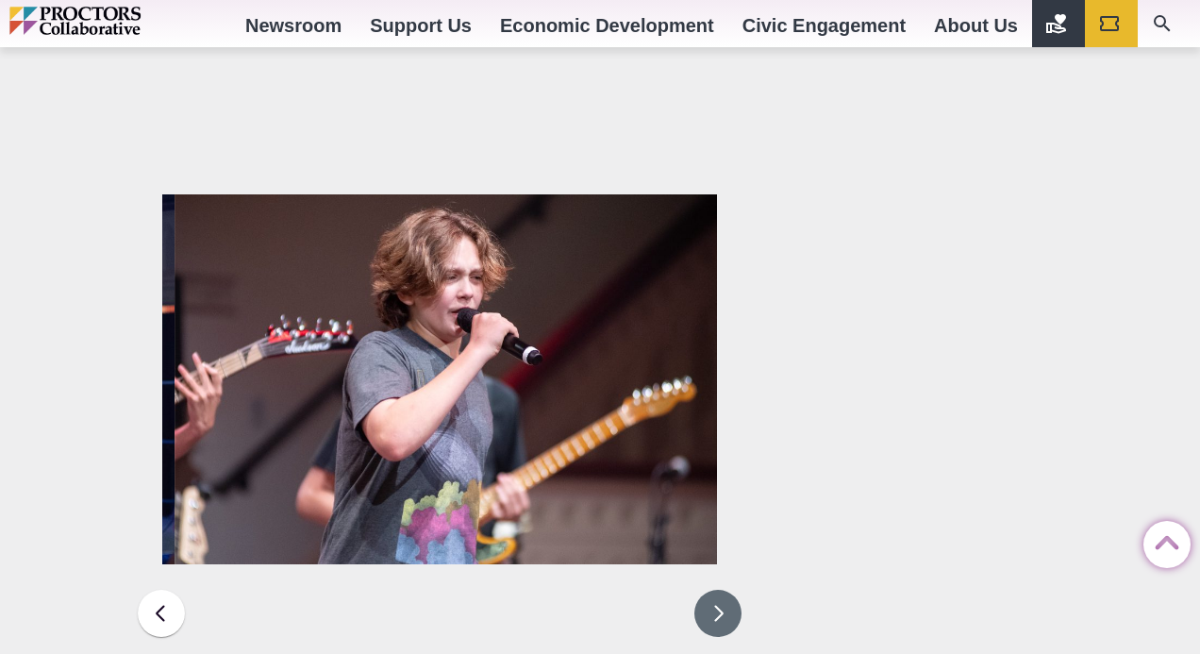
click at [729, 589] on button at bounding box center [717, 612] width 47 height 47
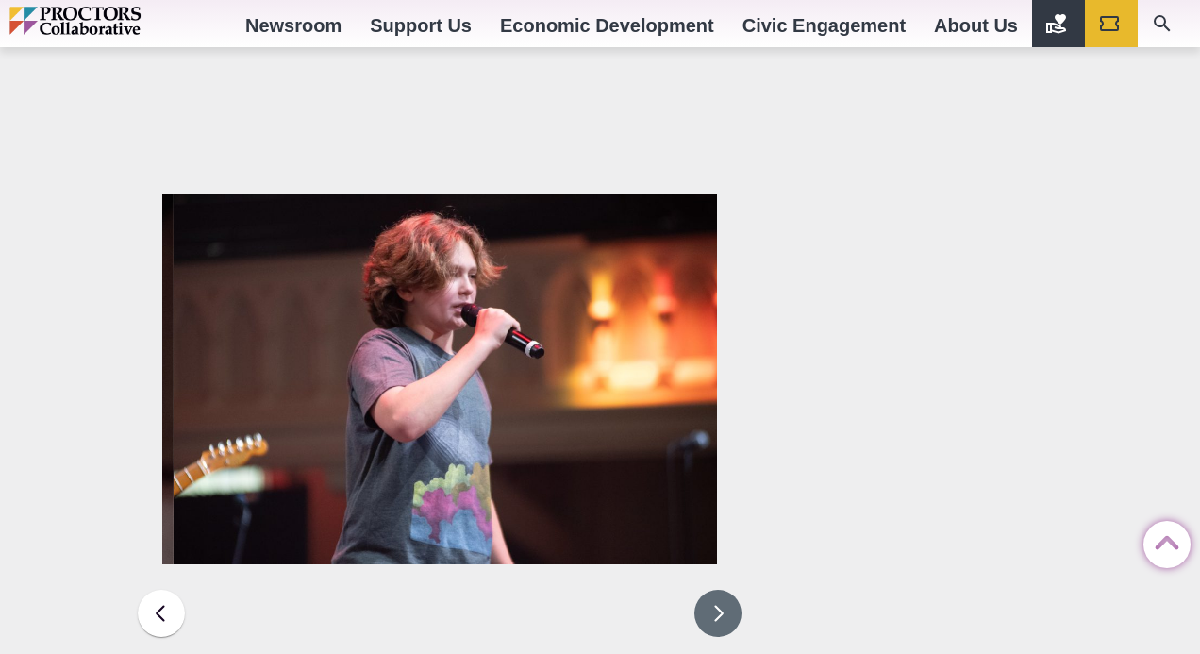
click at [729, 589] on button at bounding box center [717, 612] width 47 height 47
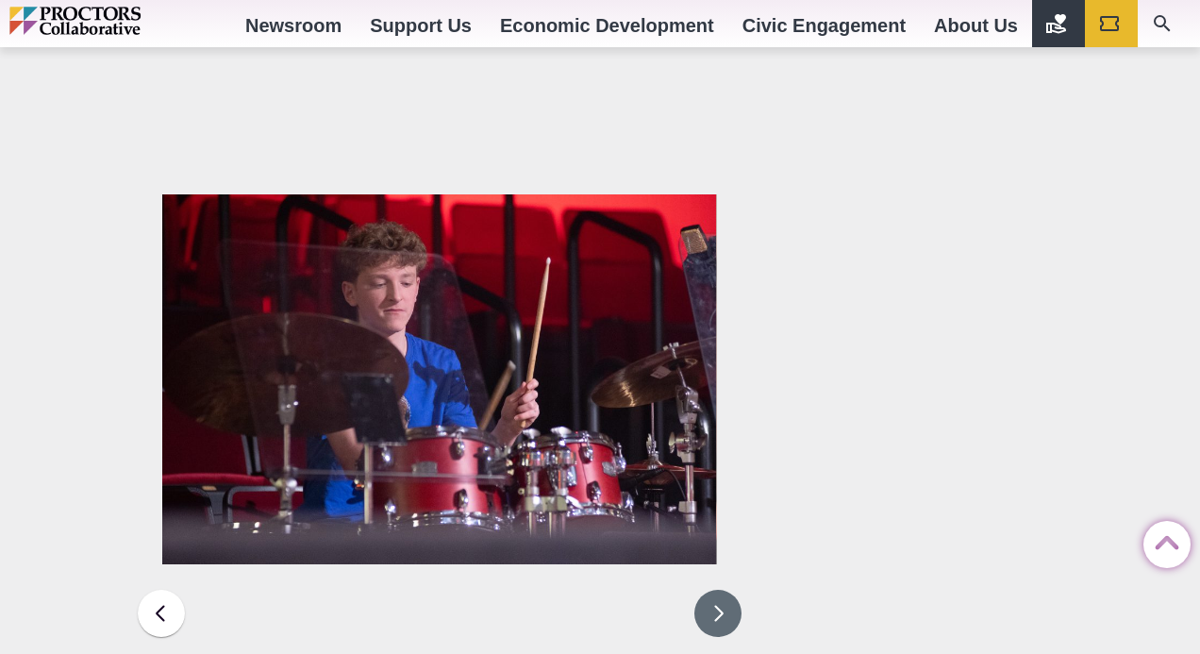
click at [730, 589] on button at bounding box center [717, 612] width 47 height 47
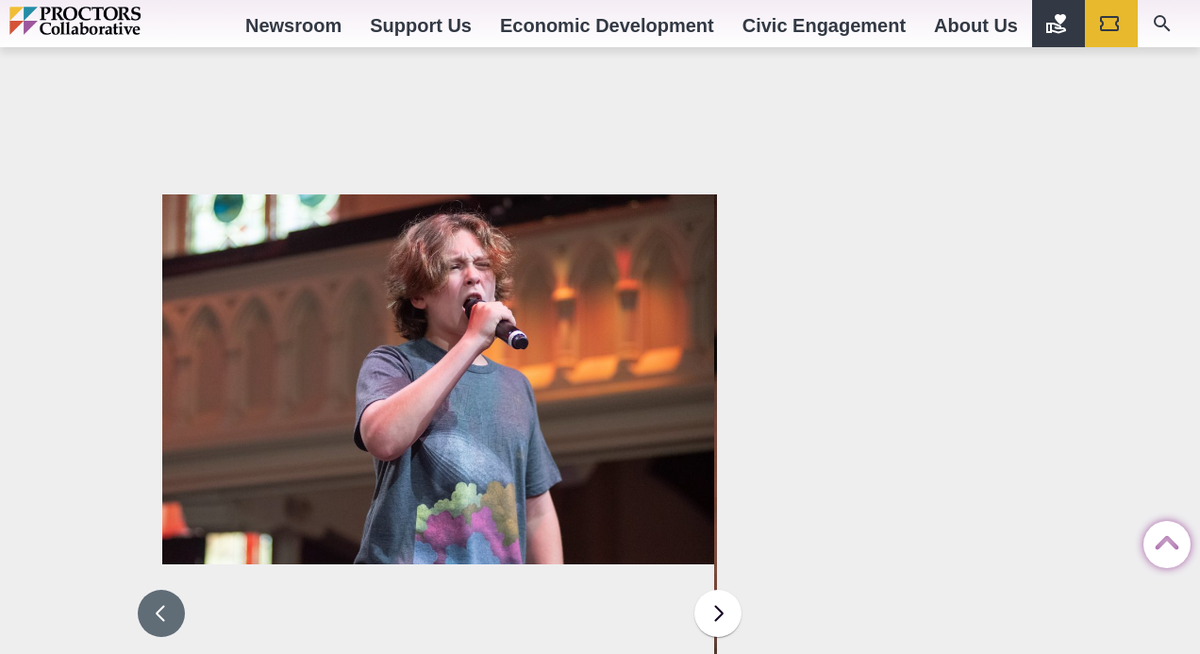
click at [161, 589] on button at bounding box center [161, 612] width 47 height 47
